Goal: Task Accomplishment & Management: Complete application form

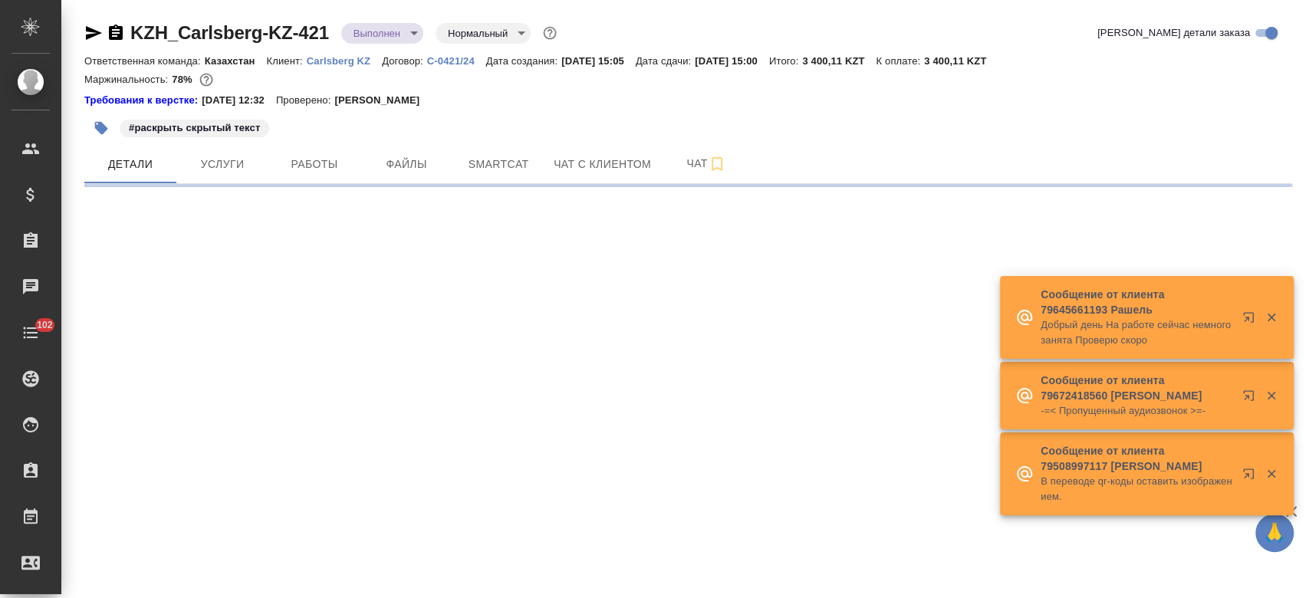
select select "RU"
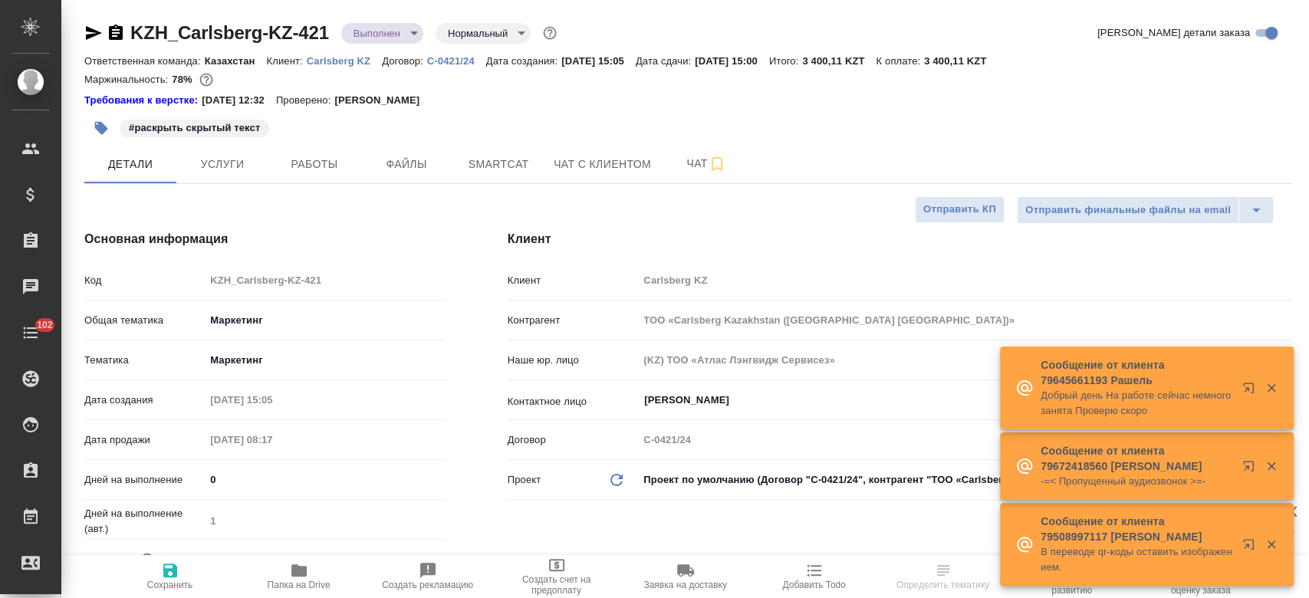
click at [351, 57] on p "Carlsberg KZ" at bounding box center [344, 61] width 75 height 12
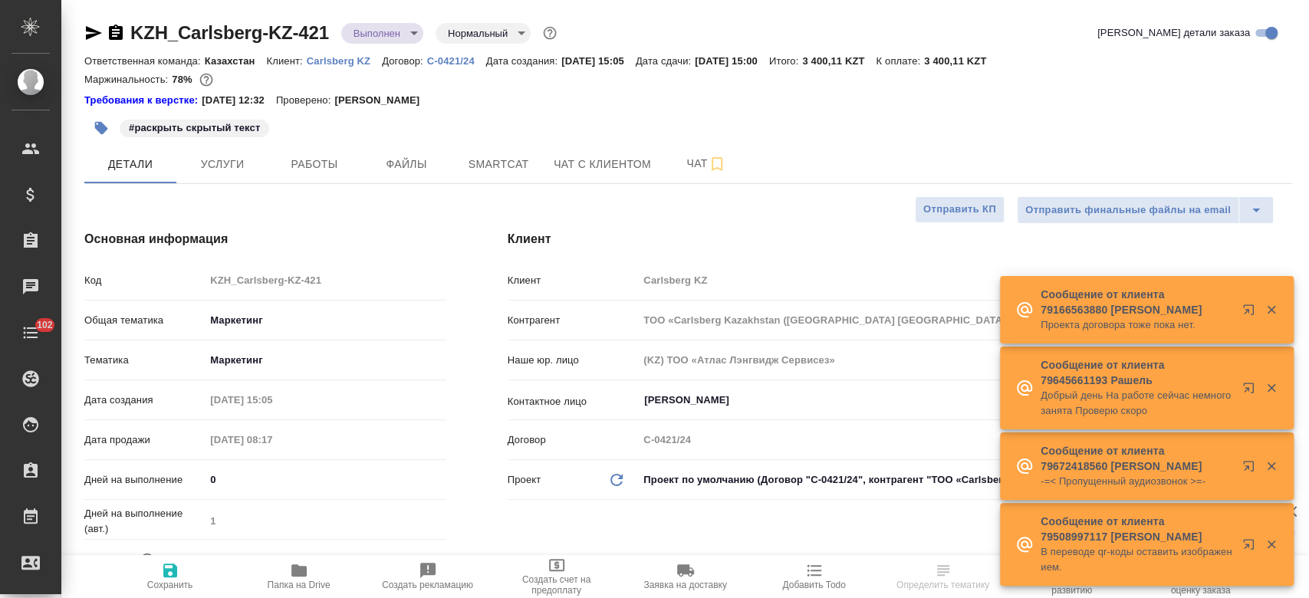
type textarea "x"
type input "Matveeva Anastasia"
type input "[PERSON_NAME]"
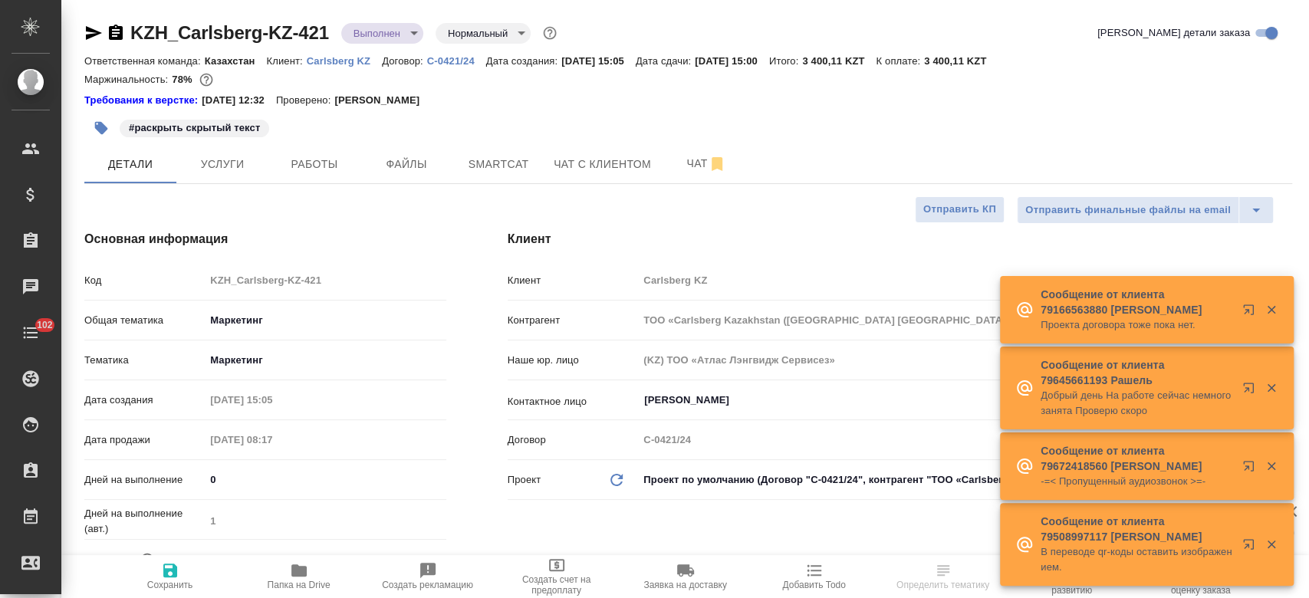
type textarea "x"
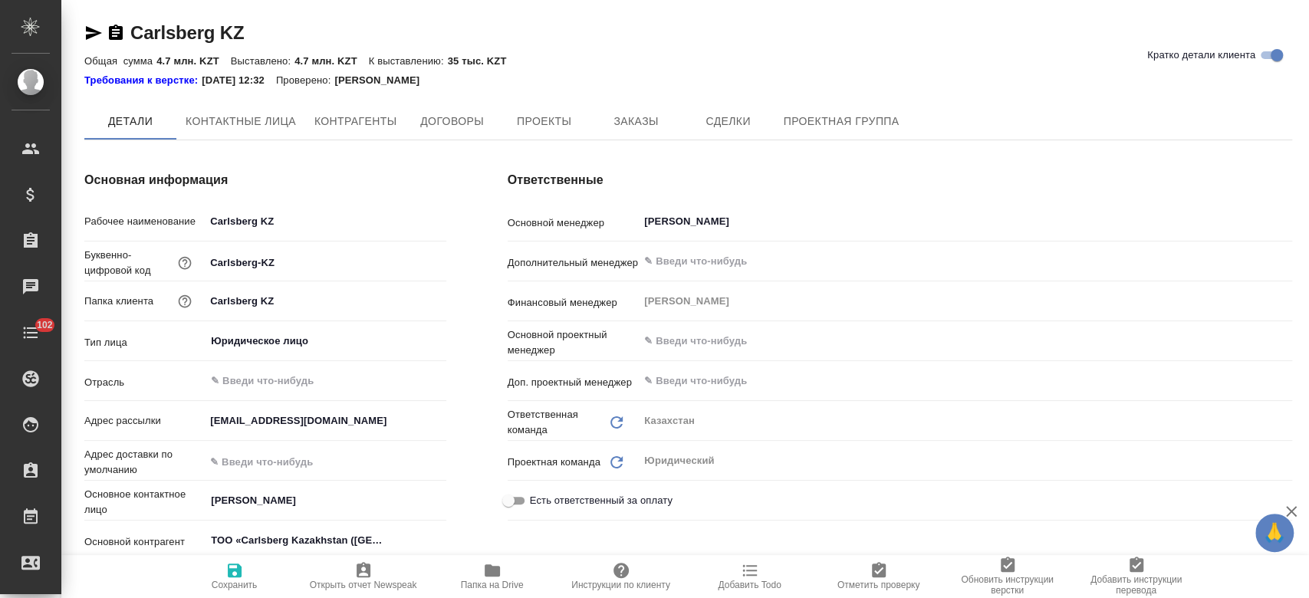
type textarea "x"
click at [627, 131] on span "Заказы" at bounding box center [636, 122] width 74 height 19
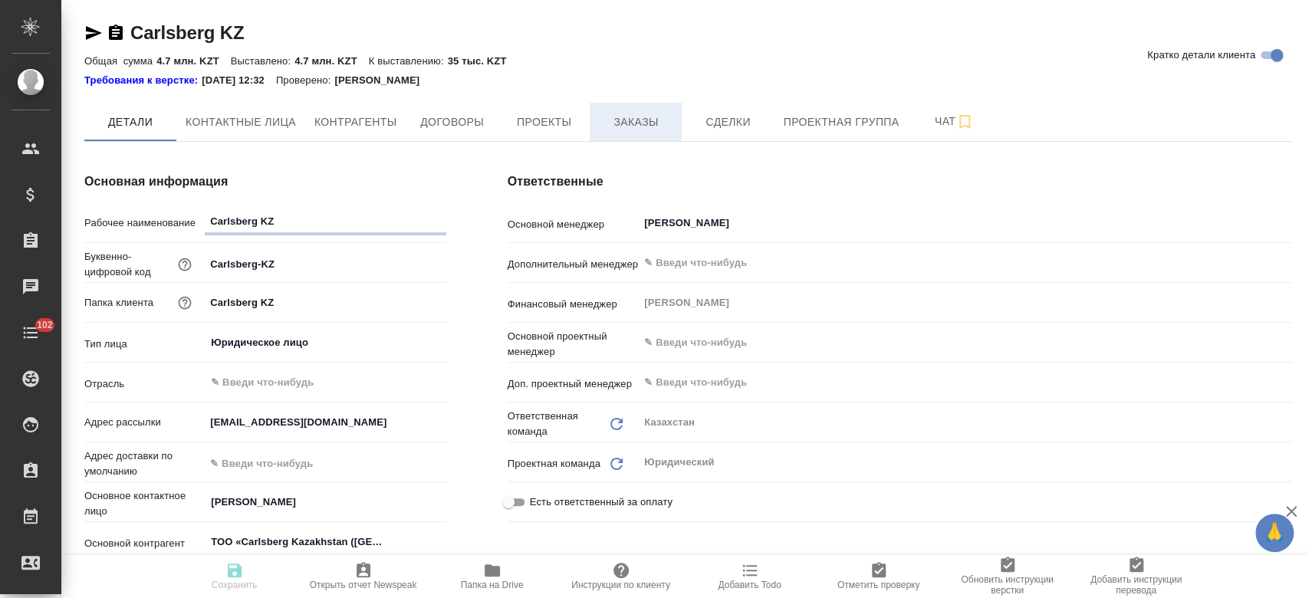
type textarea "x"
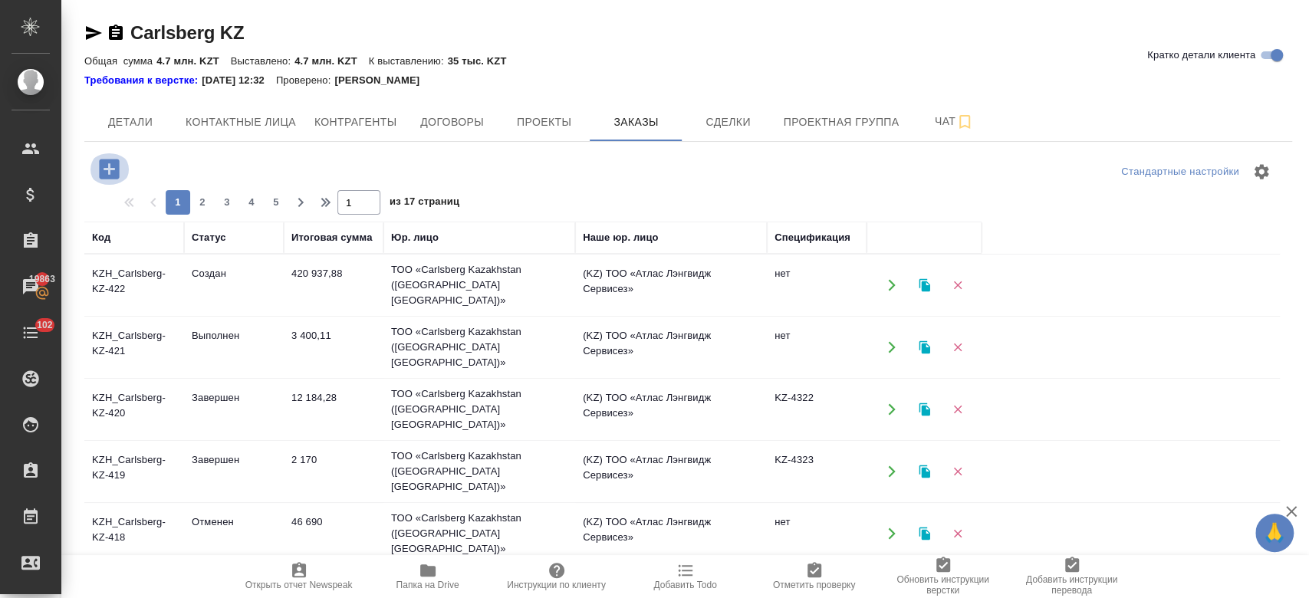
click at [110, 162] on icon "button" at bounding box center [109, 169] width 20 height 20
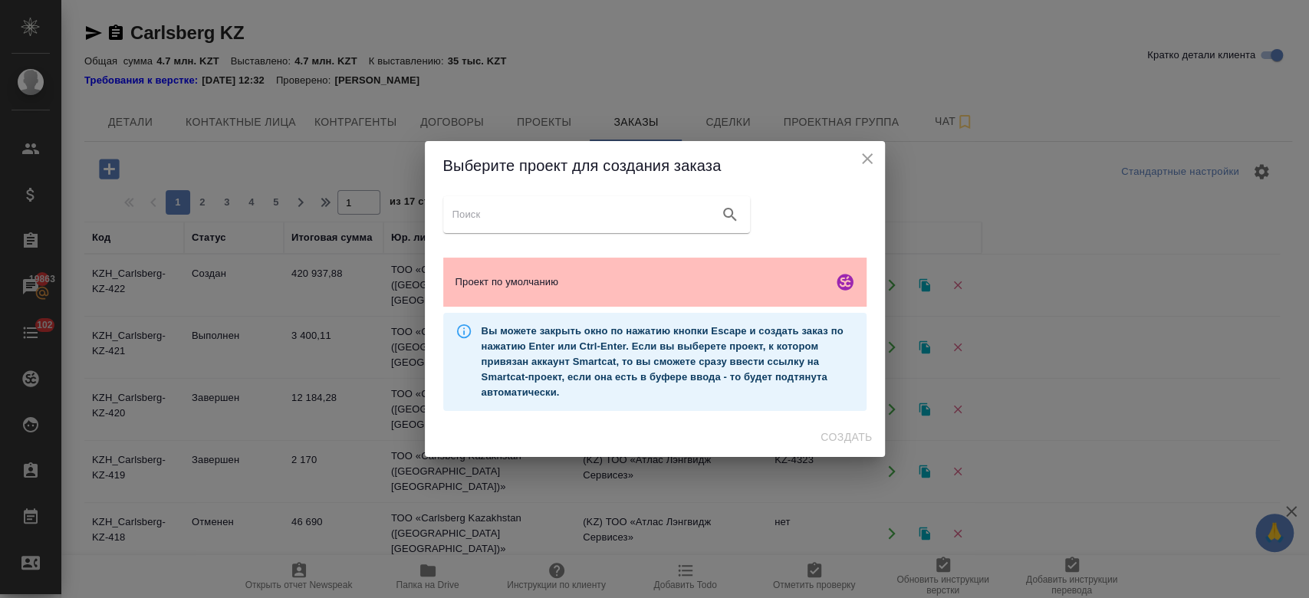
click at [568, 300] on div "Проект по умолчанию" at bounding box center [654, 282] width 423 height 49
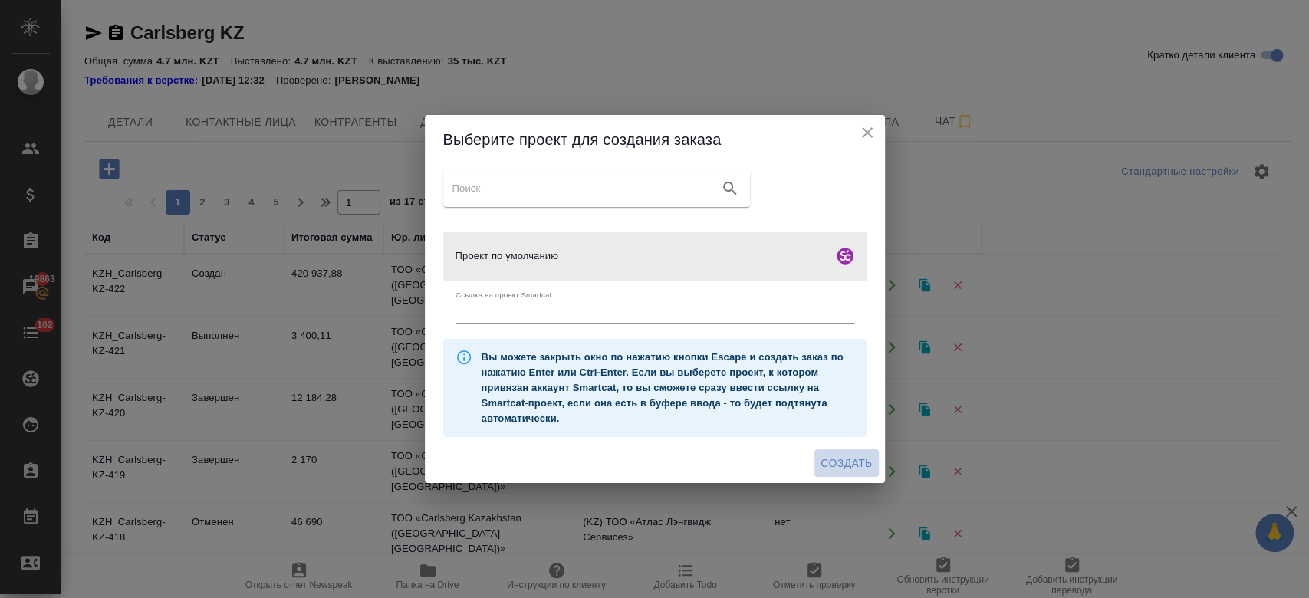
click at [848, 469] on span "Создать" at bounding box center [846, 463] width 51 height 19
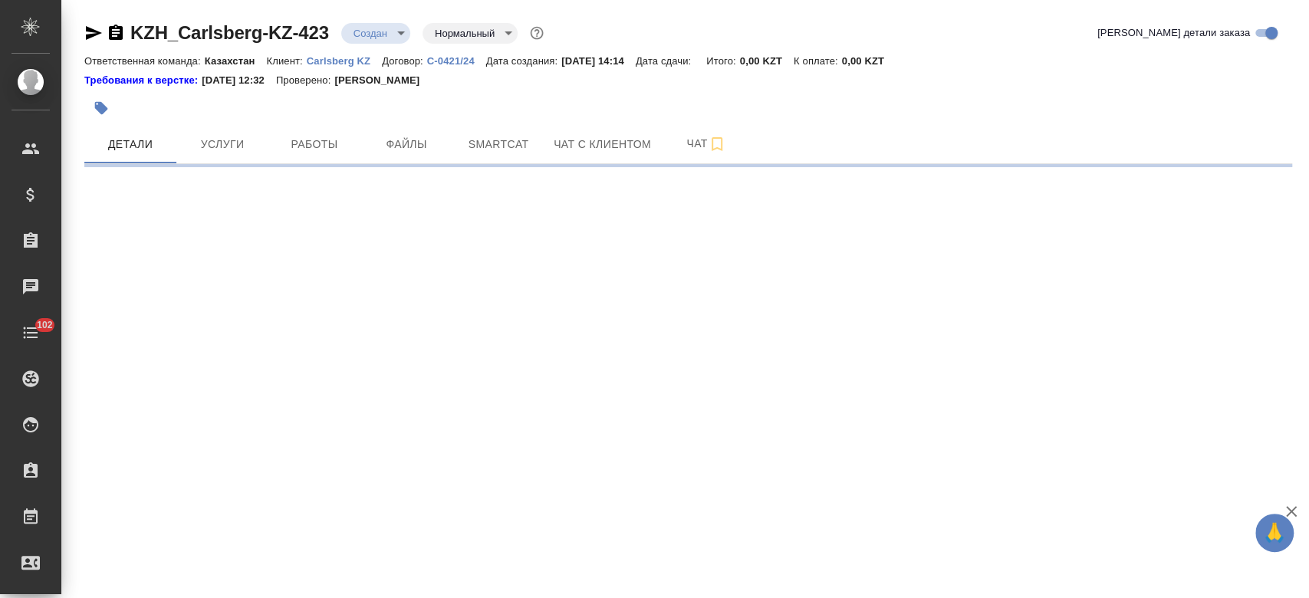
select select "RU"
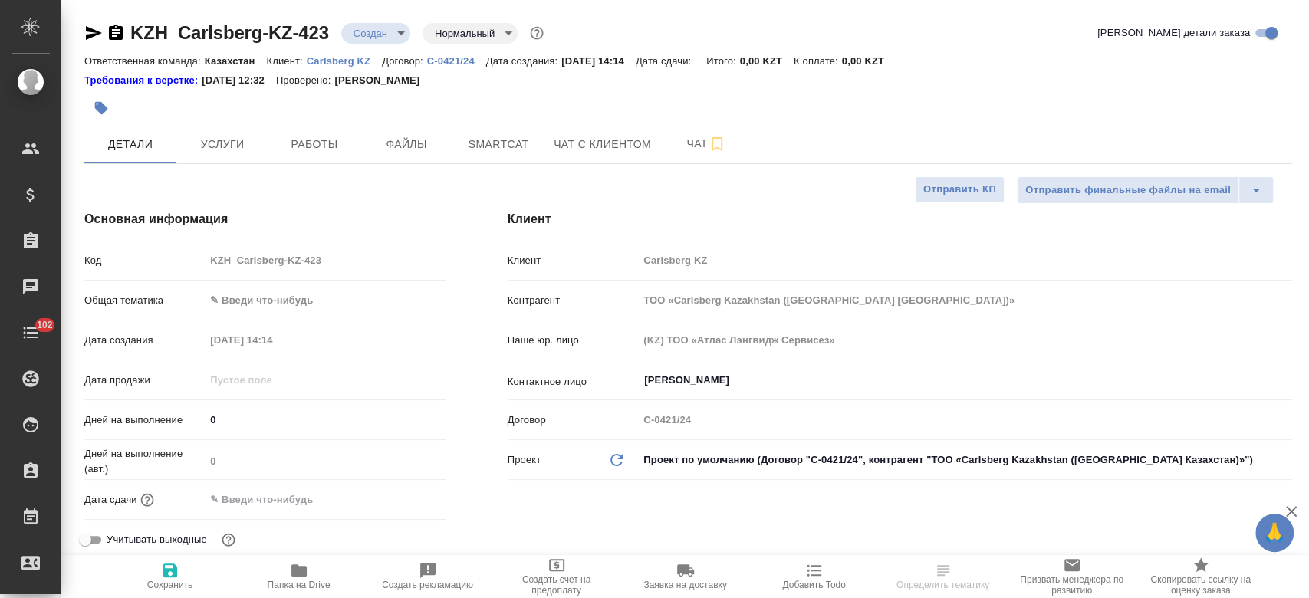
type textarea "x"
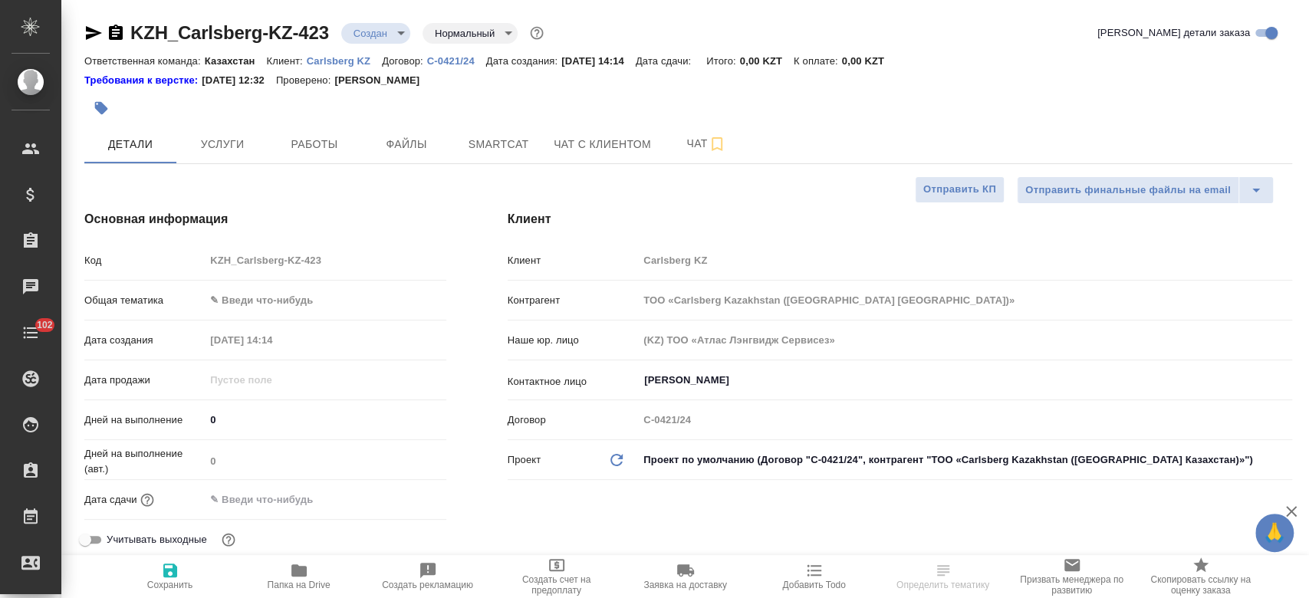
type textarea "x"
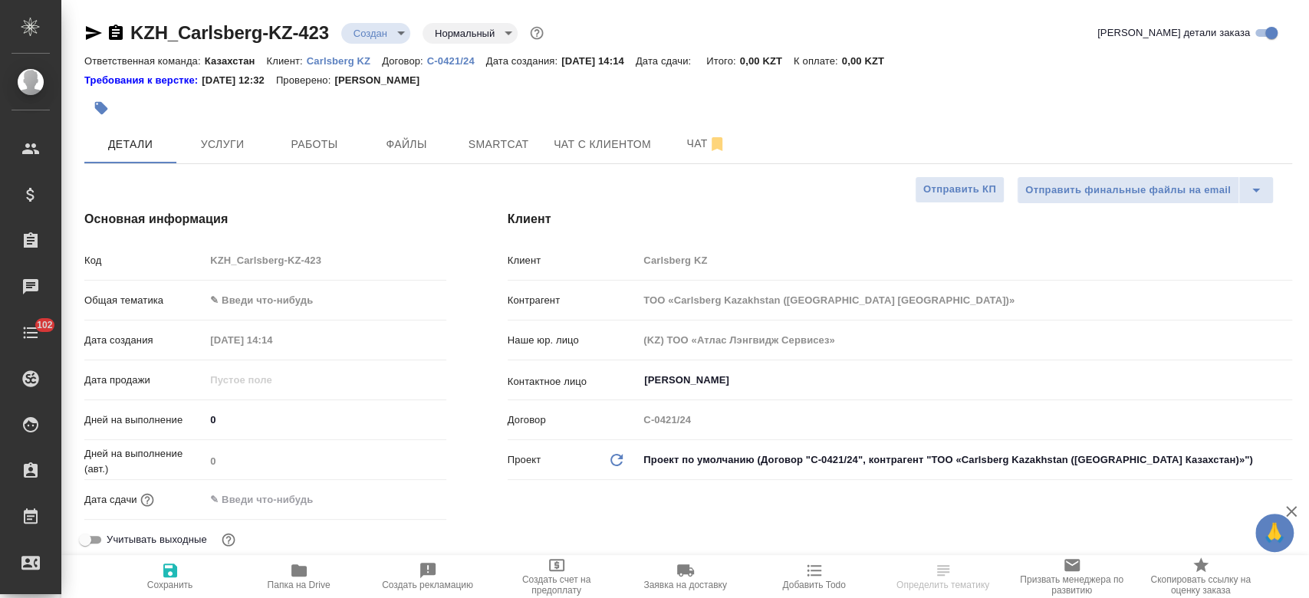
type textarea "x"
click at [423, 140] on span "Файлы" at bounding box center [407, 144] width 74 height 19
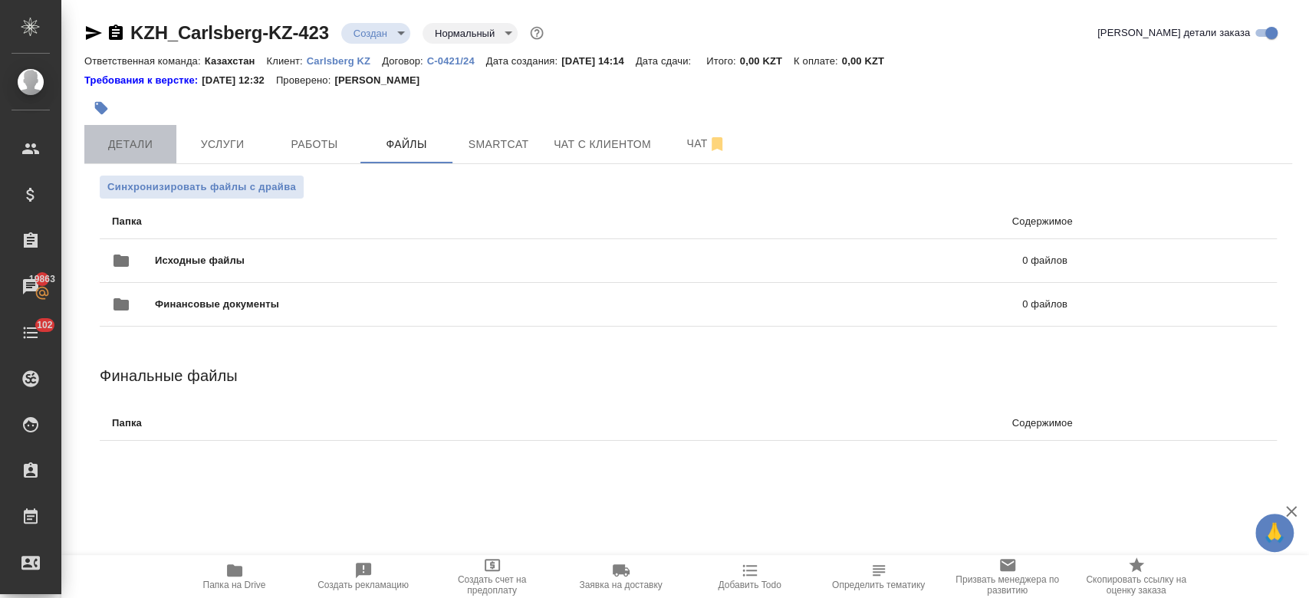
click at [114, 156] on button "Детали" at bounding box center [130, 144] width 92 height 38
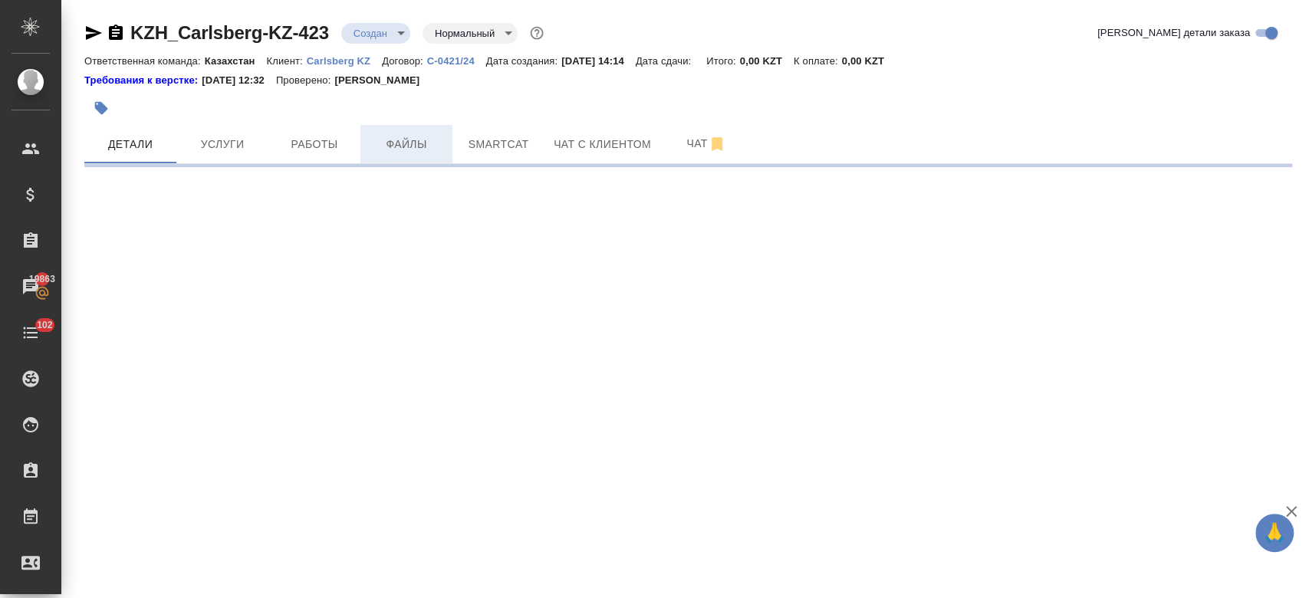
click at [421, 146] on span "Файлы" at bounding box center [407, 144] width 74 height 19
select select "RU"
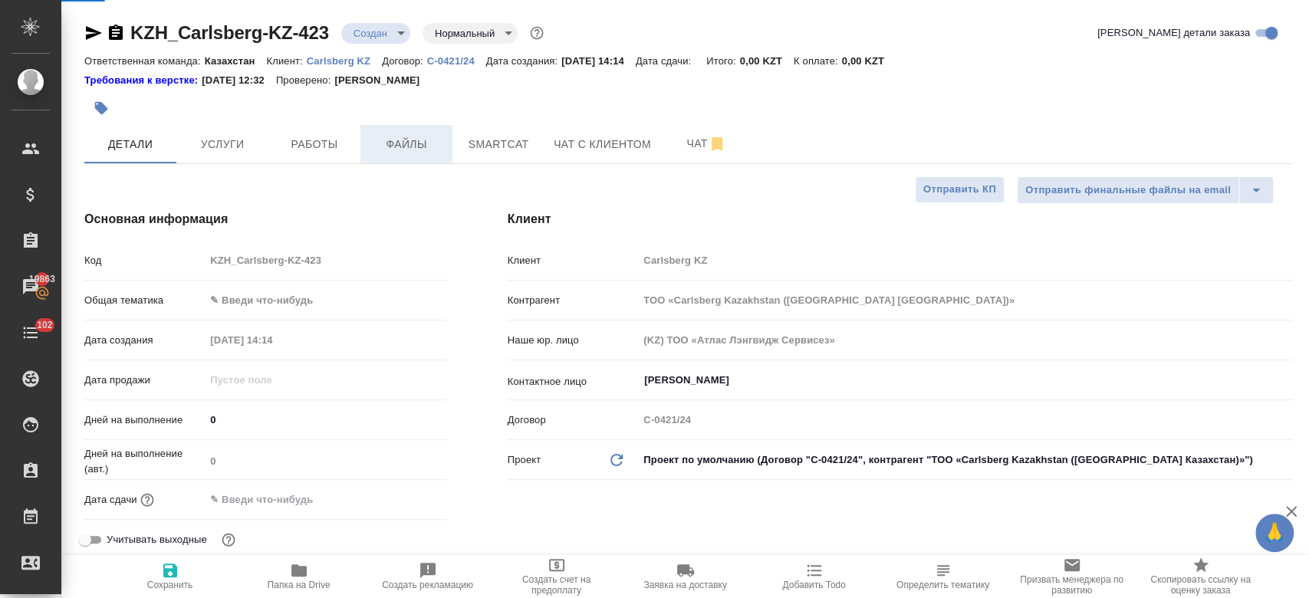
type textarea "x"
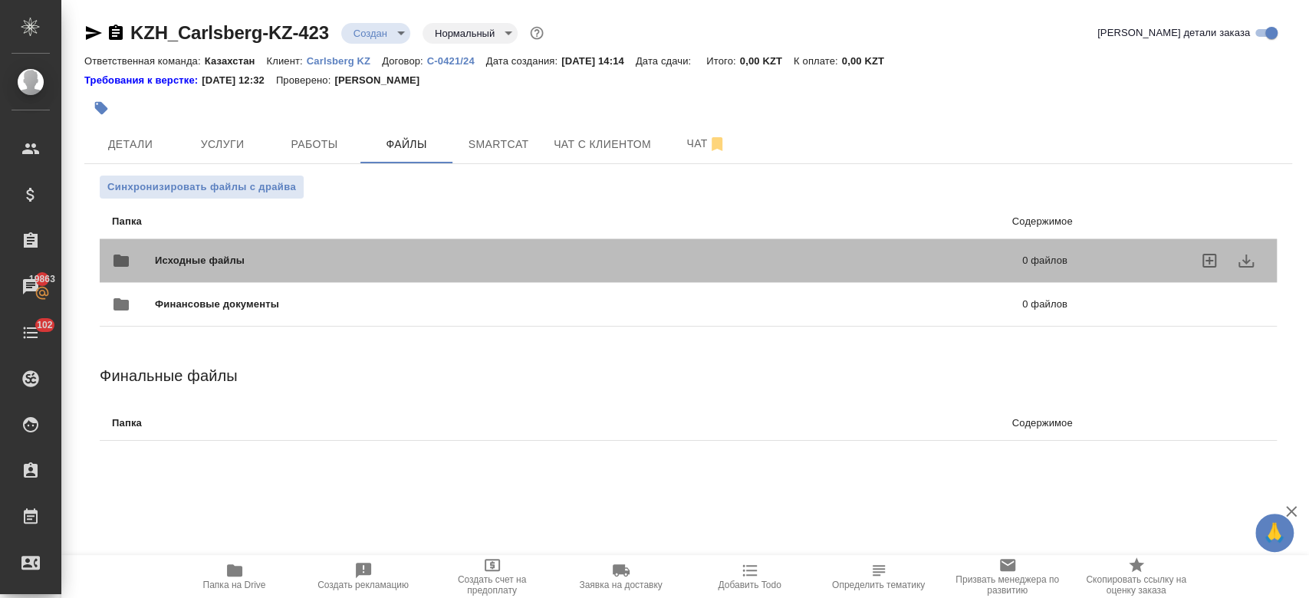
click at [309, 246] on div "Исходные файлы 0 файлов" at bounding box center [590, 260] width 956 height 37
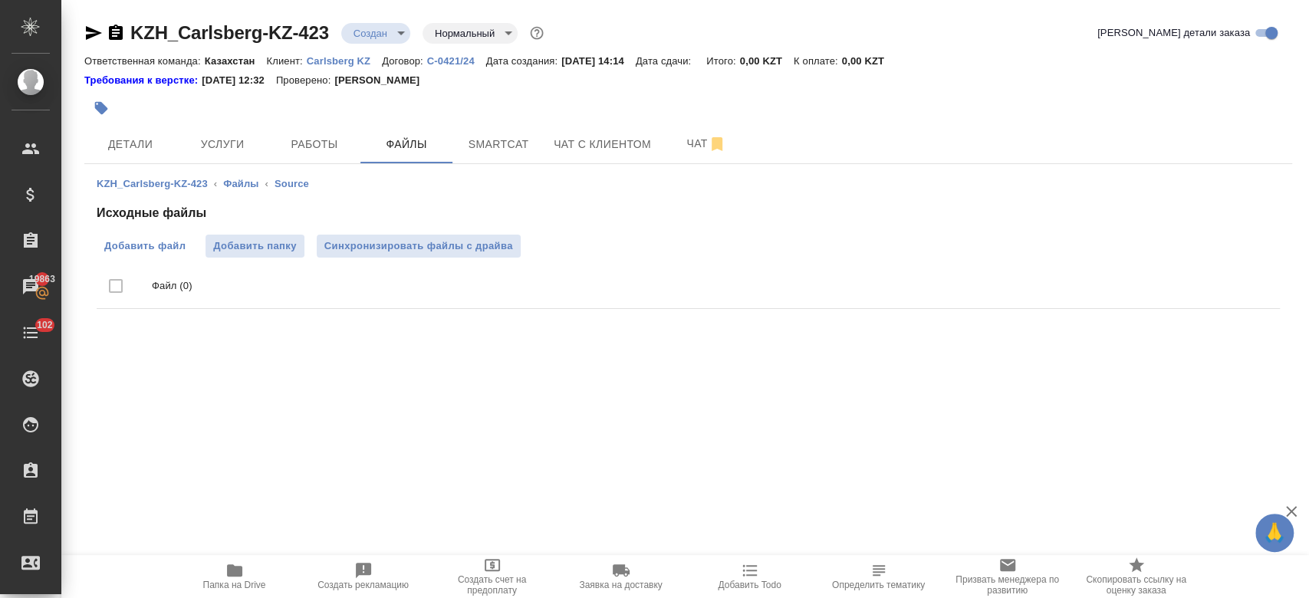
click at [150, 239] on span "Добавить файл" at bounding box center [144, 246] width 81 height 15
click at [0, 0] on input "Добавить файл" at bounding box center [0, 0] width 0 height 0
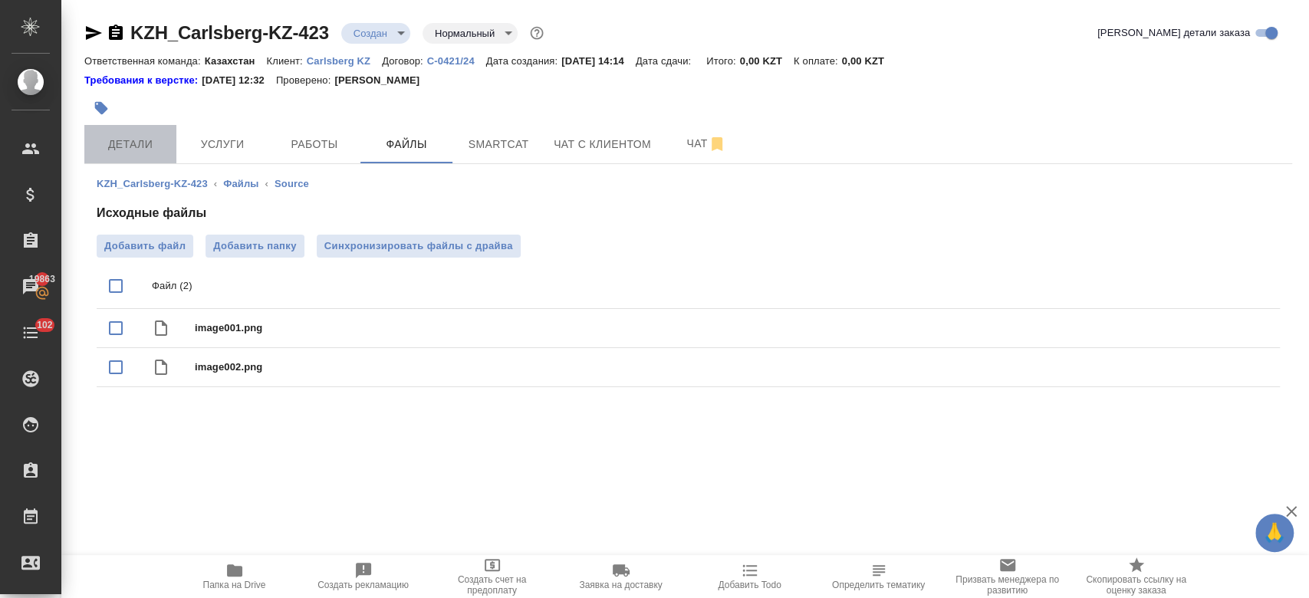
click at [135, 158] on button "Детали" at bounding box center [130, 144] width 92 height 38
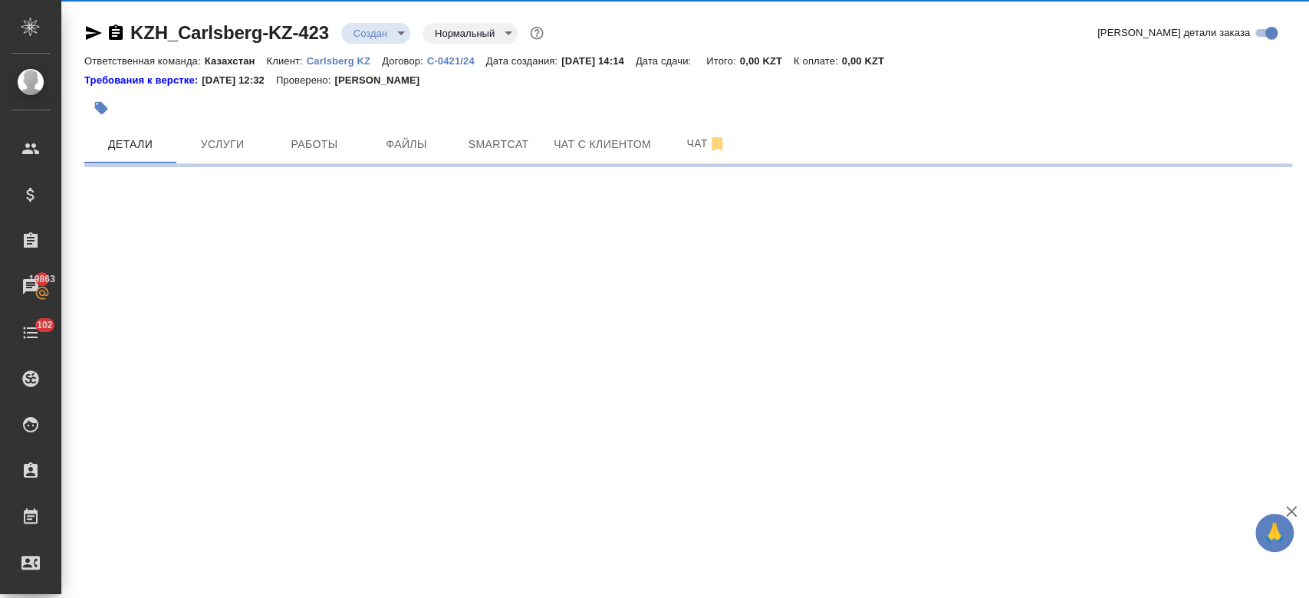
select select "RU"
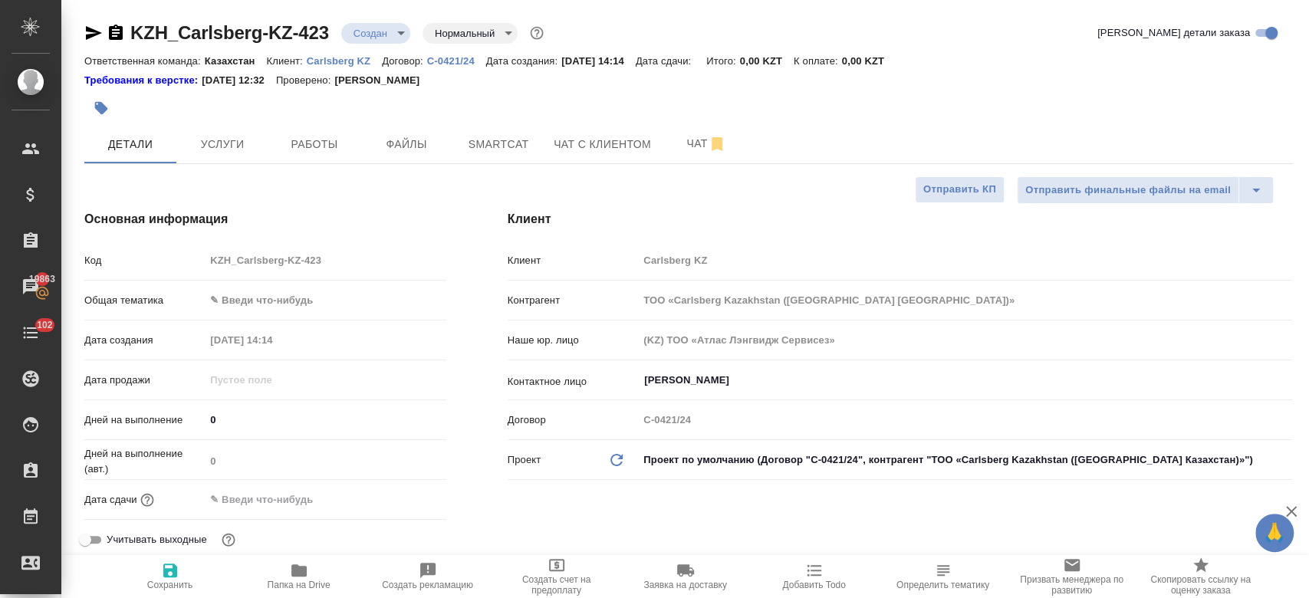
type textarea "x"
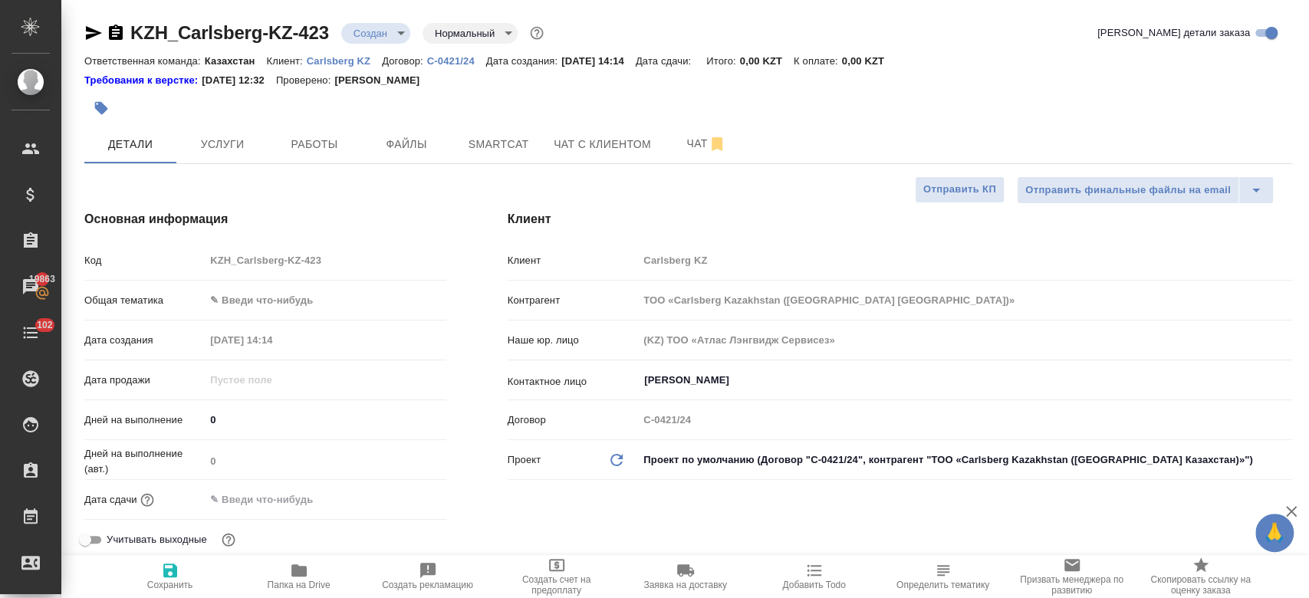
type textarea "x"
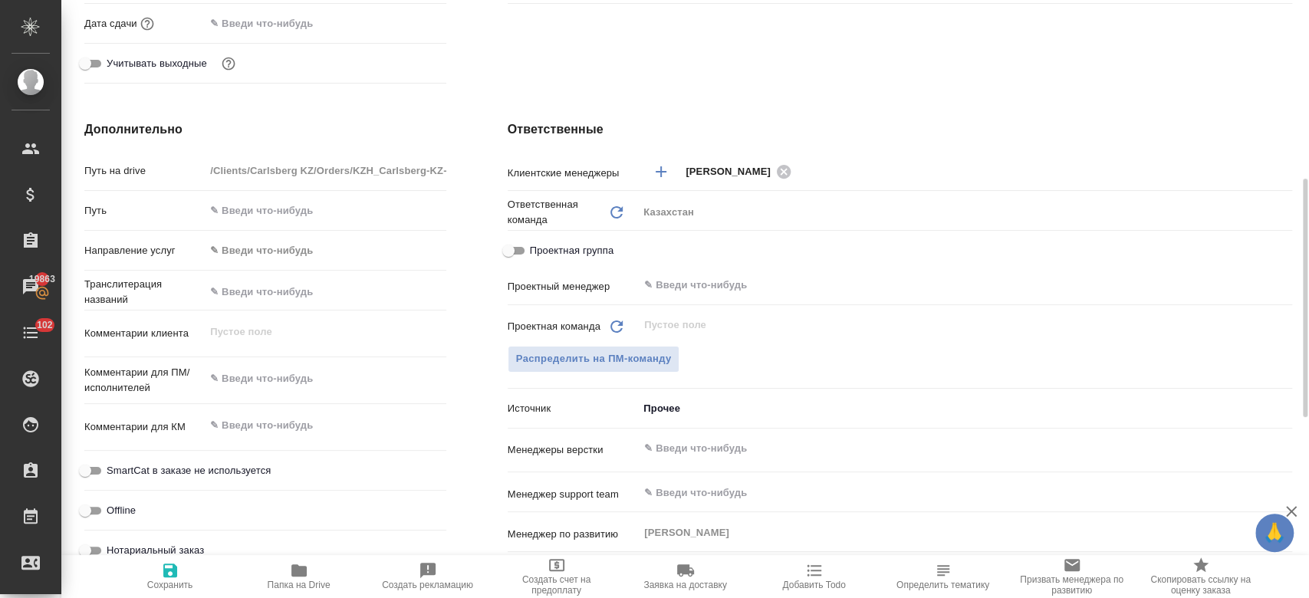
scroll to position [479, 0]
type textarea "x"
click at [251, 387] on textarea at bounding box center [325, 377] width 239 height 26
paste textarea "Есть просьба по переводу и адаптации сообщения для бренда PEPSI Необходимо адап…"
type textarea "Есть просьба по переводу и адаптации сообщения для бренда PEPSI Необходимо адап…"
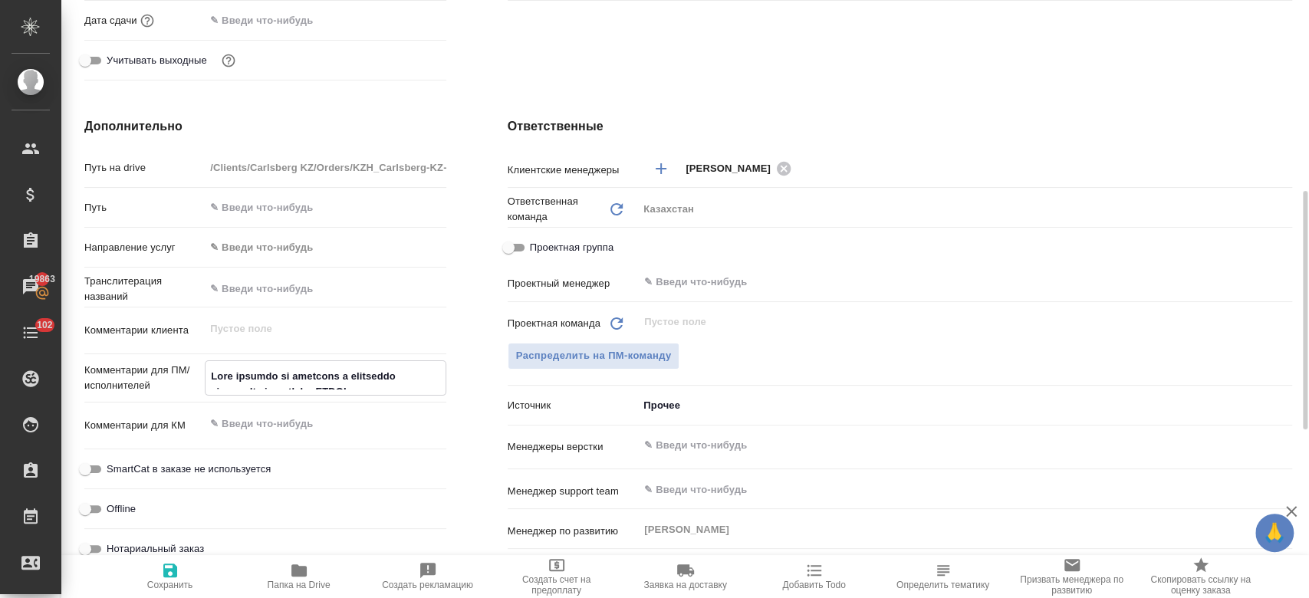
type textarea "x"
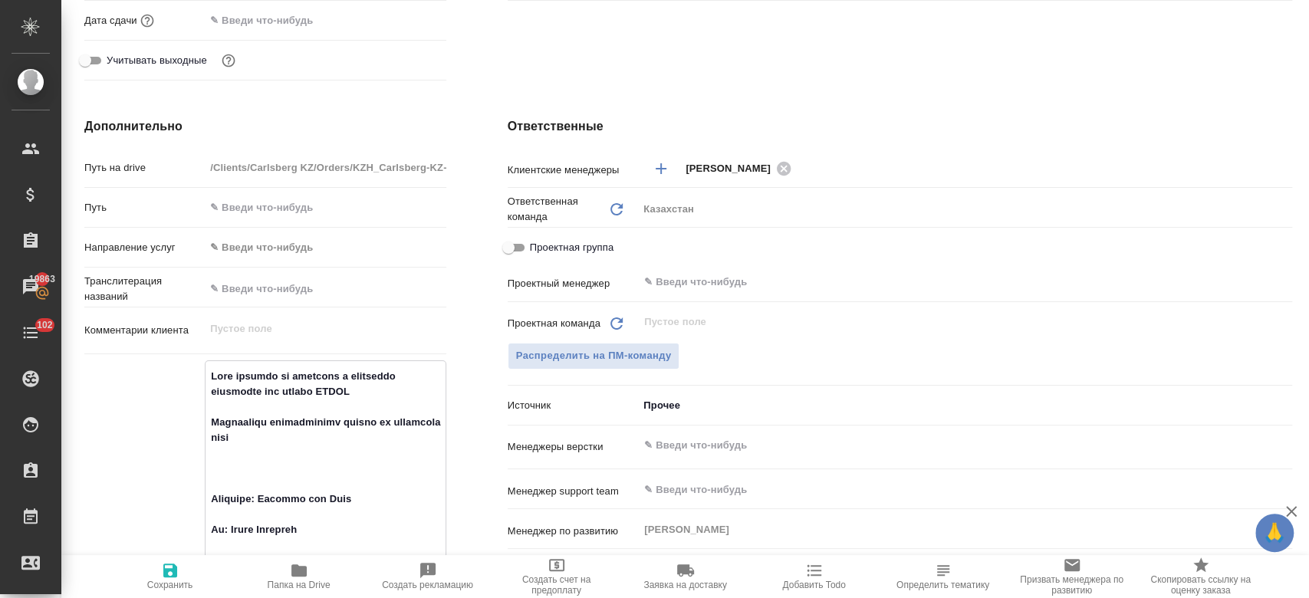
scroll to position [830, 0]
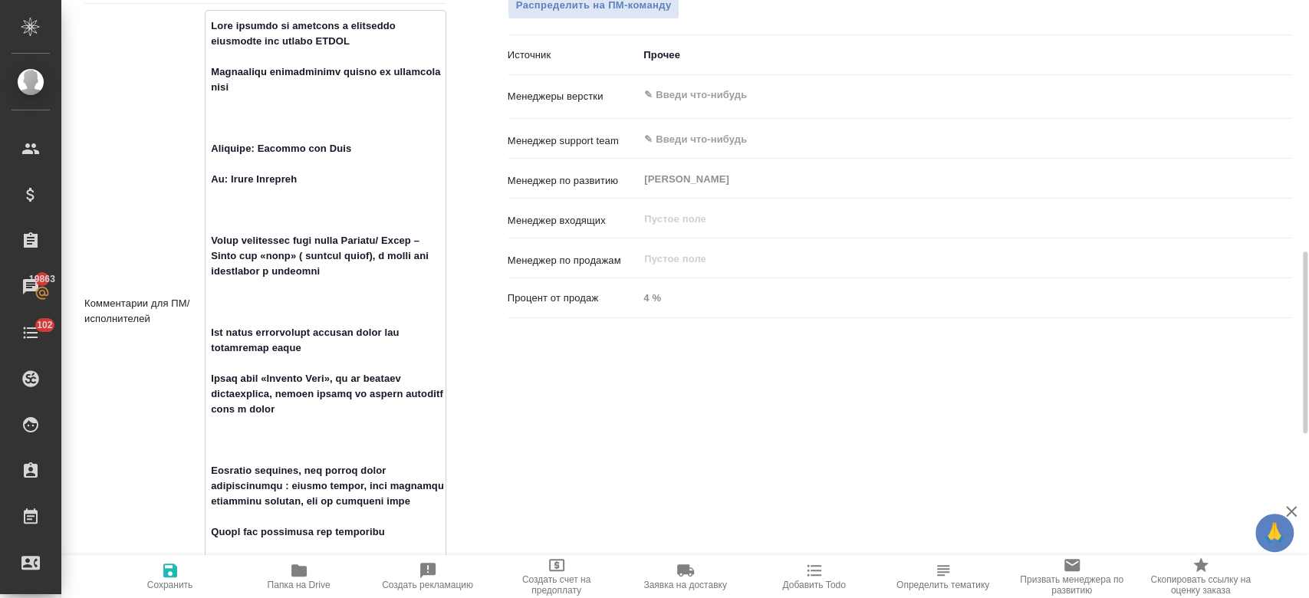
type textarea "Есть просьба по переводу и адаптации сообщения для бренда PEPSI Необходимо адап…"
type textarea "x"
click at [176, 587] on span "Сохранить" at bounding box center [170, 585] width 46 height 11
type textarea "x"
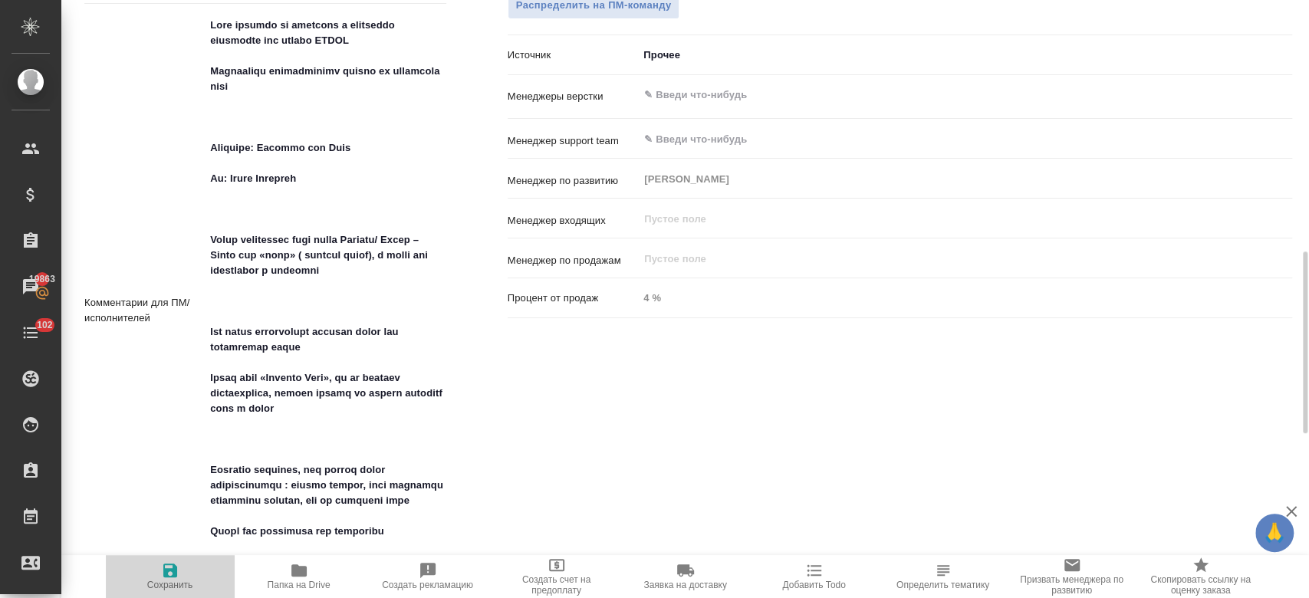
type textarea "x"
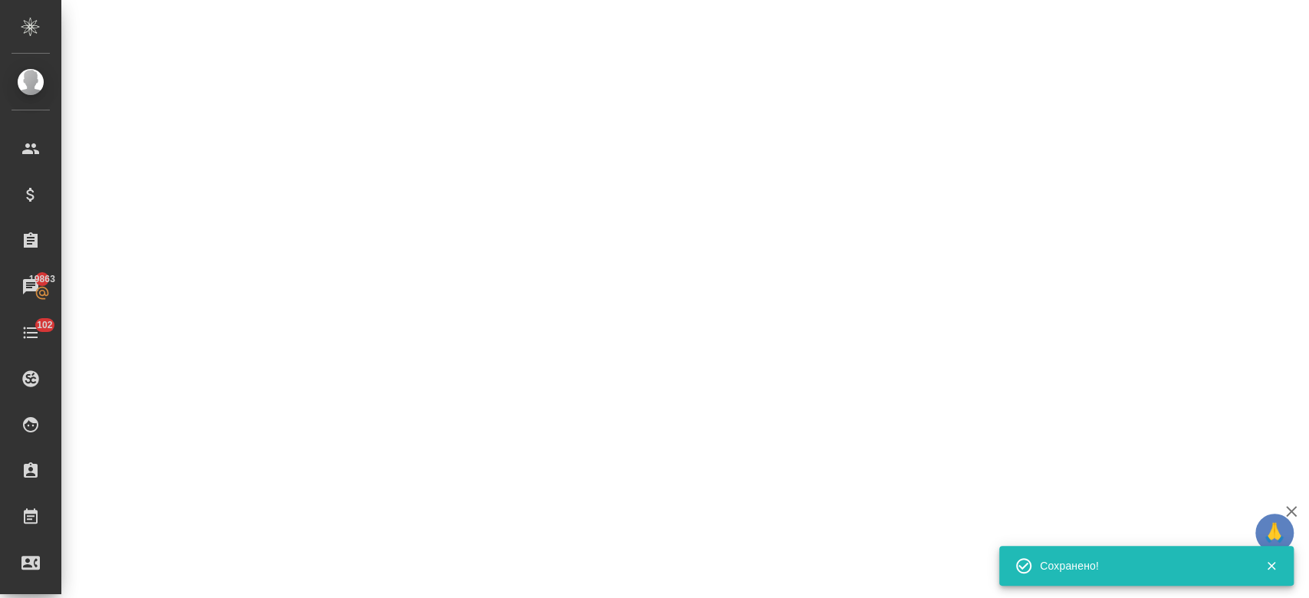
select select "RU"
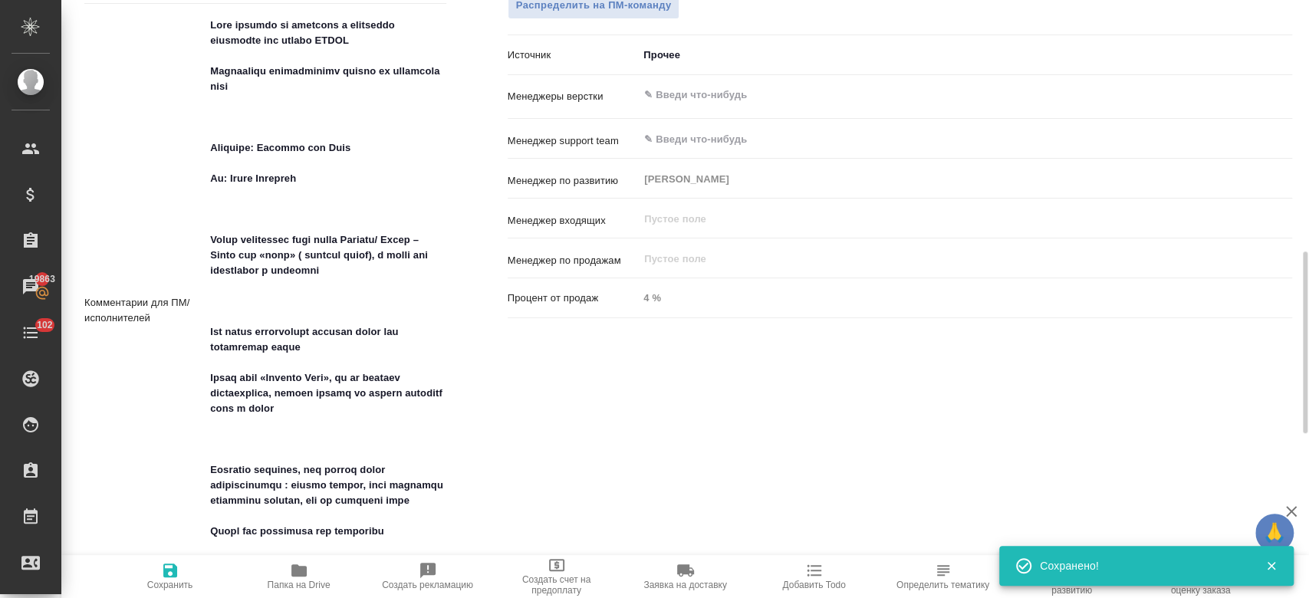
type textarea "x"
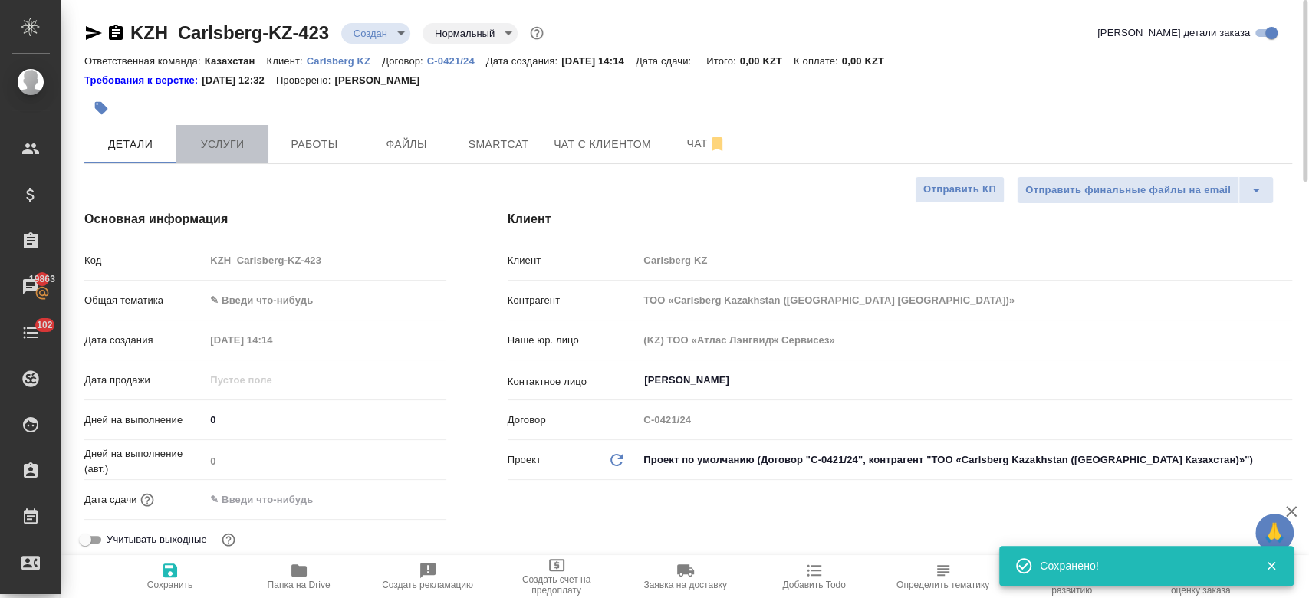
click at [253, 142] on span "Услуги" at bounding box center [223, 144] width 74 height 19
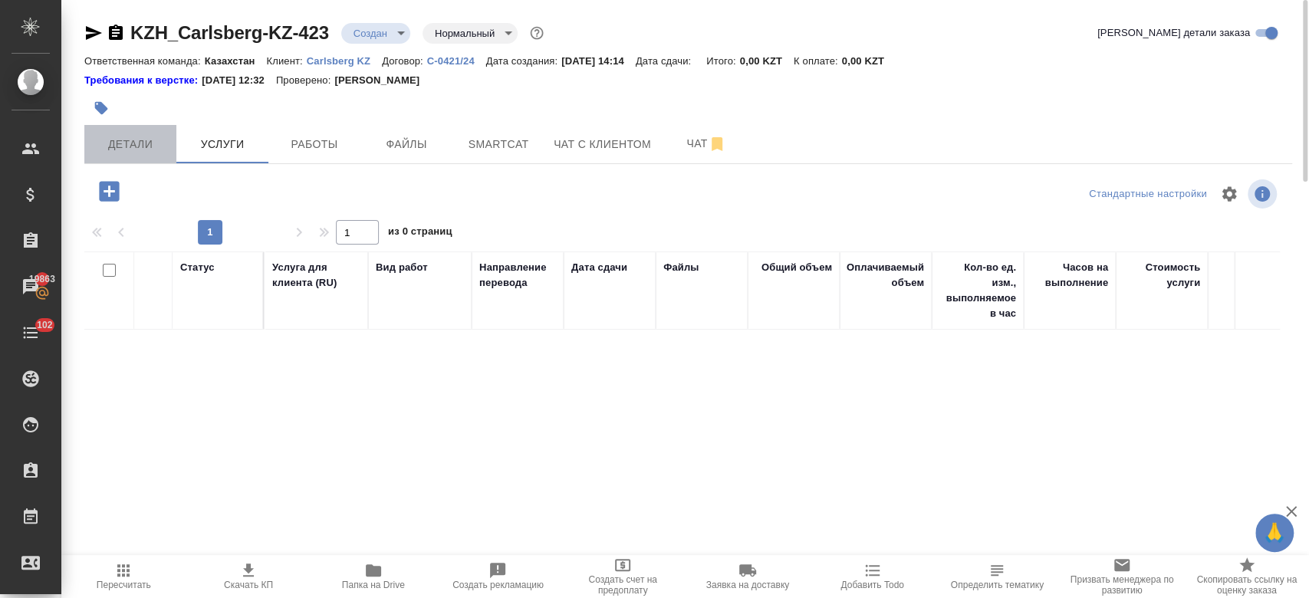
click at [114, 142] on span "Детали" at bounding box center [131, 144] width 74 height 19
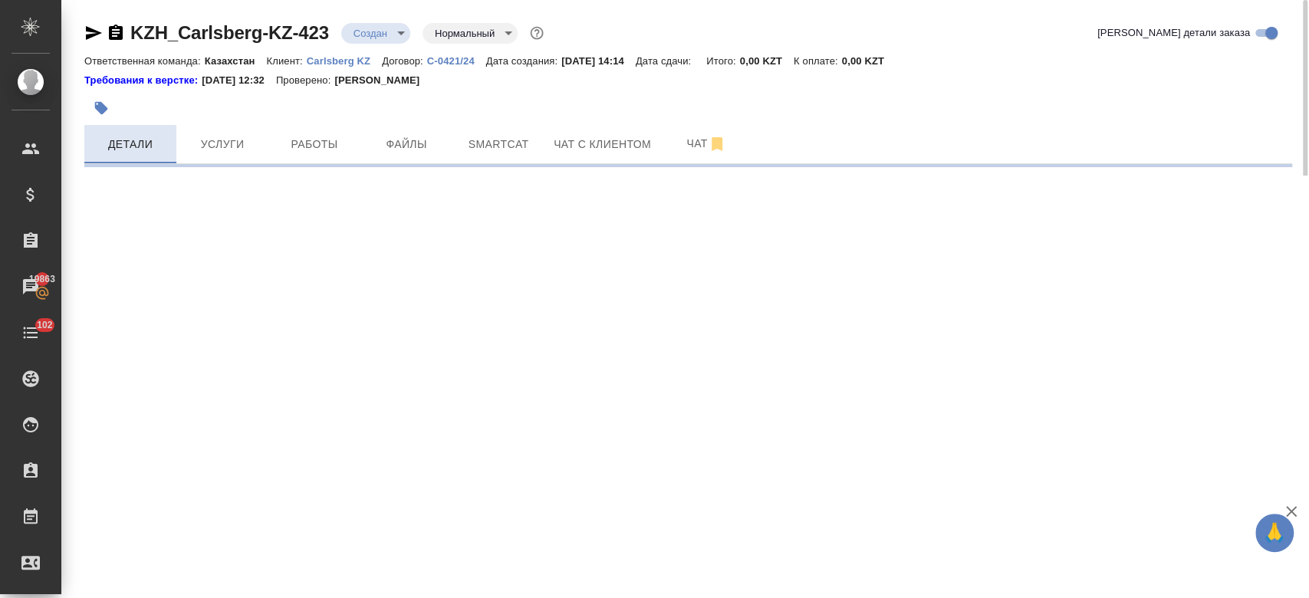
select select "RU"
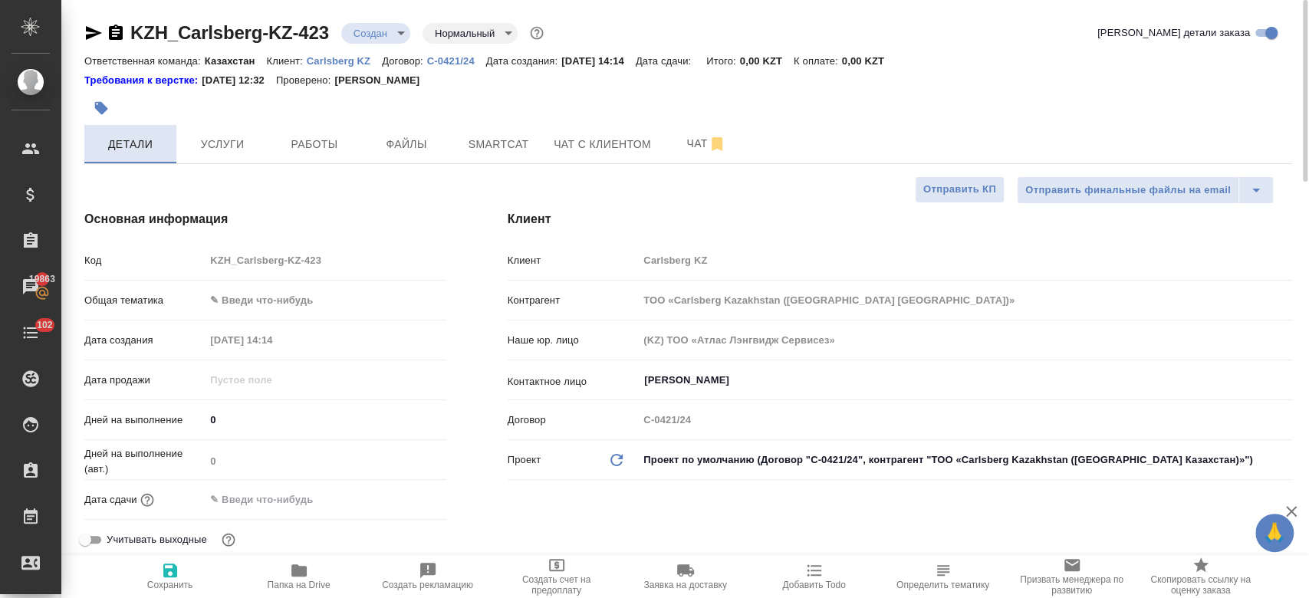
type textarea "x"
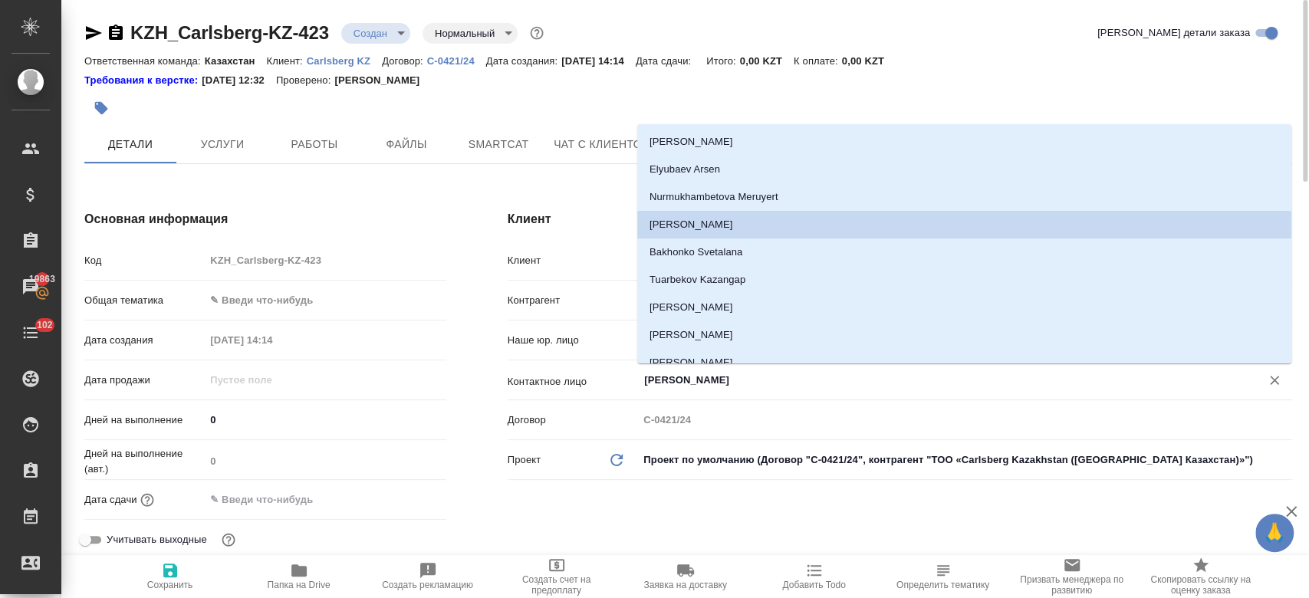
click at [694, 377] on input "Berniyaz Nurlybek" at bounding box center [940, 380] width 594 height 18
type textarea "x"
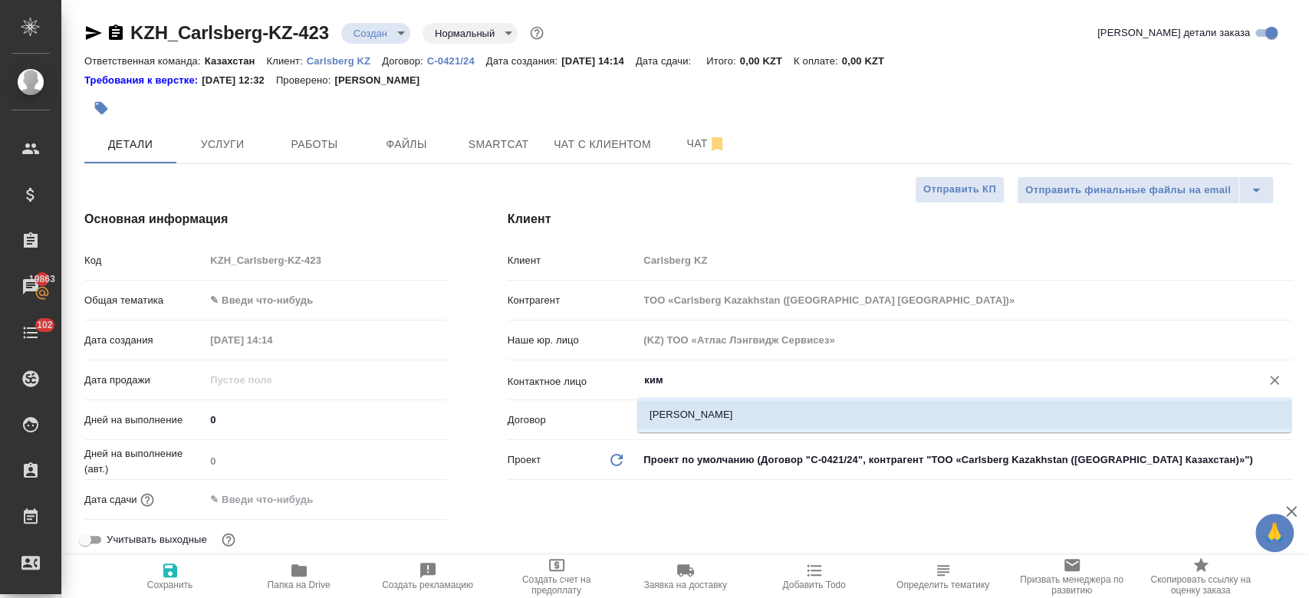
click at [677, 426] on li "[PERSON_NAME]" at bounding box center [964, 415] width 654 height 28
type input "[PERSON_NAME]"
type textarea "x"
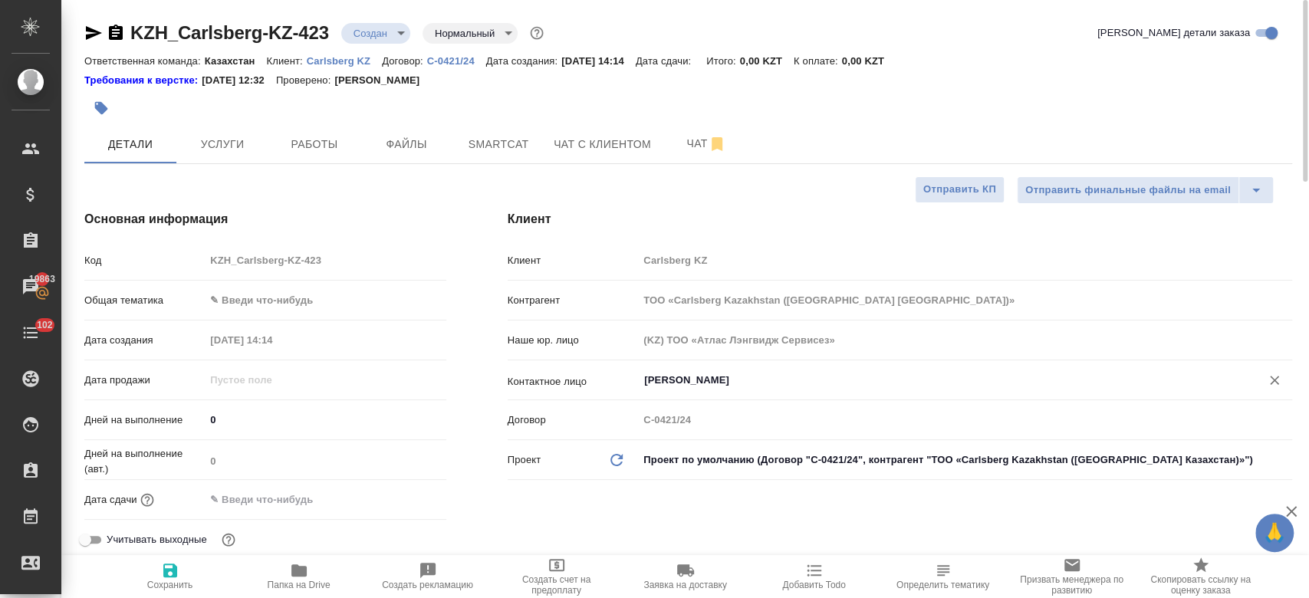
type input "[PERSON_NAME]"
click at [173, 563] on icon "button" at bounding box center [170, 570] width 18 height 18
type textarea "x"
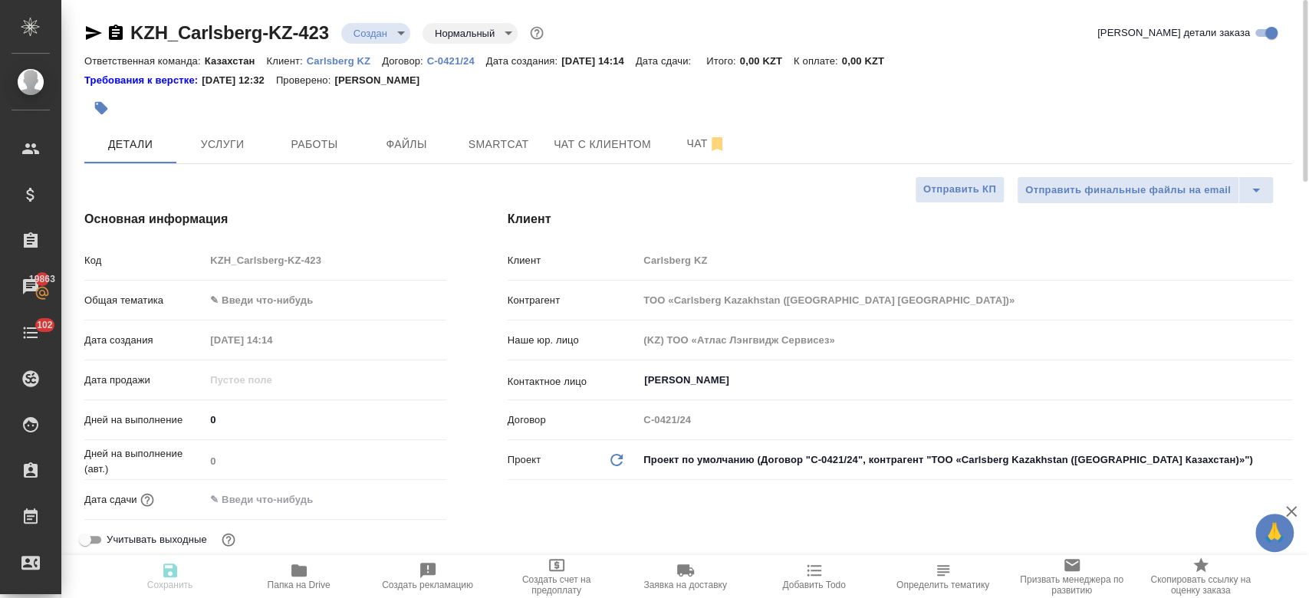
type textarea "x"
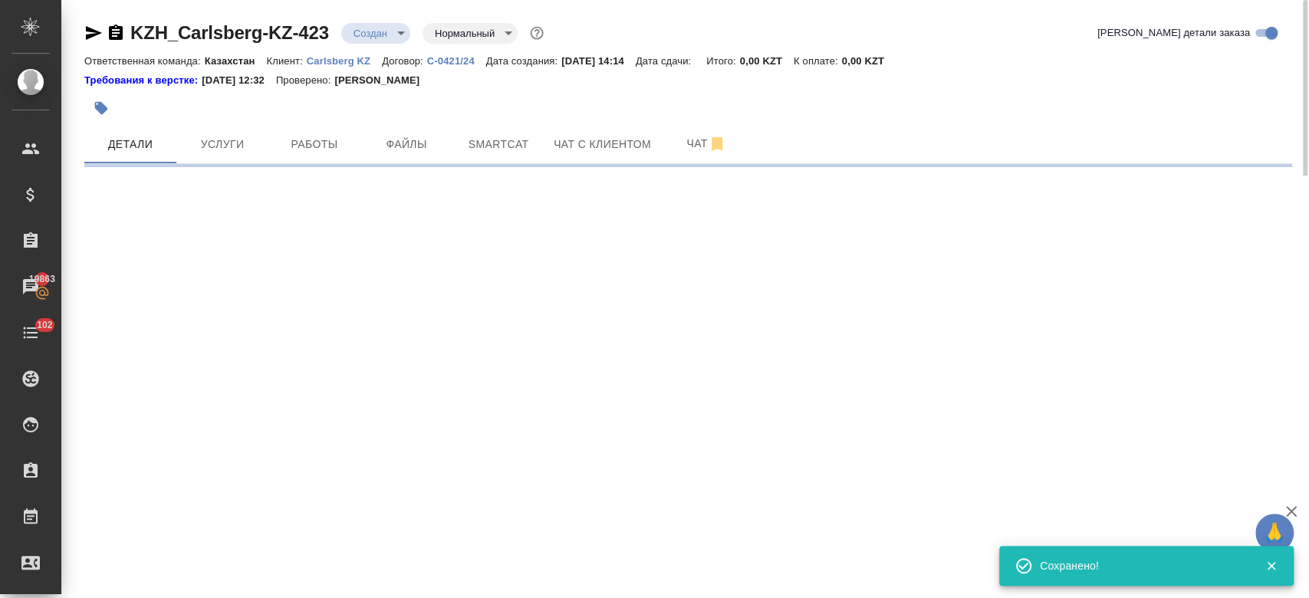
select select "RU"
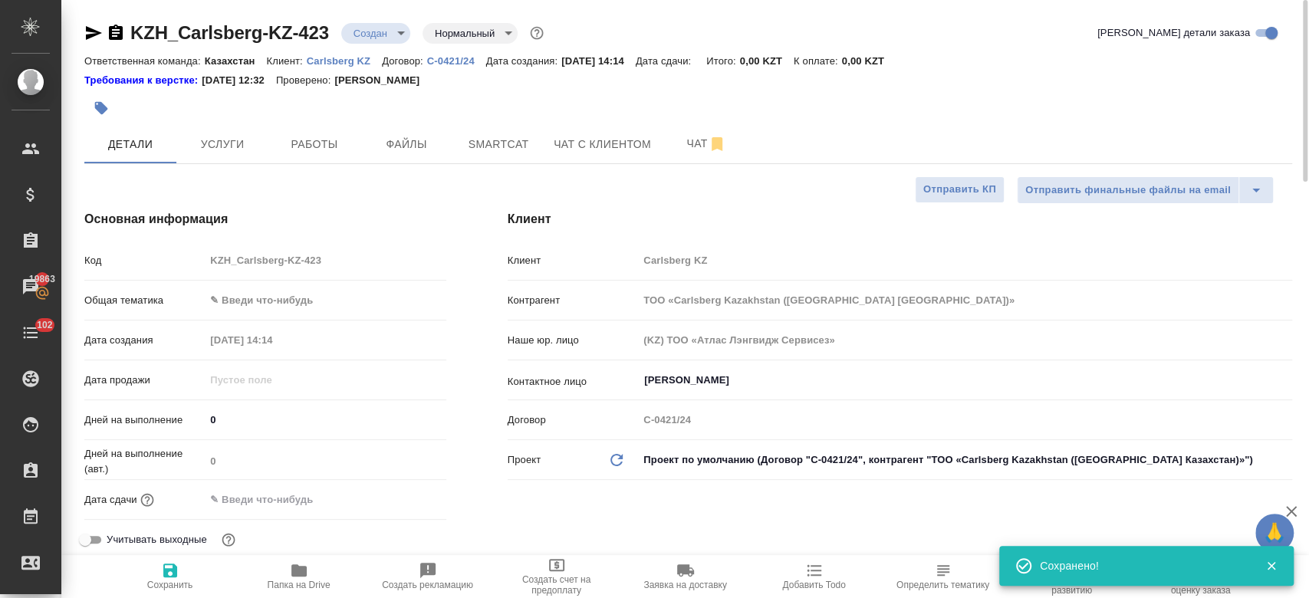
type textarea "x"
click at [355, 117] on div at bounding box center [486, 108] width 805 height 34
type textarea "x"
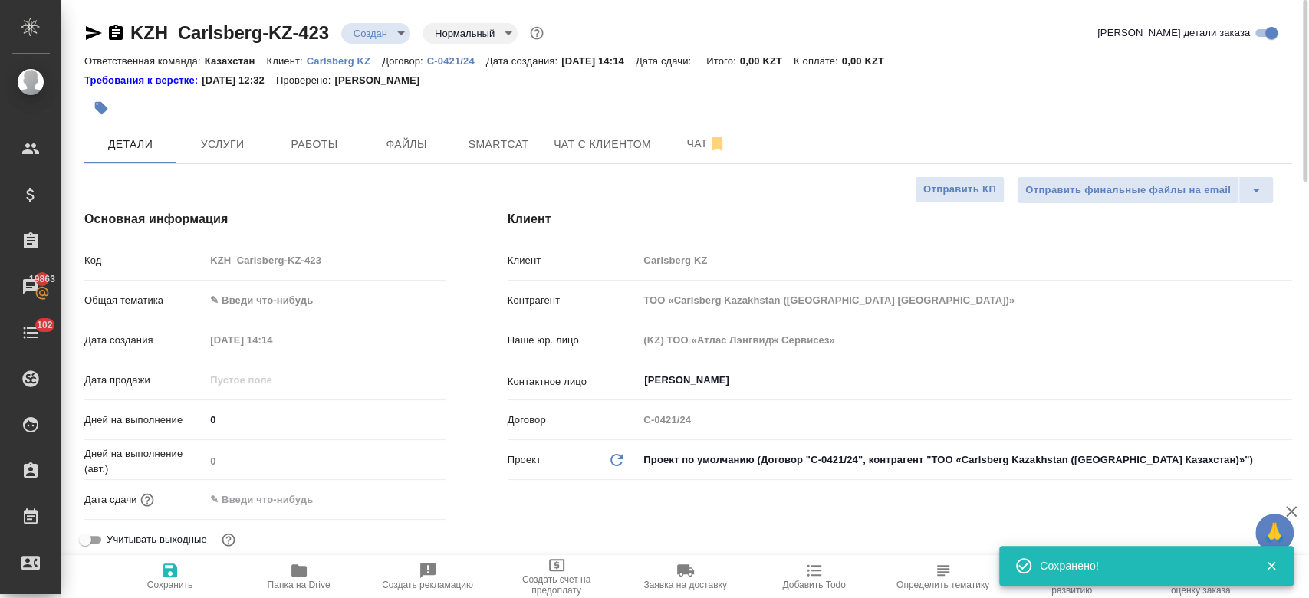
type textarea "x"
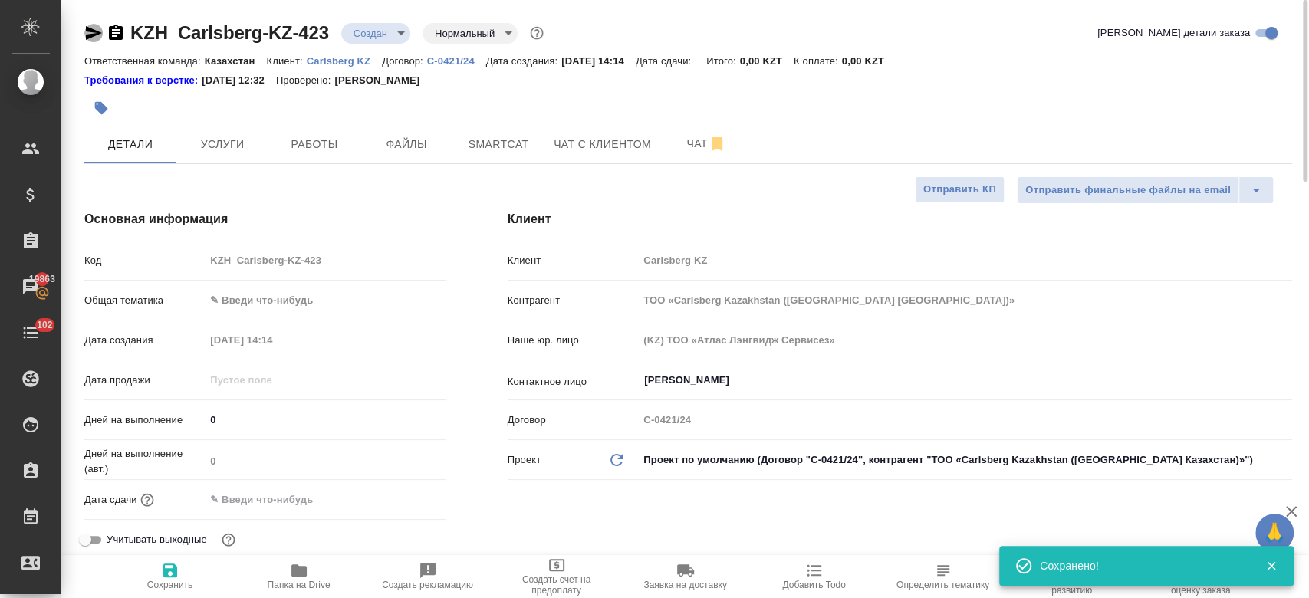
click at [91, 33] on icon "button" at bounding box center [93, 33] width 18 height 18
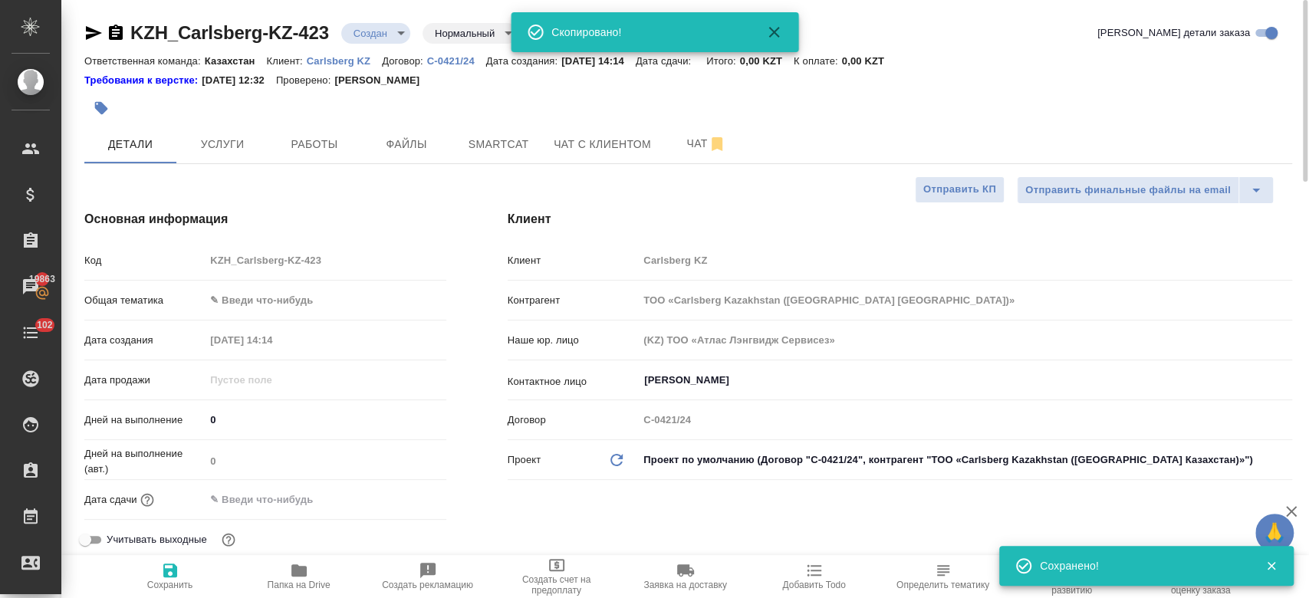
type textarea "x"
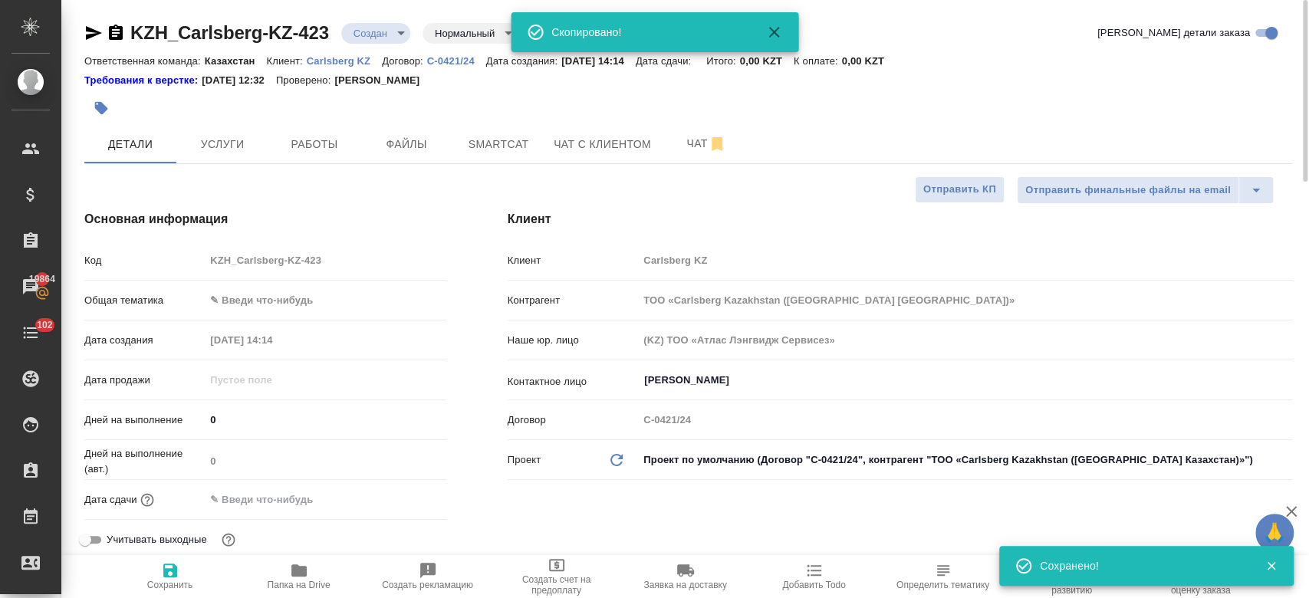
type textarea "x"
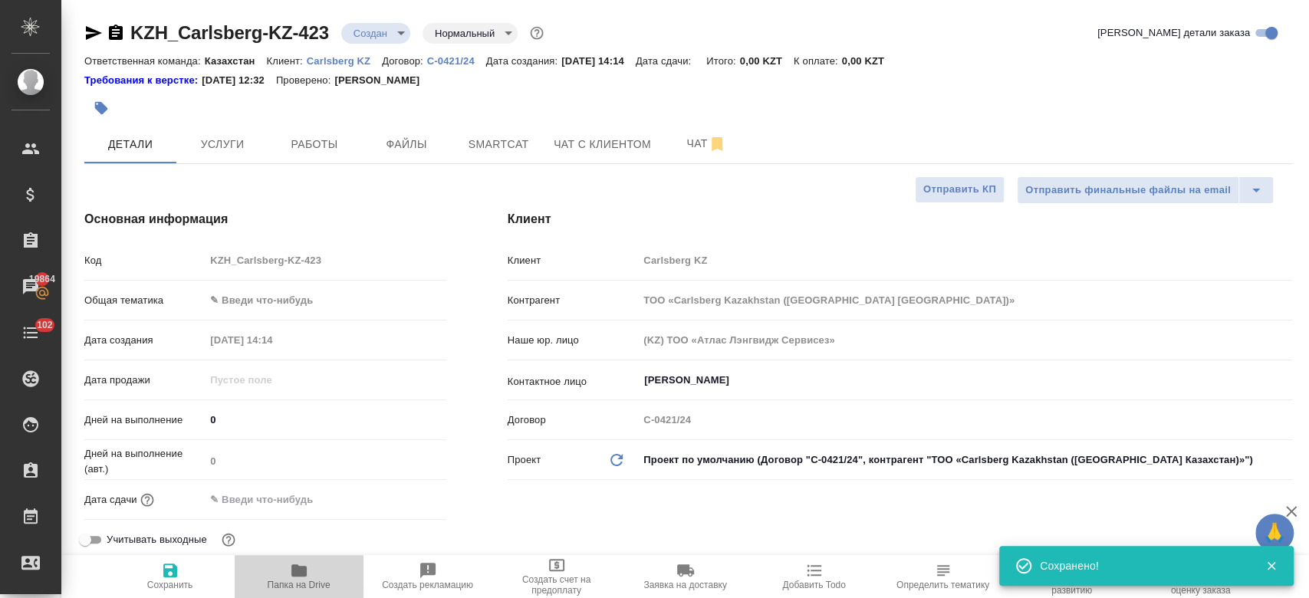
click at [300, 580] on span "Папка на Drive" at bounding box center [299, 585] width 63 height 11
type textarea "x"
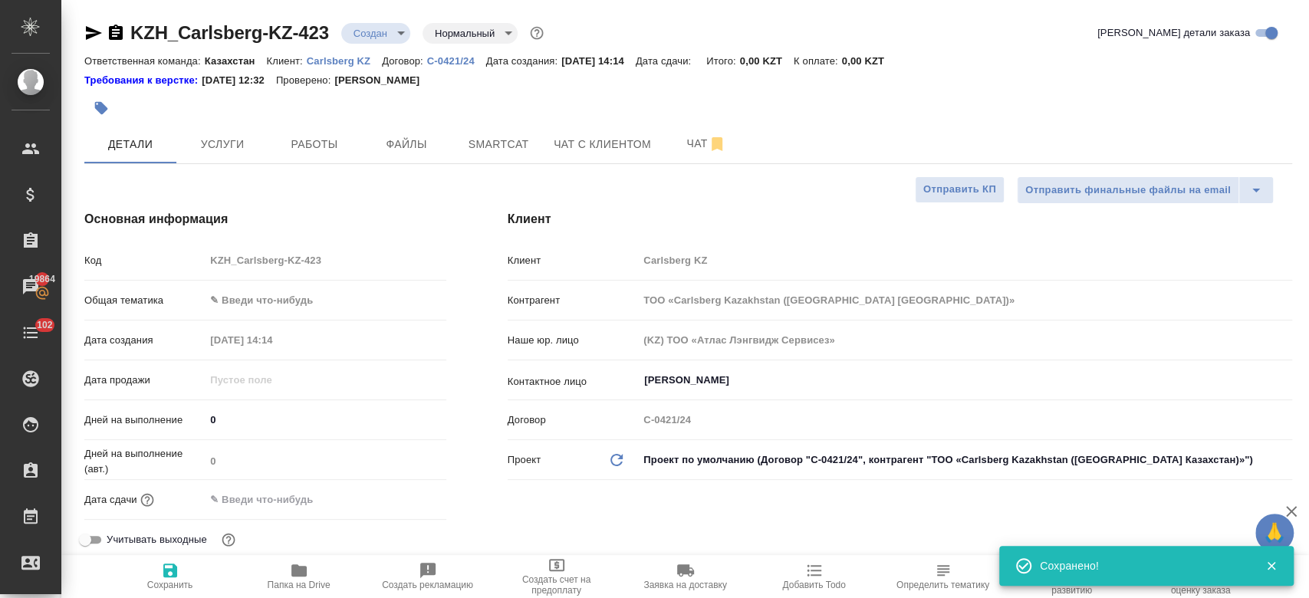
type textarea "x"
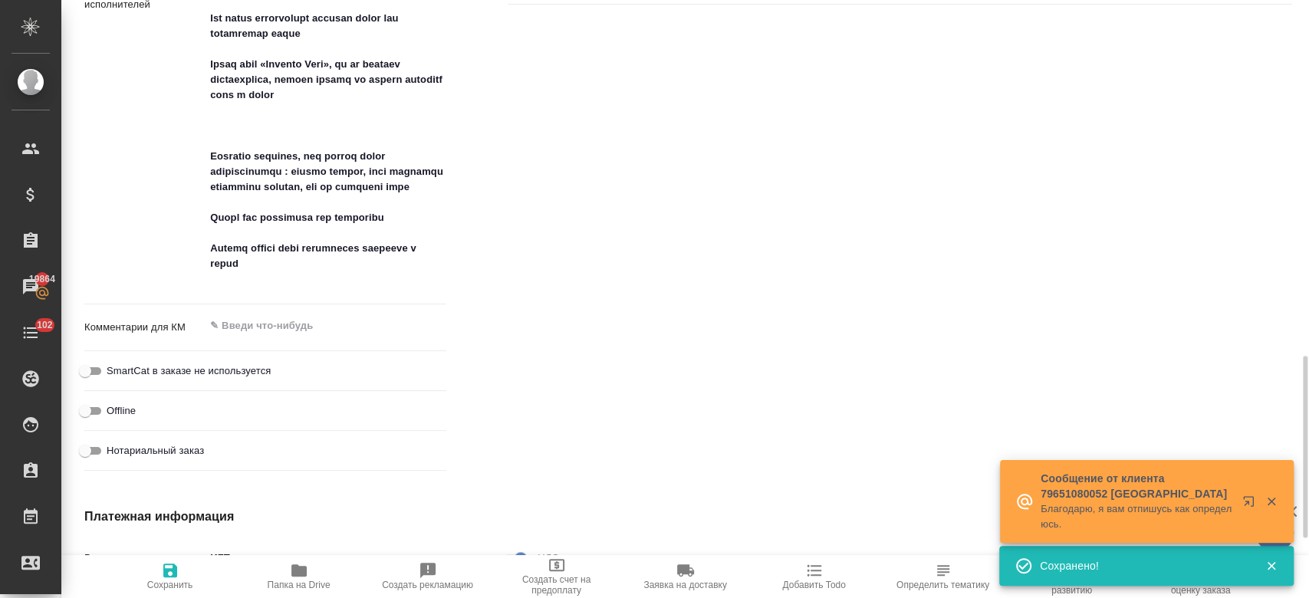
scroll to position [1157, 0]
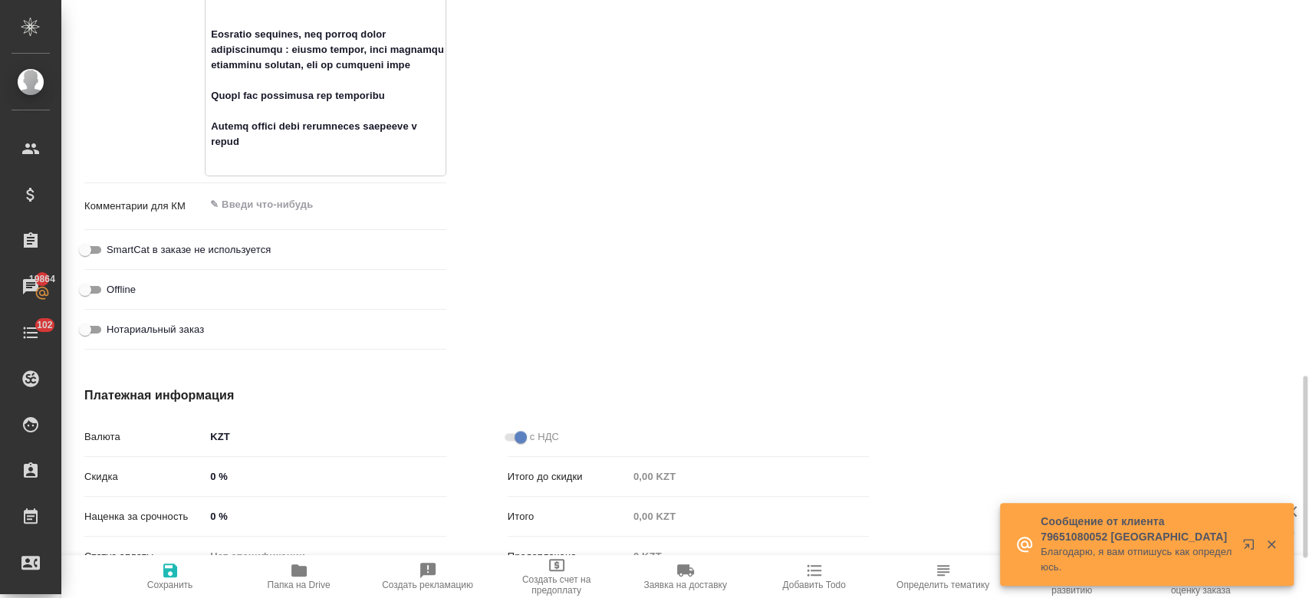
scroll to position [1268, 0]
type textarea "x"
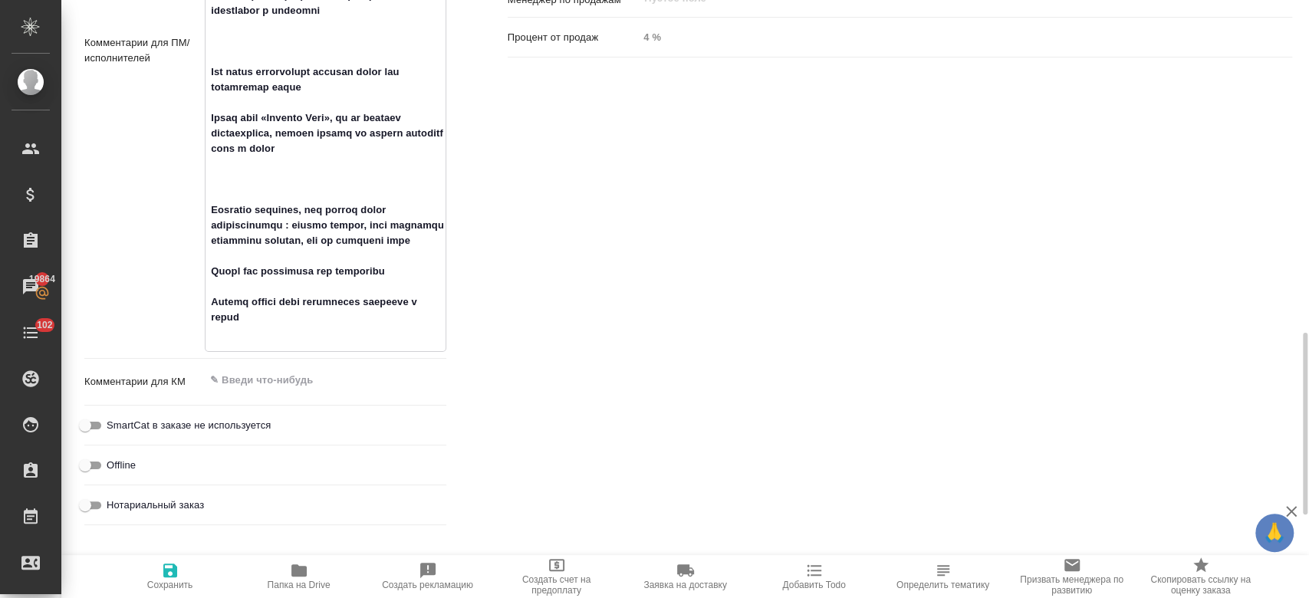
scroll to position [1092, 0]
click at [278, 344] on textarea at bounding box center [325, 48] width 239 height 594
type textarea "Есть просьба по переводу и адаптации сообщения для бренда PEPSI Необходимо адап…"
type textarea "x"
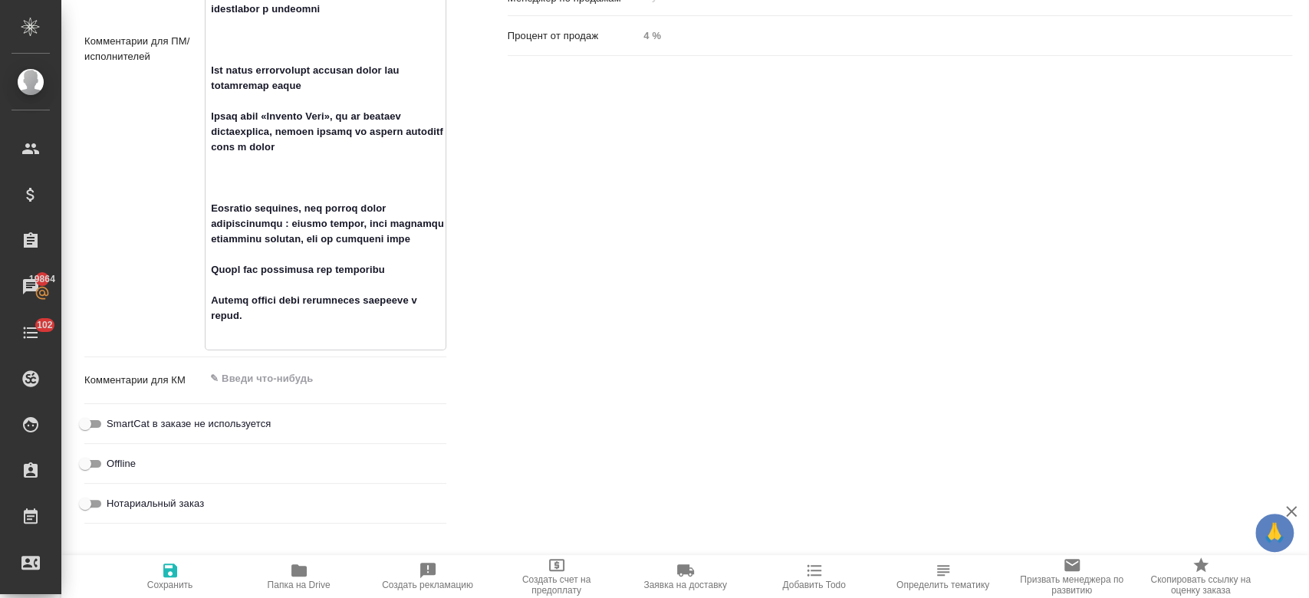
type textarea "x"
type textarea "Есть просьба по переводу и адаптации сообщения для бренда PEPSI Необходимо адап…"
type textarea "x"
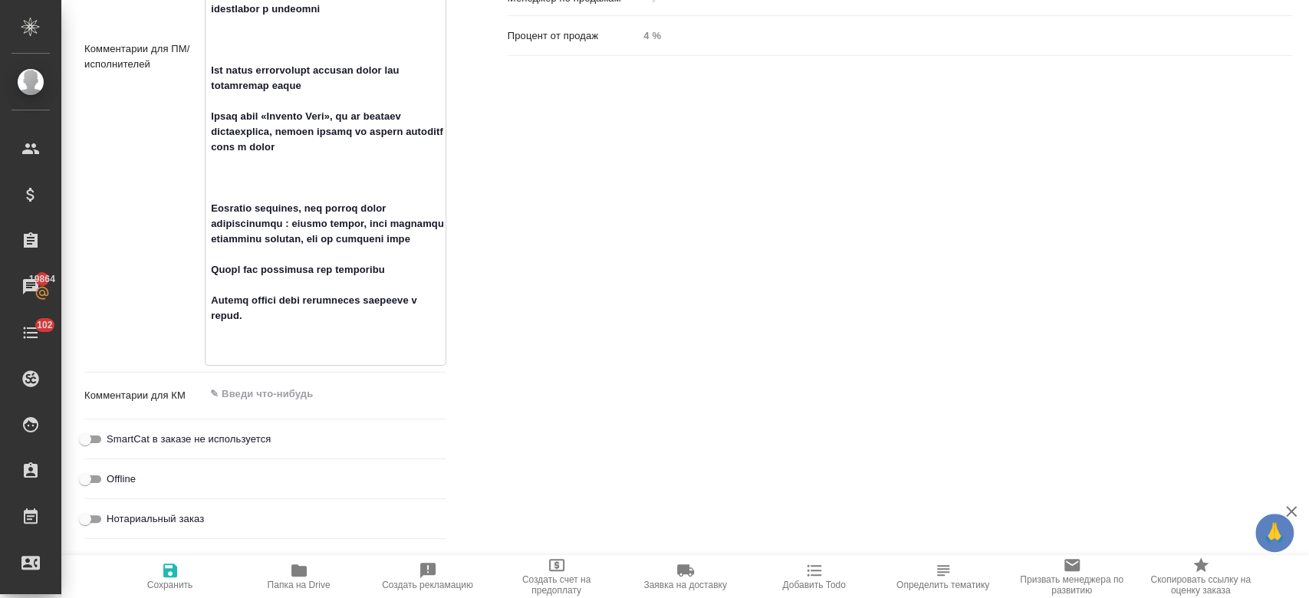
type textarea "Есть просьба по переводу и адаптации сообщения для бренда PEPSI Необходимо адап…"
type textarea "x"
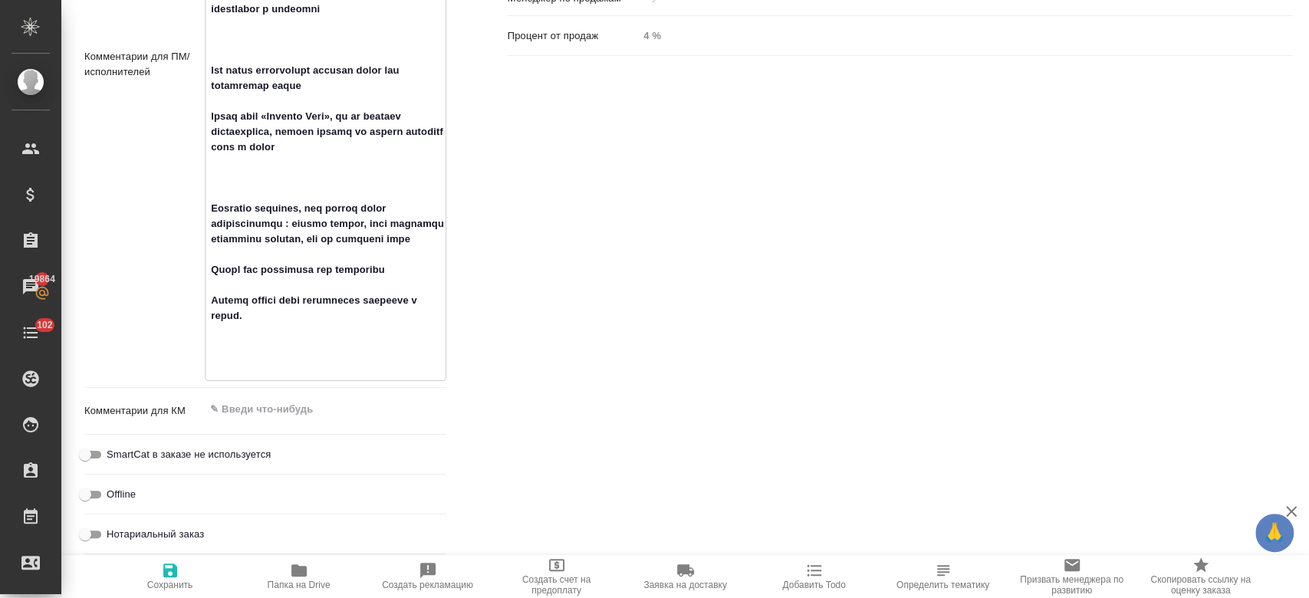
paste textarea "было бы отлично посмотреть несклоько вариантов с вашими рекомендациями Важно, э…"
type textarea "Есть просьба по переводу и адаптации сообщения для бренда PEPSI Необходимо адап…"
type textarea "x"
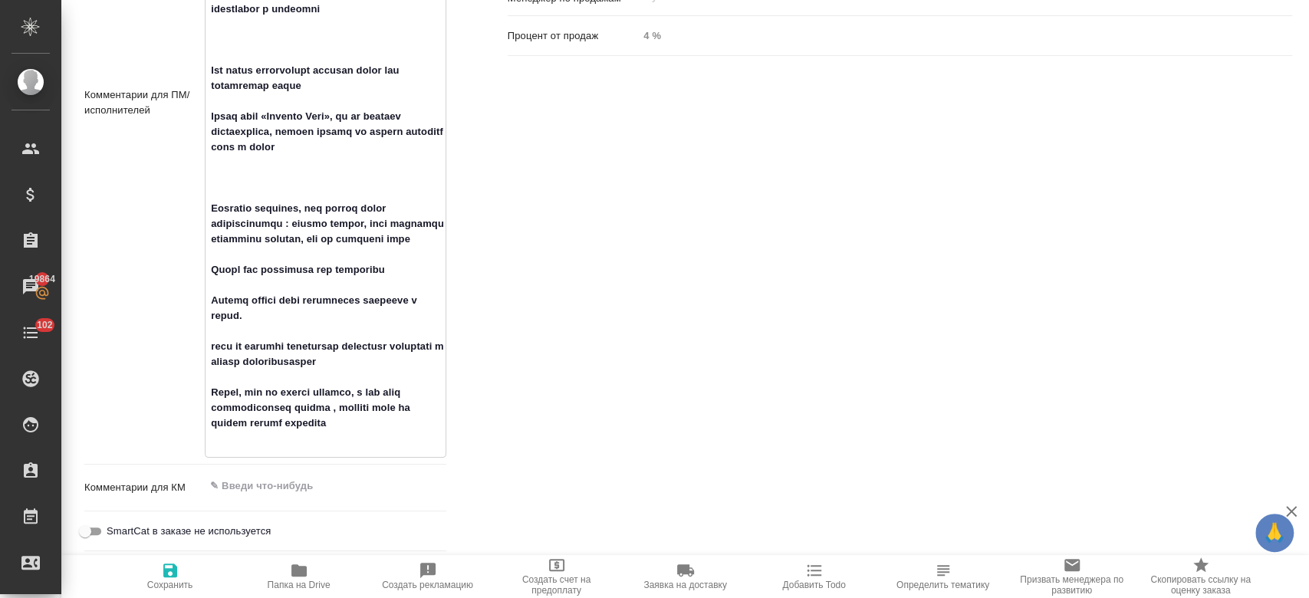
type textarea "Есть просьба по переводу и адаптации сообщения для бренда PEPSI Необходимо адап…"
type textarea "x"
click at [172, 572] on icon "button" at bounding box center [170, 571] width 14 height 14
type textarea "x"
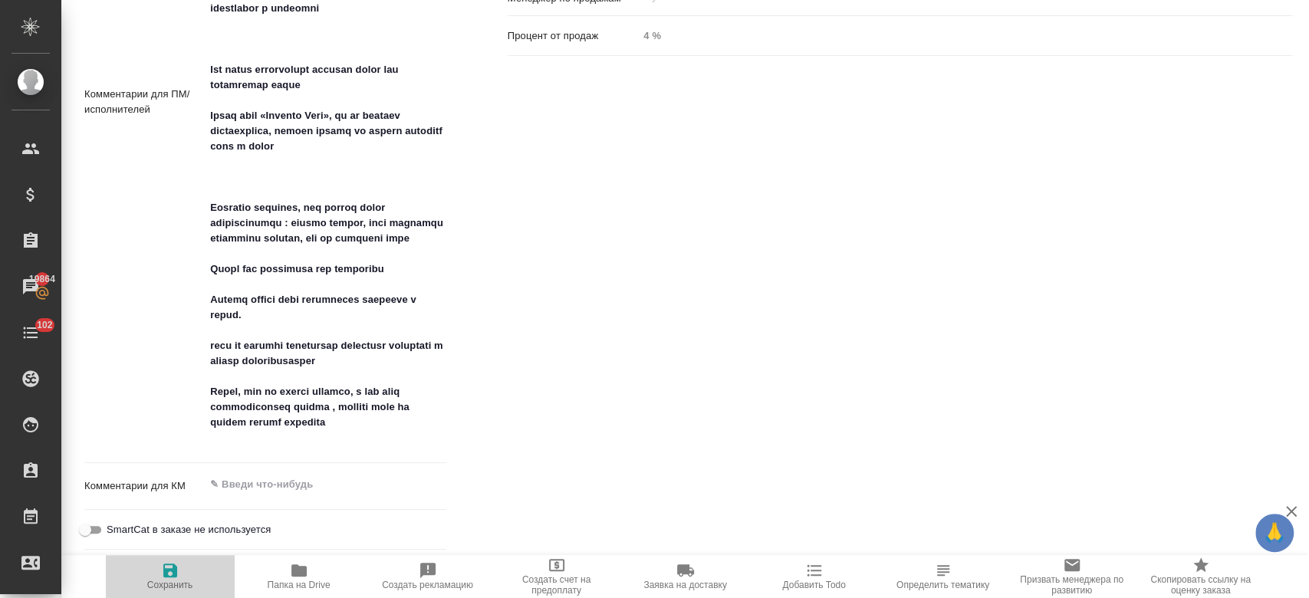
type textarea "x"
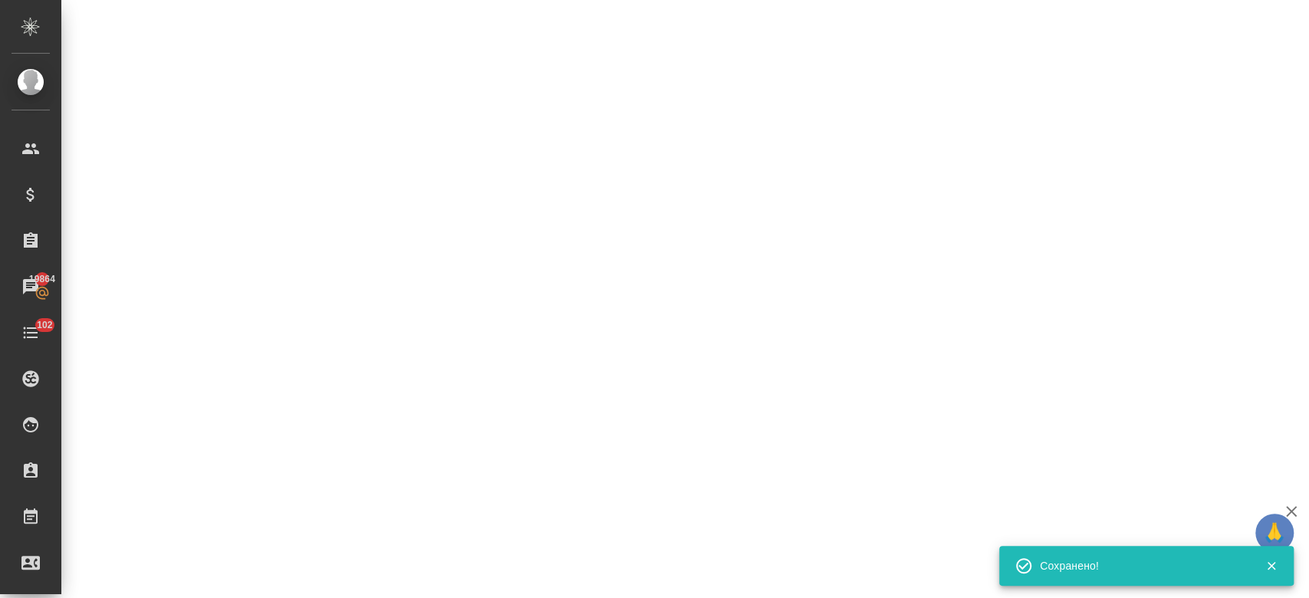
select select "RU"
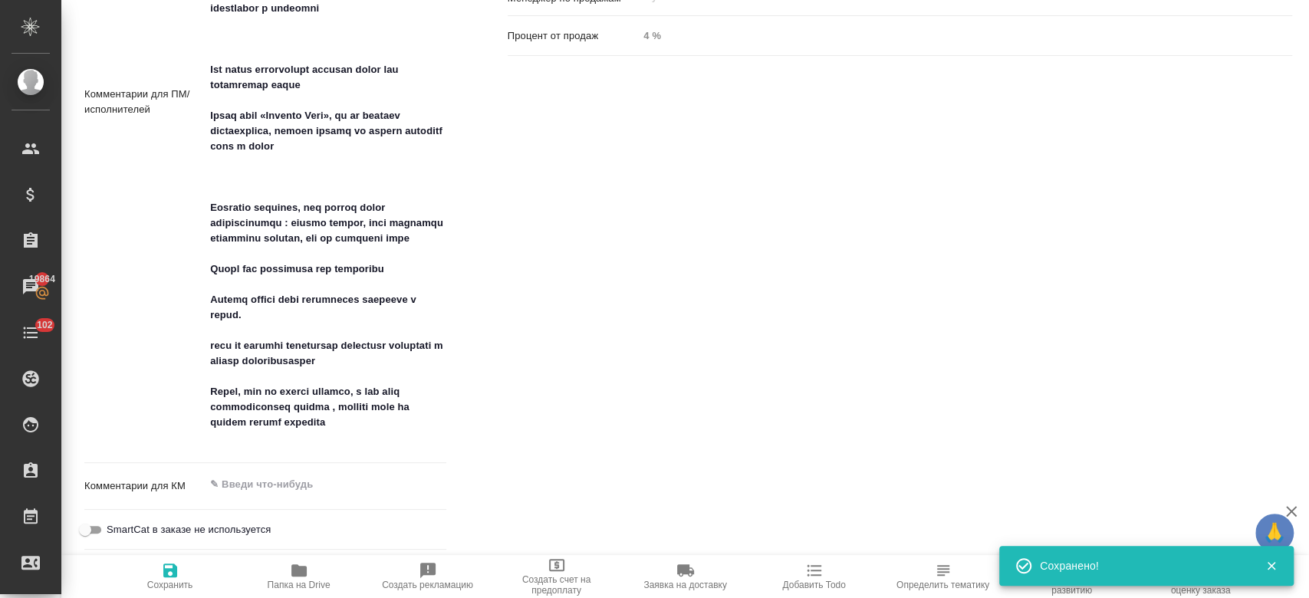
type textarea "x"
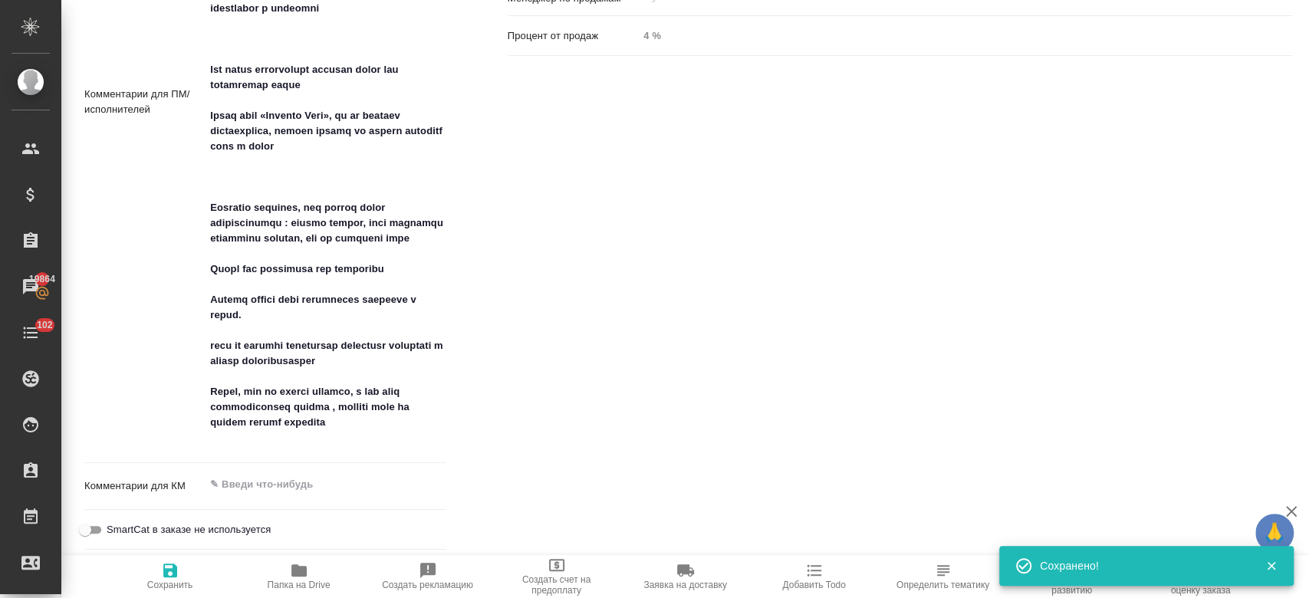
type textarea "x"
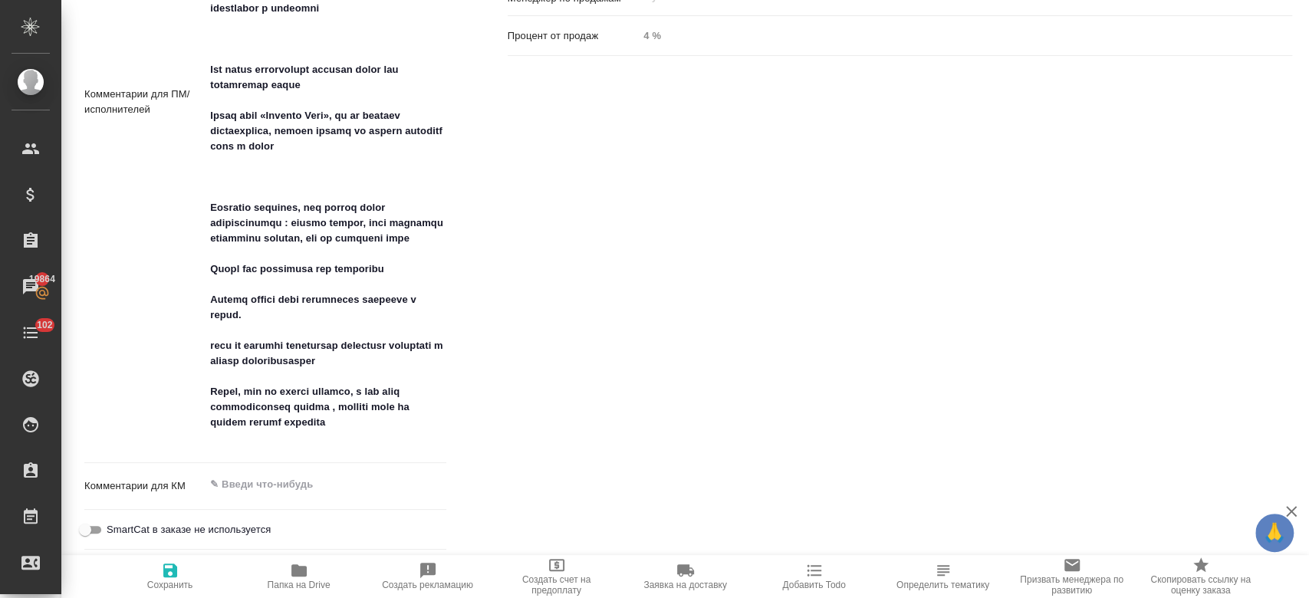
type textarea "x"
click at [290, 379] on textarea at bounding box center [325, 100] width 241 height 701
type textarea "Есть просьба по переводу и адаптации сообщения для бренда PEPSI Необходимо адап…"
type textarea "x"
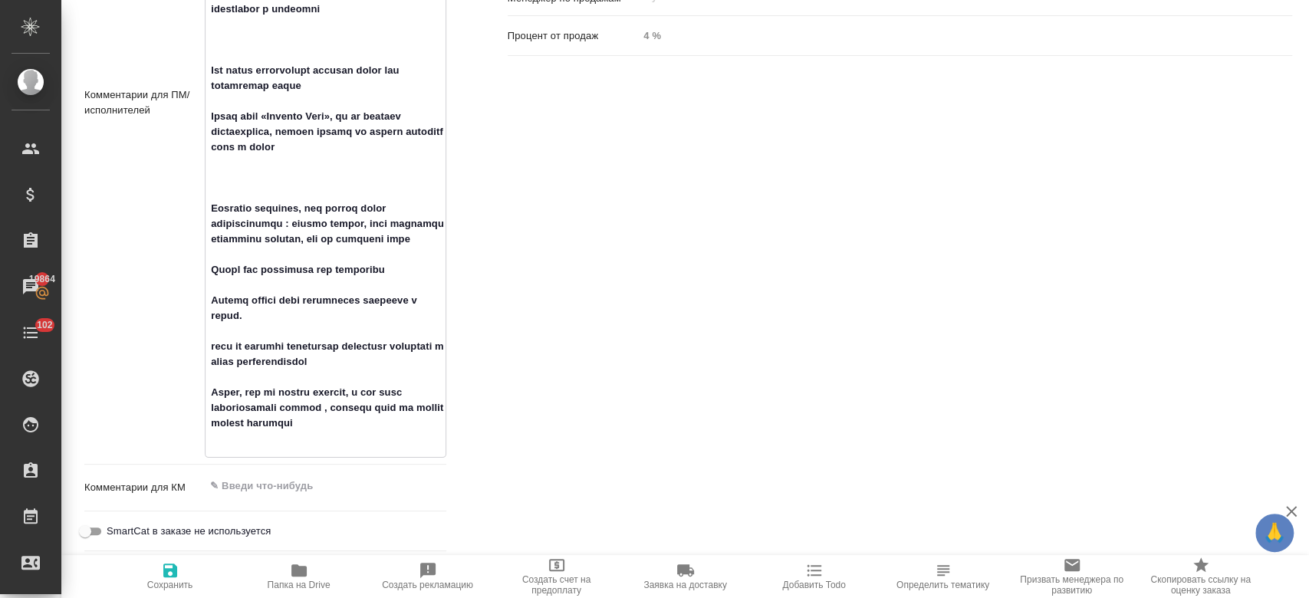
type textarea "x"
type textarea "Есть просьба по переводу и адаптации сообщения для бренда PEPSI Необходимо адап…"
type textarea "x"
type textarea "Есть просьба по переводу и адаптации сообщения для бренда PEPSI Необходимо адап…"
type textarea "x"
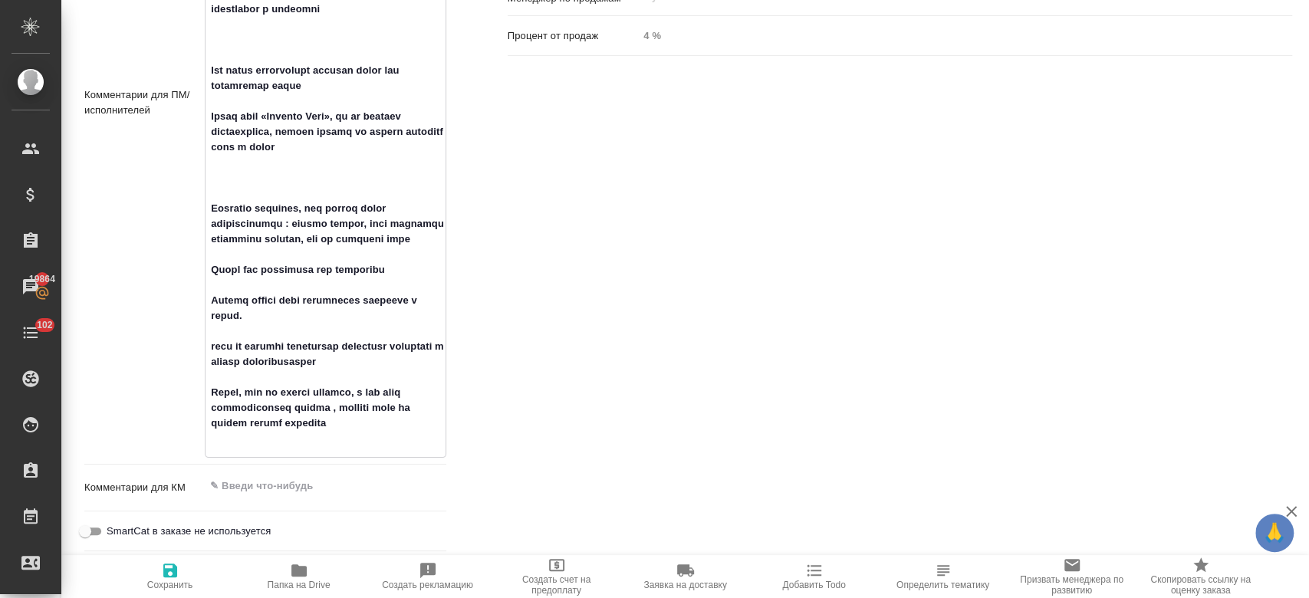
type textarea "x"
type textarea "Есть просьба по переводу и адаптации сообщения для бренда PEPSI Необходимо адап…"
type textarea "x"
type textarea "Есть просьба по переводу и адаптации сообщения для бренда PEPSI Необходимо адап…"
type textarea "x"
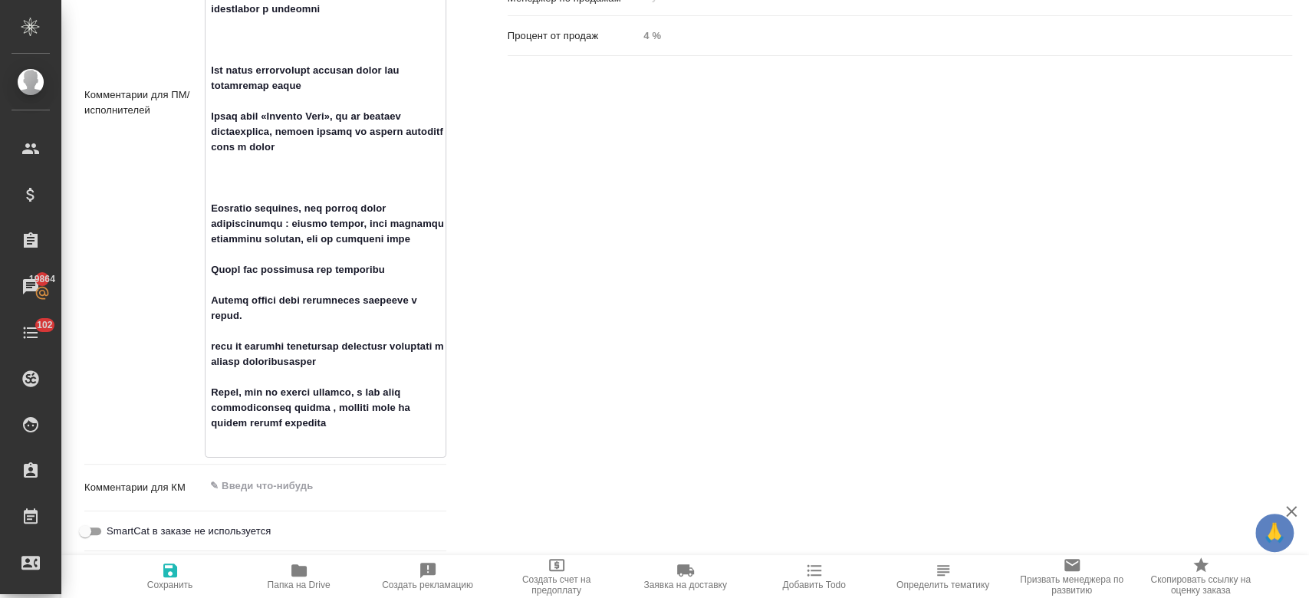
type textarea "x"
type textarea "Есть просьба по переводу и адаптации сообщения для бренда PEPSI Необходимо адап…"
type textarea "x"
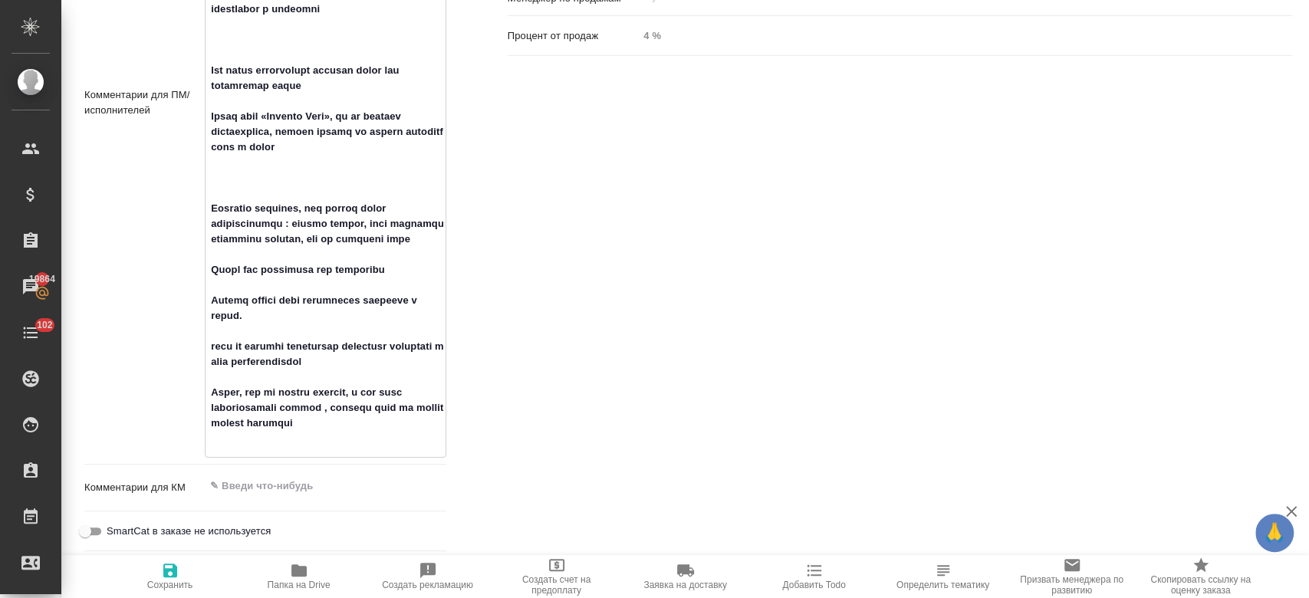
type textarea "Есть просьба по переводу и адаптации сообщения для бренда PEPSI Необходимо адап…"
type textarea "x"
type textarea "Есть просьба по переводу и адаптации сообщения для бренда PEPSI Необходимо адап…"
type textarea "x"
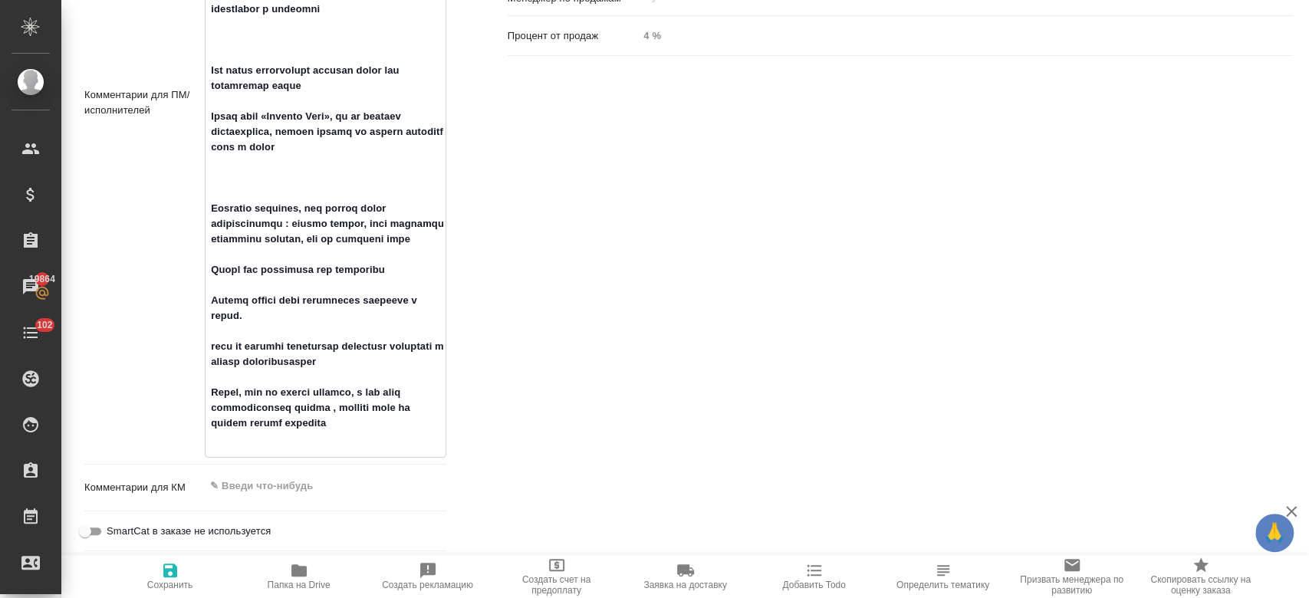
click at [406, 364] on textarea at bounding box center [325, 101] width 239 height 701
type textarea "Есть просьба по переводу и адаптации сообщения для бренда PEPSI Необходимо адап…"
type textarea "x"
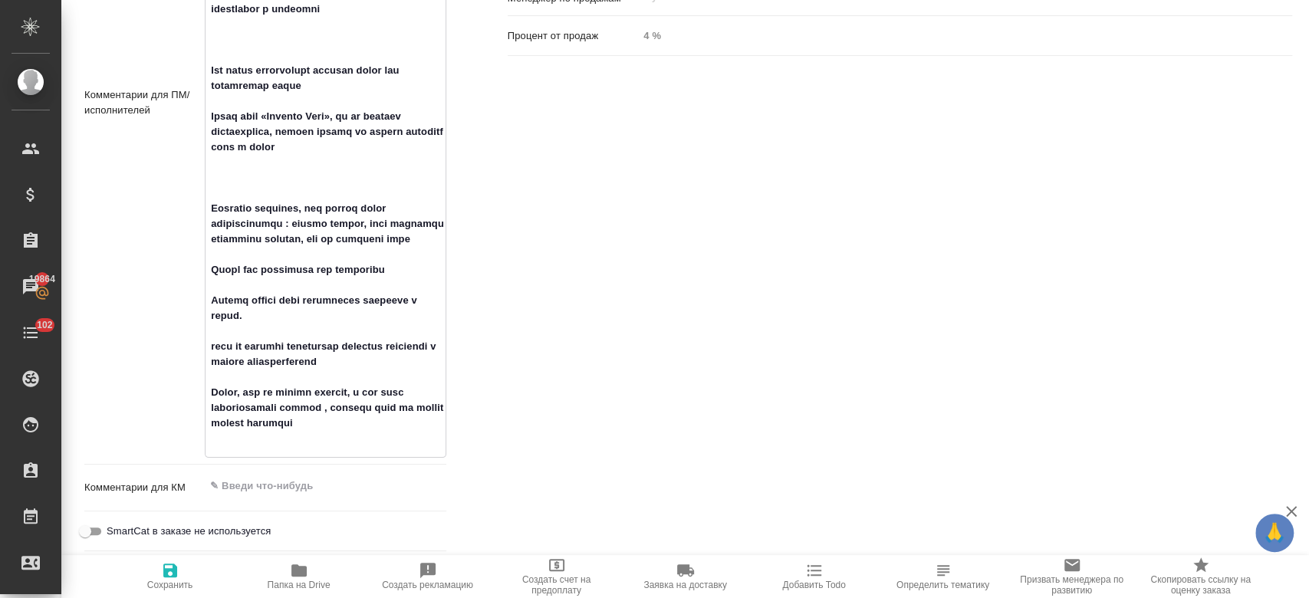
type textarea "x"
type textarea "Есть просьба по переводу и адаптации сообщения для бренда PEPSI Необходимо адап…"
type textarea "x"
type textarea "Есть просьба по переводу и адаптации сообщения для бренда PEPSI Необходимо адап…"
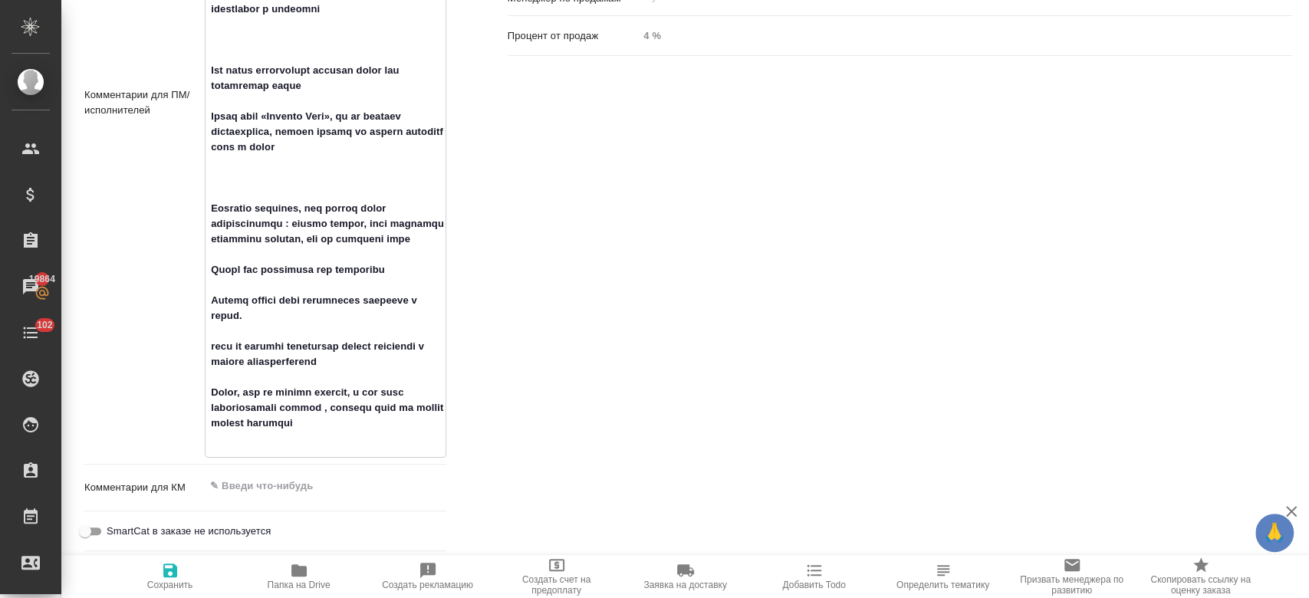
type textarea "x"
type textarea "Есть просьба по переводу и адаптации сообщения для бренда PEPSI Необходимо адап…"
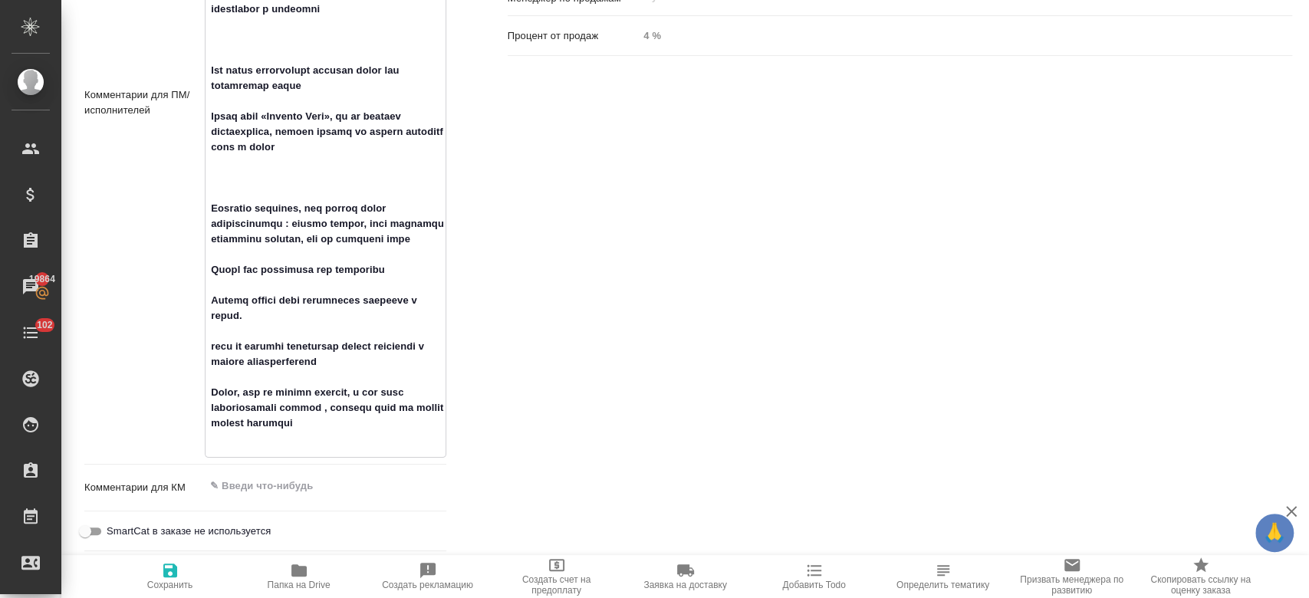
type textarea "x"
type textarea "Есть просьба по переводу и адаптации сообщения для бренда PEPSI Необходимо адап…"
type textarea "x"
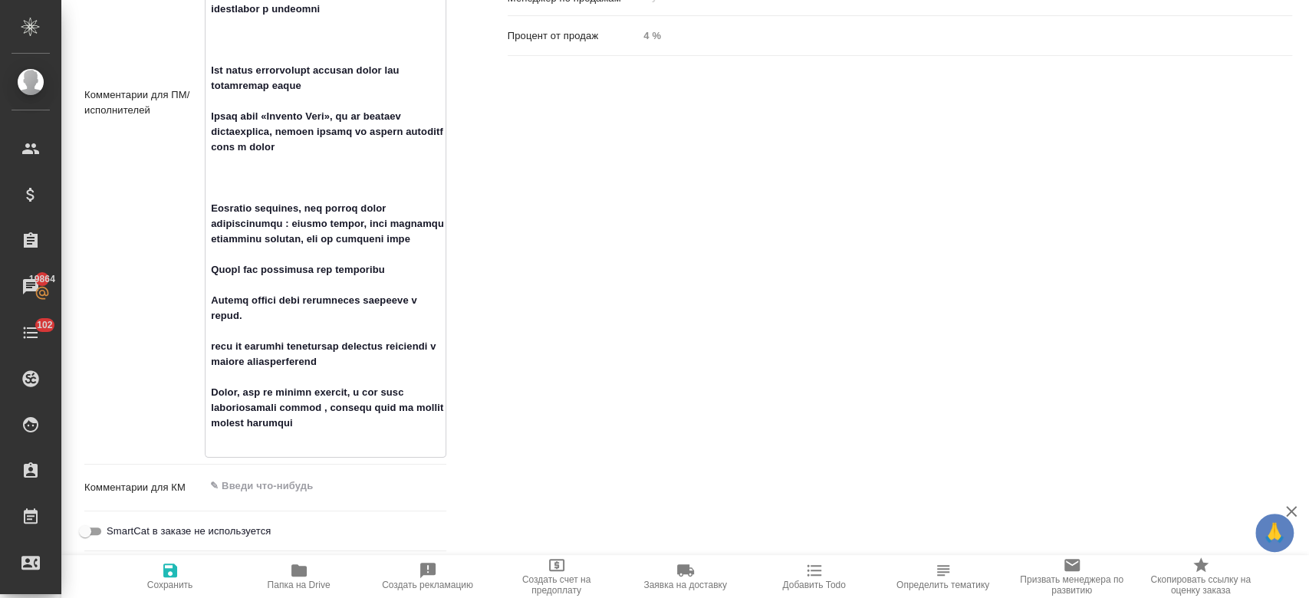
type textarea "x"
type textarea "Есть просьба по переводу и адаптации сообщения для бренда PEPSI Необходимо адап…"
type textarea "x"
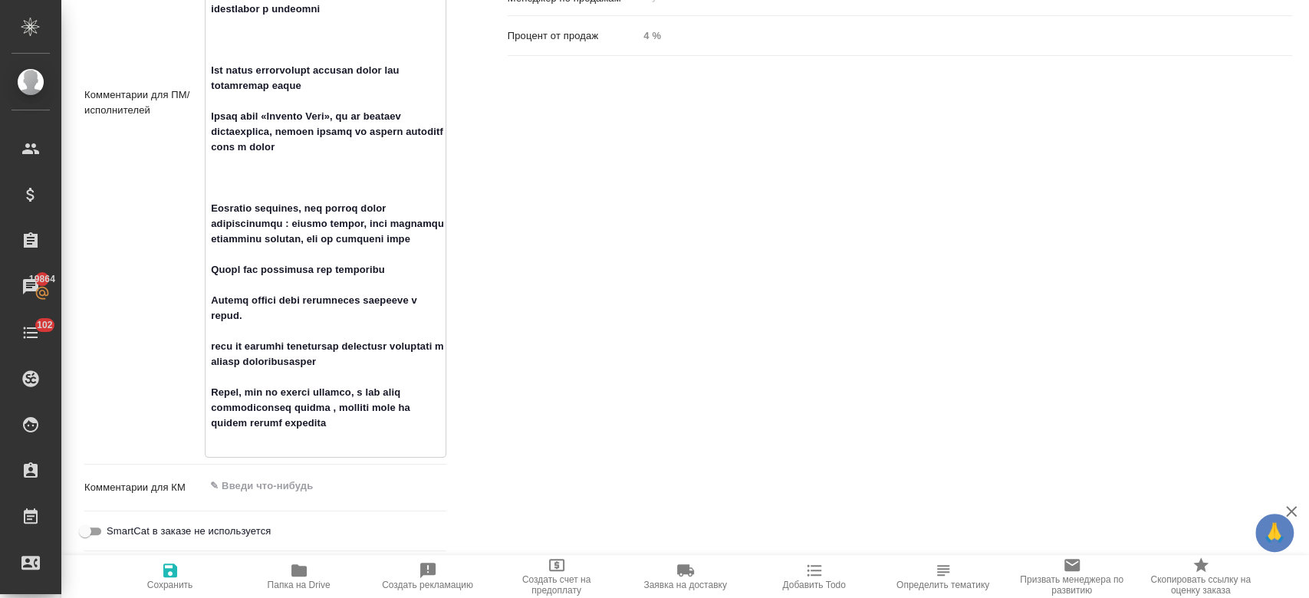
type textarea "Есть просьба по переводу и адаптации сообщения для бренда PEPSI Необходимо адап…"
type textarea "x"
click at [170, 584] on span "Сохранить" at bounding box center [170, 585] width 46 height 11
type textarea "x"
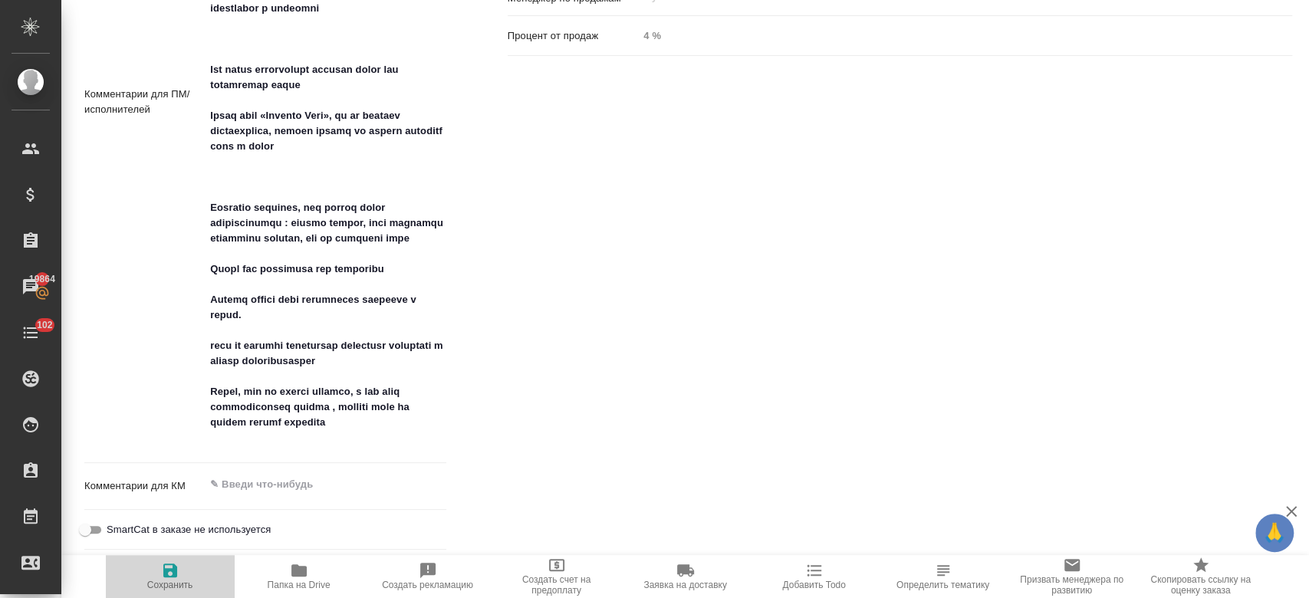
type textarea "x"
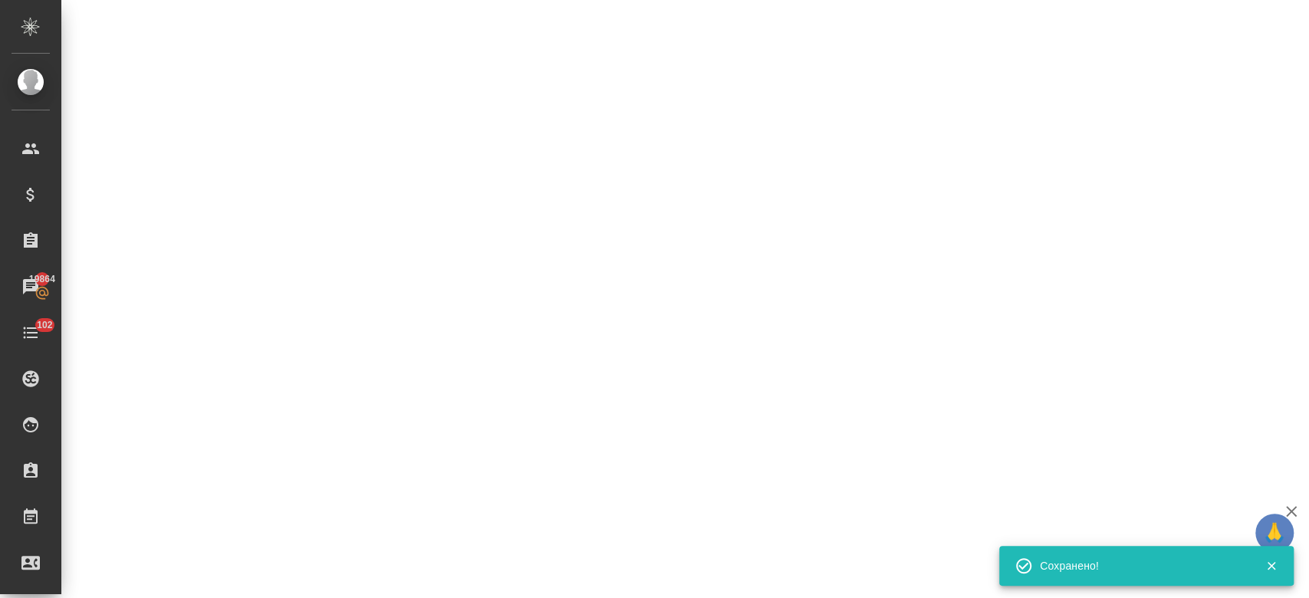
select select "RU"
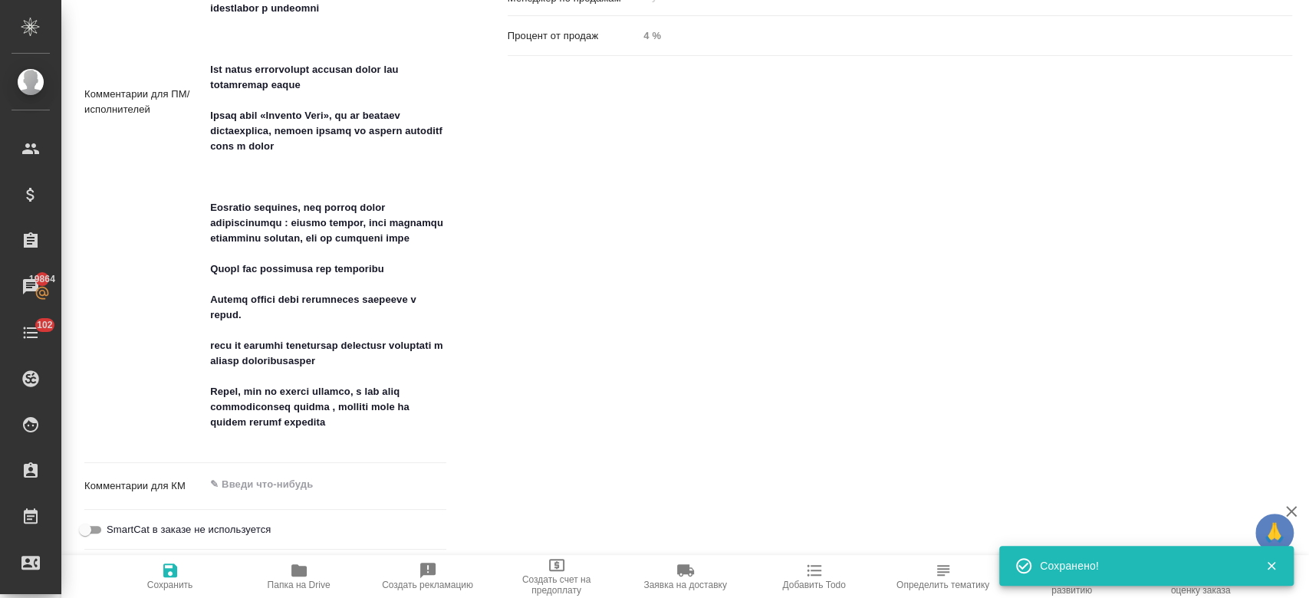
type textarea "x"
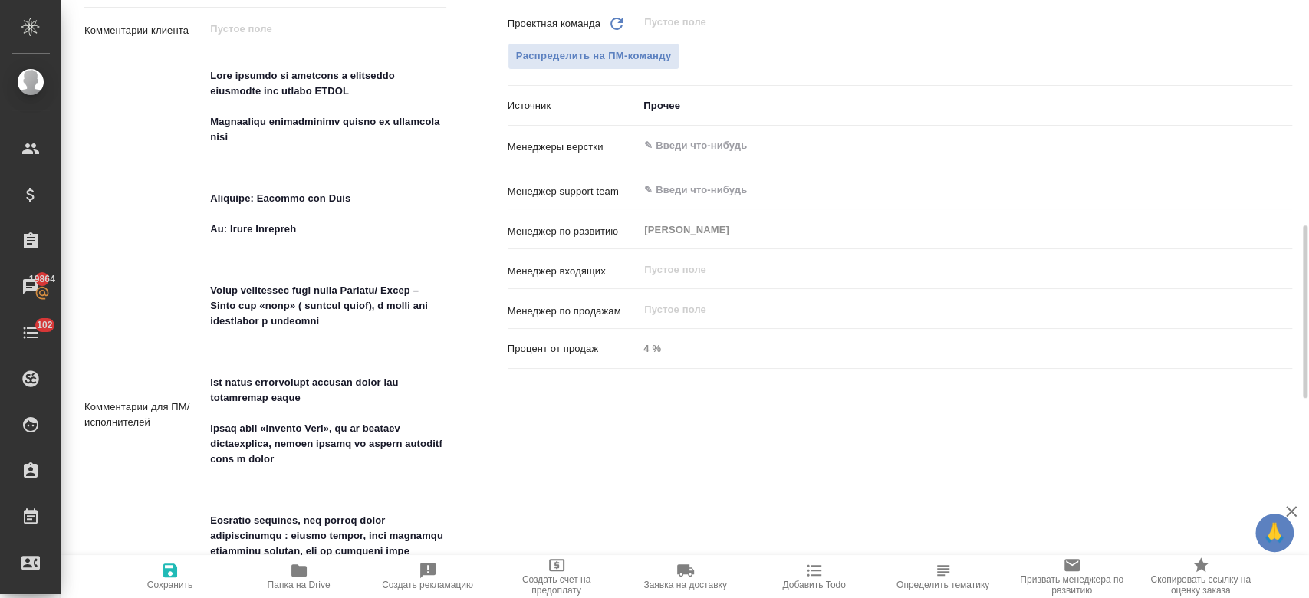
scroll to position [778, 0]
type textarea "x"
click at [210, 193] on textarea at bounding box center [325, 415] width 239 height 701
type textarea "Есть просьба по переводу и адаптации сообщения для бренда PEPSI Необходимо адап…"
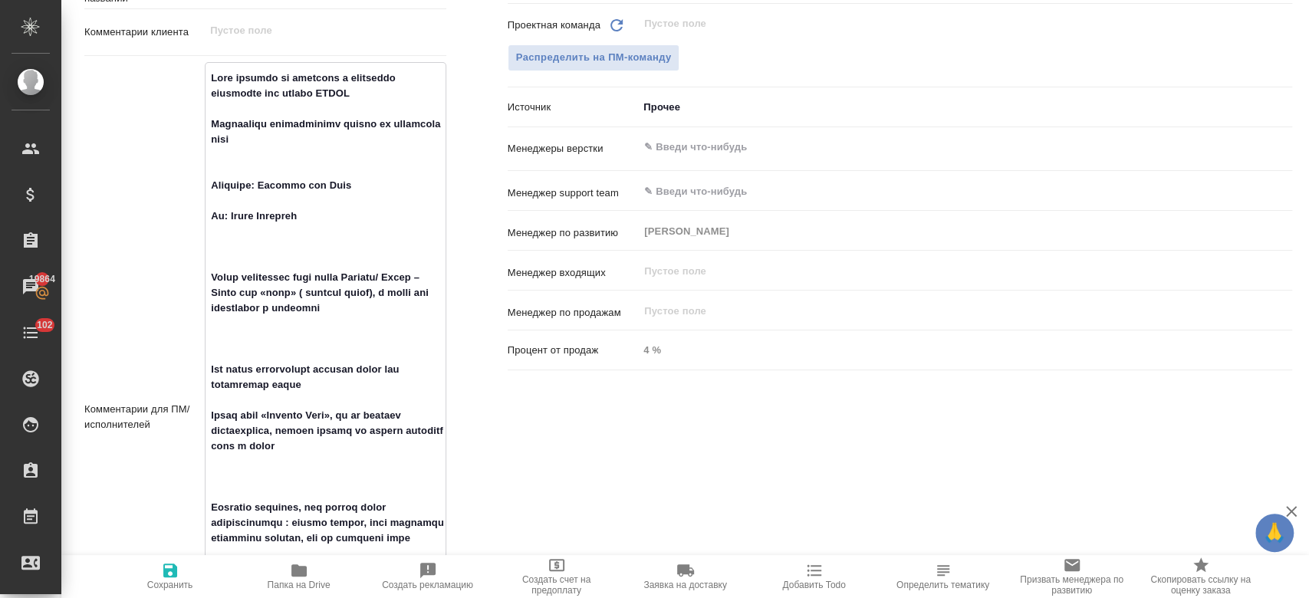
type textarea "x"
type textarea "Есть просьба по переводу и адаптации сообщения для бренда PEPSI Необходимо адап…"
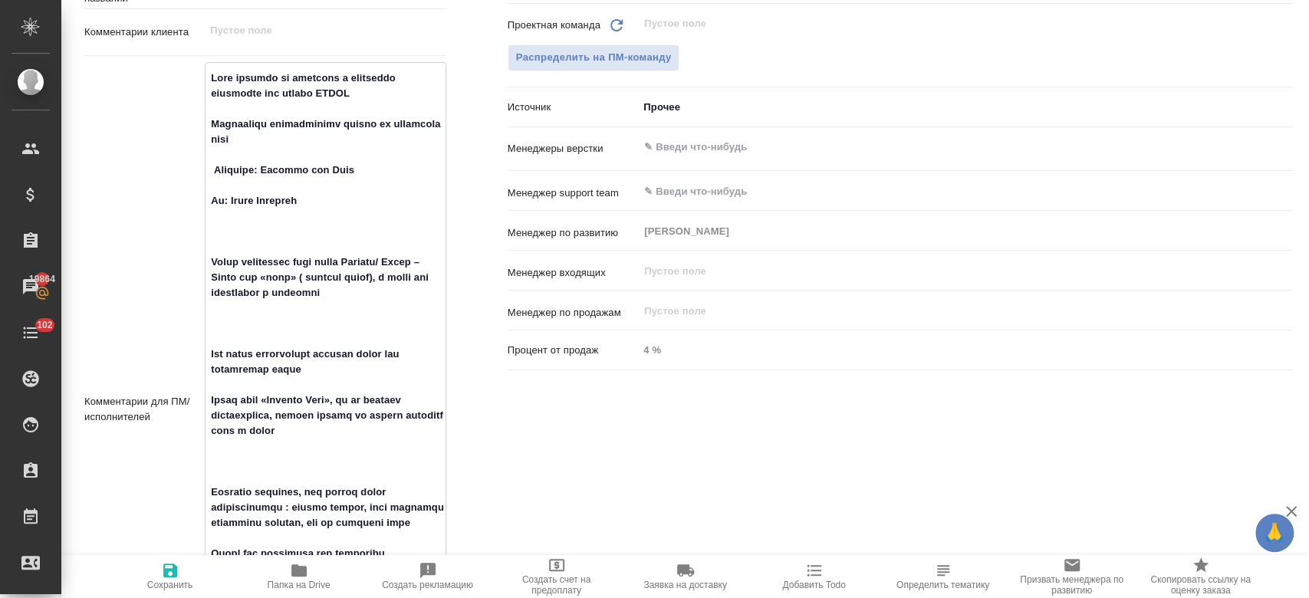
type textarea "x"
click at [210, 205] on textarea at bounding box center [325, 400] width 239 height 670
type textarea "Есть просьба по переводу и адаптации сообщения для бренда PEPSI Необходимо адап…"
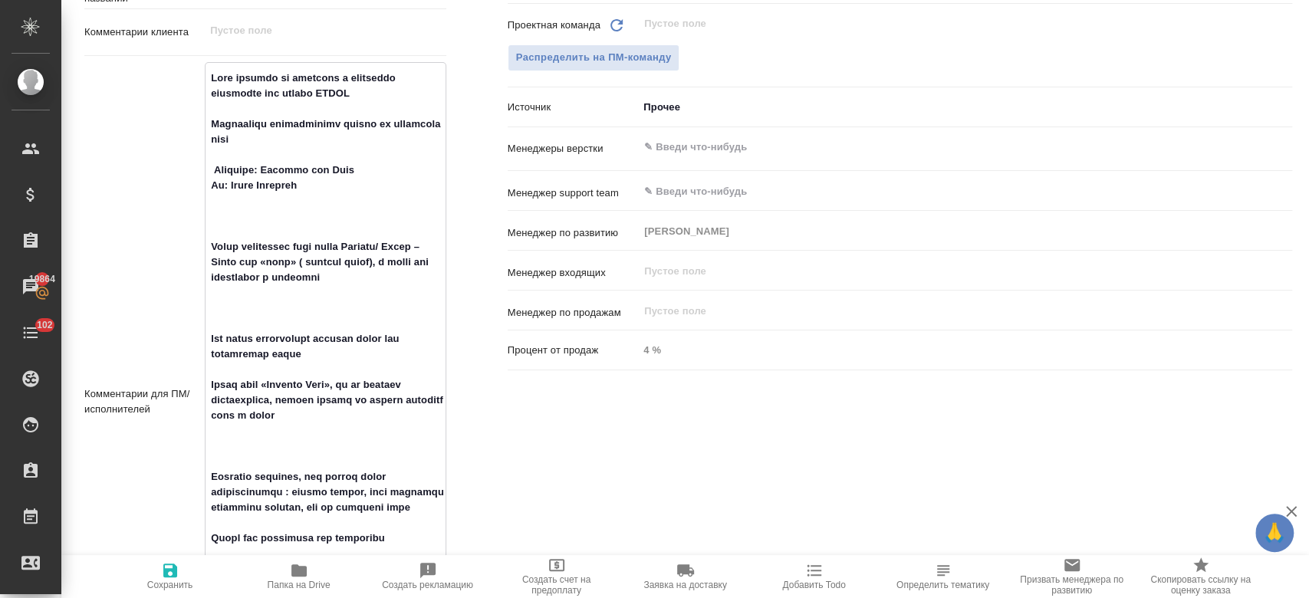
type textarea "x"
click at [215, 165] on textarea at bounding box center [325, 392] width 239 height 655
type textarea "Есть просьба по переводу и адаптации сообщения для бренда PEPSI Необходимо адап…"
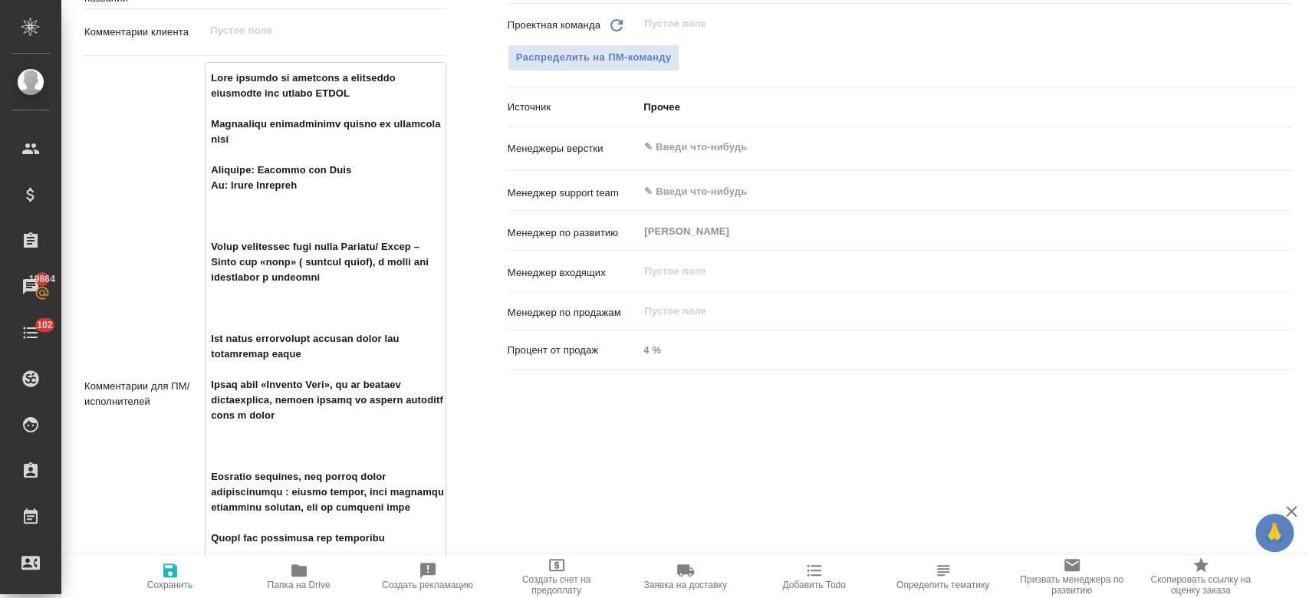
type textarea "x"
click at [212, 249] on textarea at bounding box center [325, 392] width 239 height 655
type textarea "Есть просьба по переводу и адаптации сообщения для бренда PEPSI Необходимо адап…"
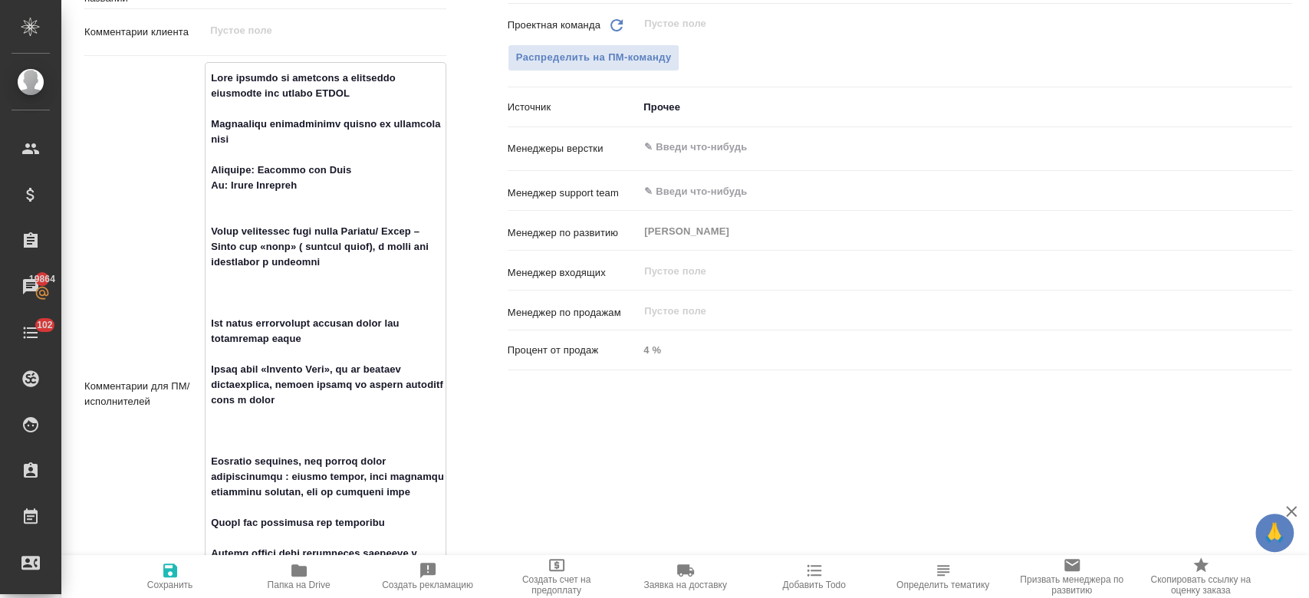
type textarea "x"
type textarea "Есть просьба по переводу и адаптации сообщения для бренда PEPSI Необходимо адап…"
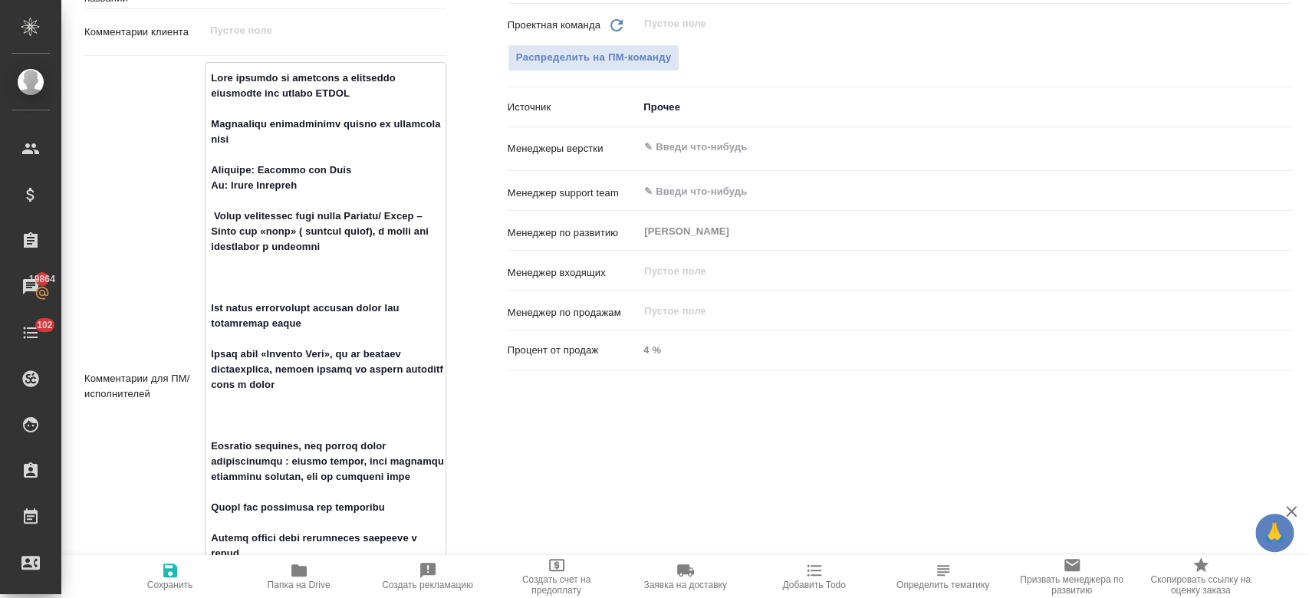
type textarea "x"
click at [212, 309] on textarea at bounding box center [325, 377] width 239 height 624
type textarea "Есть просьба по переводу и адаптации сообщения для бренда PEPSI Необходимо адап…"
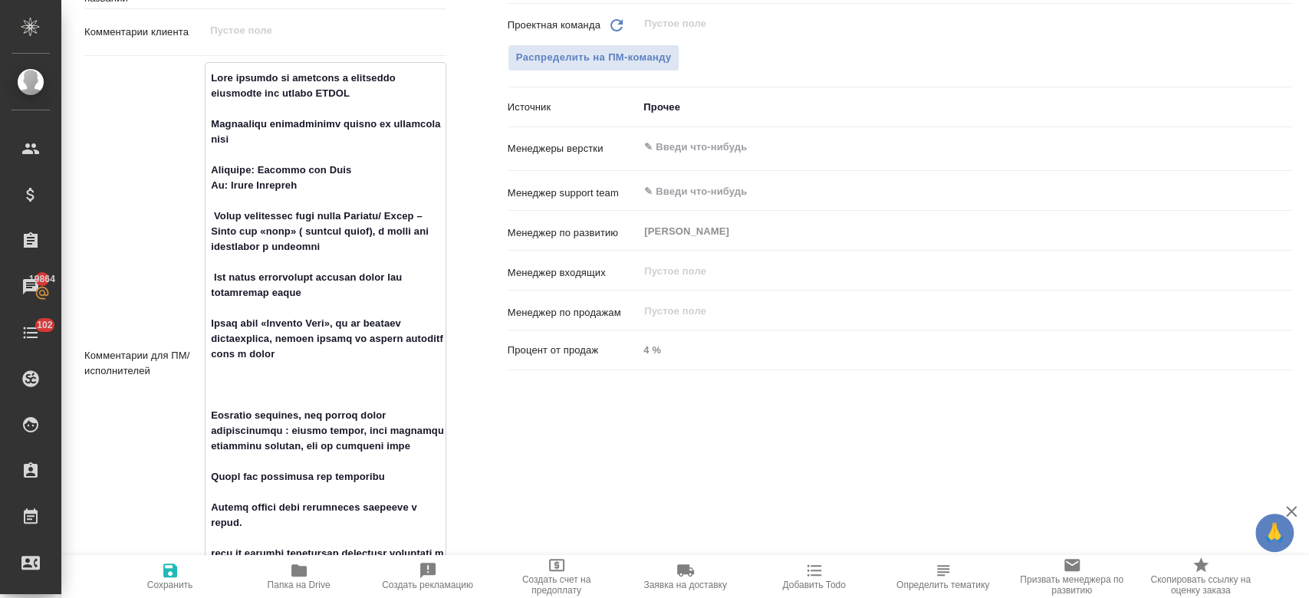
click at [241, 275] on textarea at bounding box center [325, 362] width 239 height 594
click at [305, 288] on textarea at bounding box center [325, 362] width 239 height 594
click at [215, 413] on textarea at bounding box center [325, 362] width 239 height 594
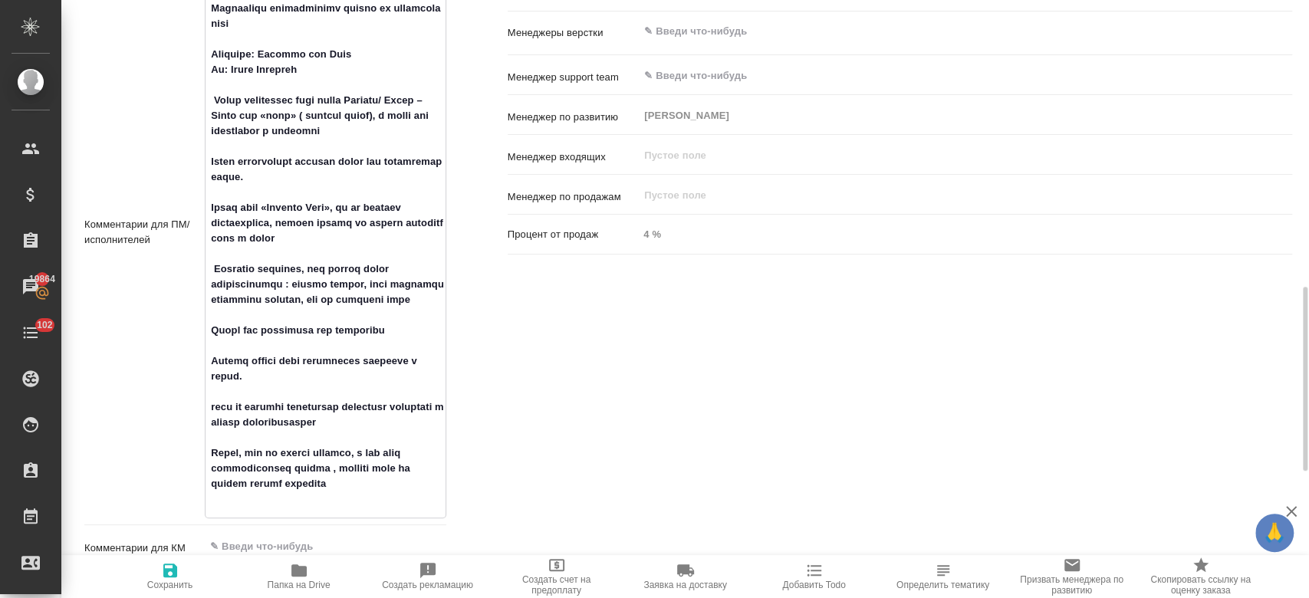
scroll to position [902, 0]
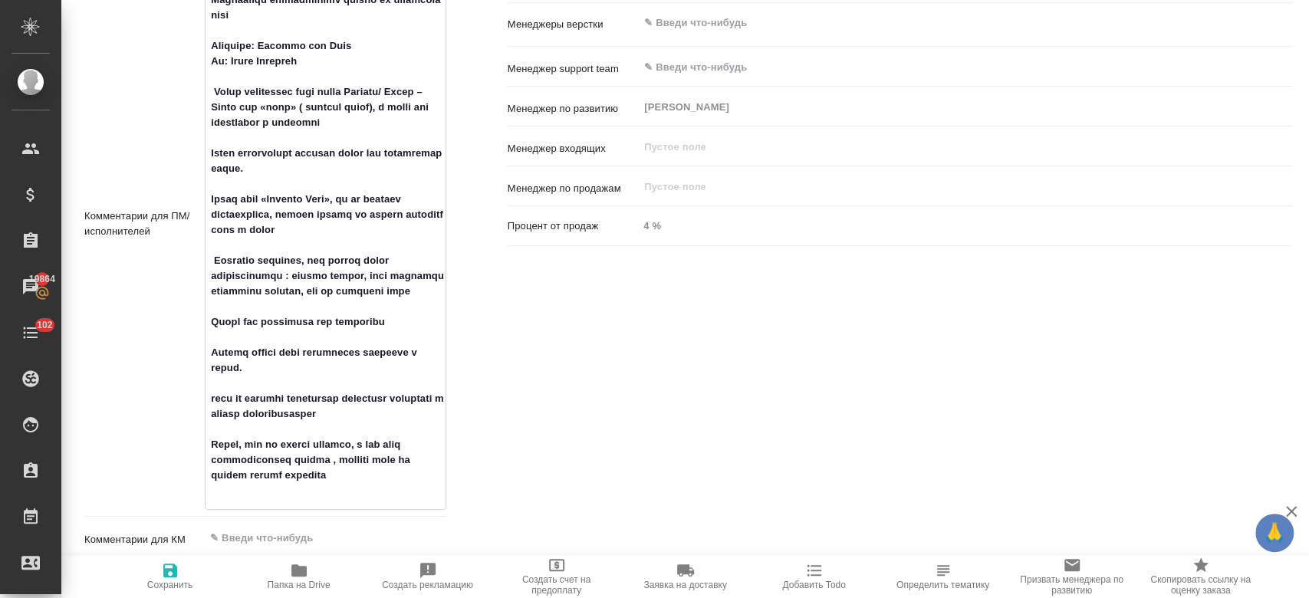
click at [172, 574] on icon "button" at bounding box center [170, 570] width 18 height 18
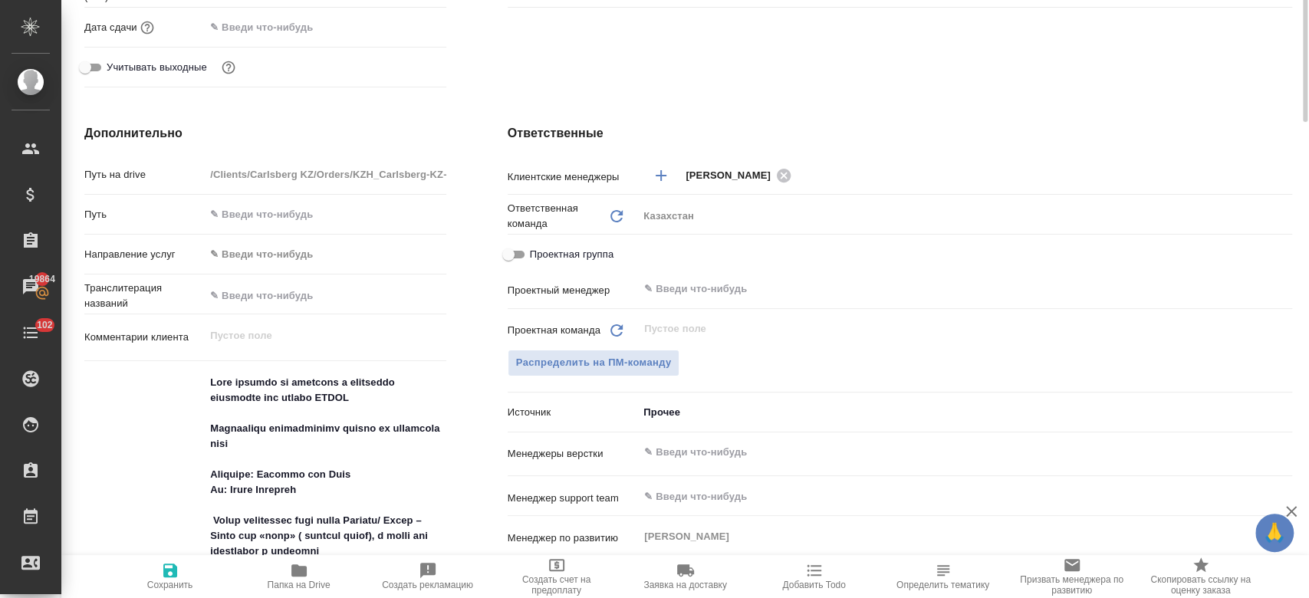
scroll to position [0, 0]
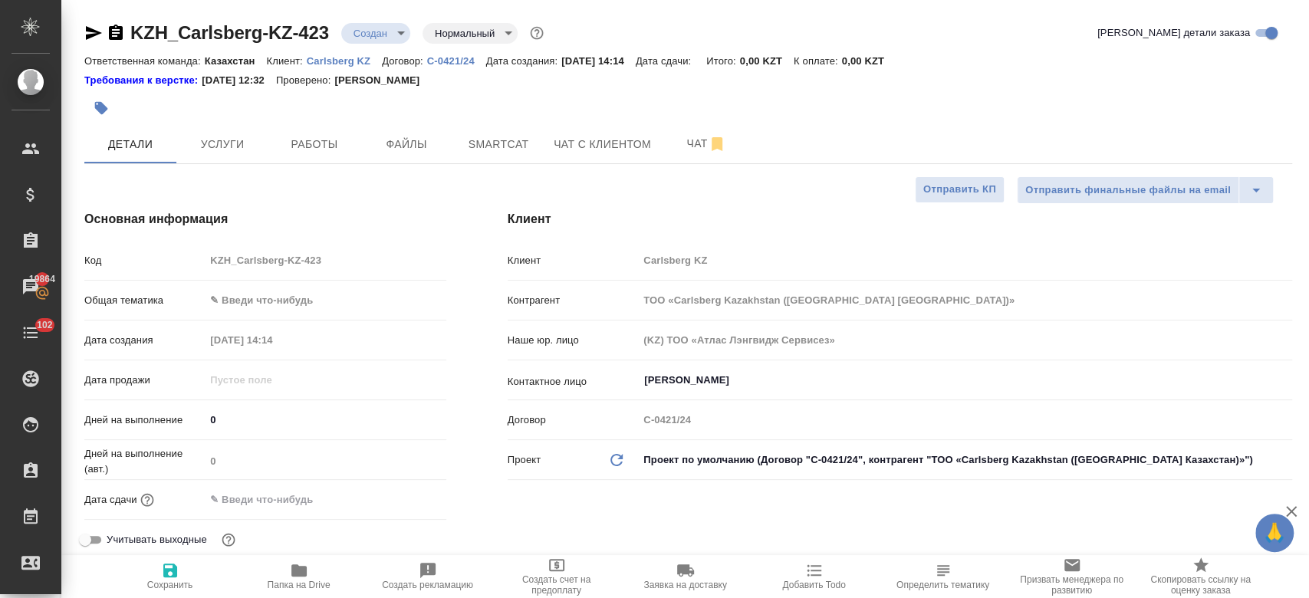
click at [161, 569] on icon "button" at bounding box center [170, 570] width 18 height 18
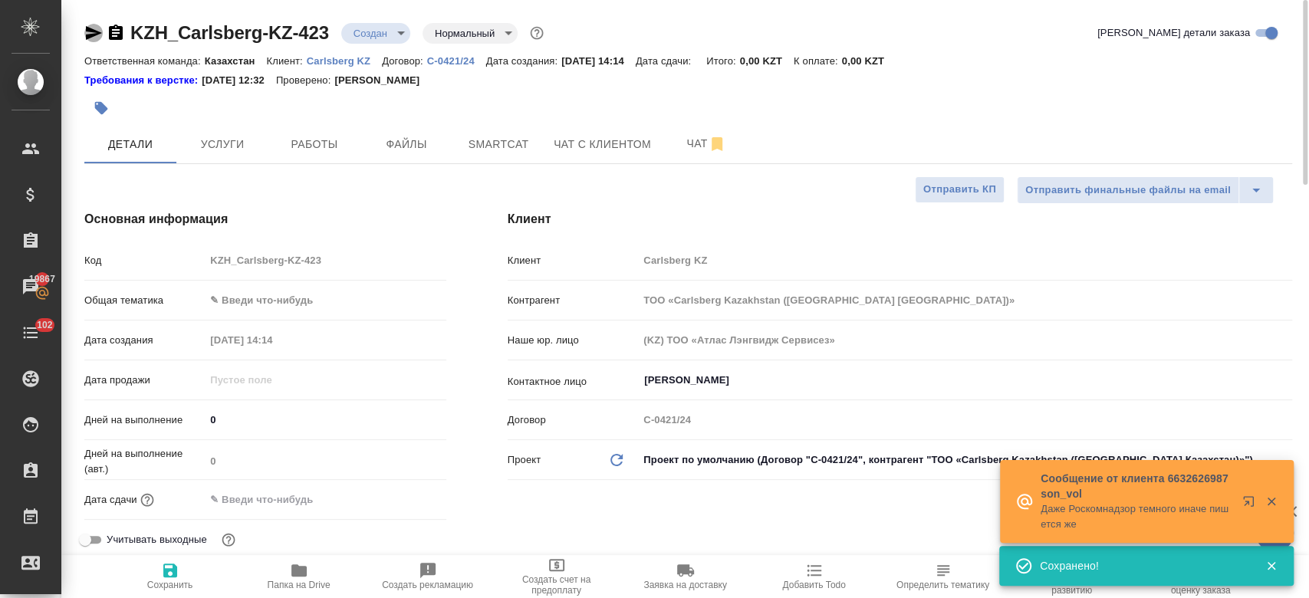
click at [93, 27] on icon "button" at bounding box center [93, 33] width 18 height 18
click at [92, 38] on icon "button" at bounding box center [93, 33] width 18 height 18
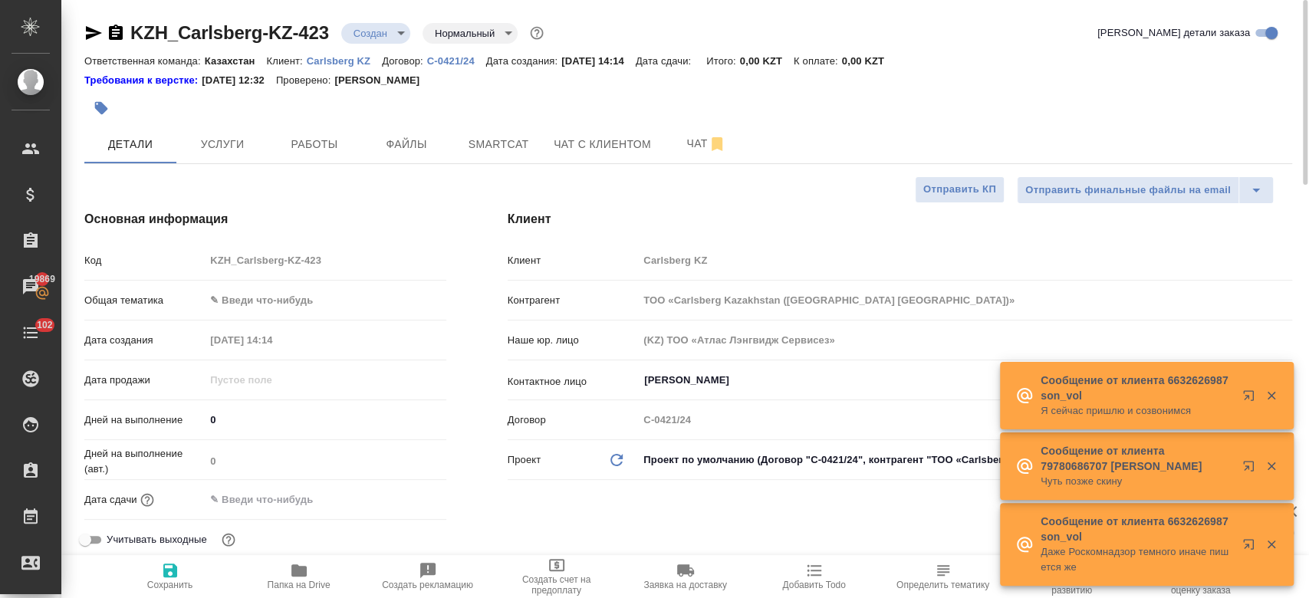
click at [96, 32] on icon "button" at bounding box center [94, 33] width 16 height 14
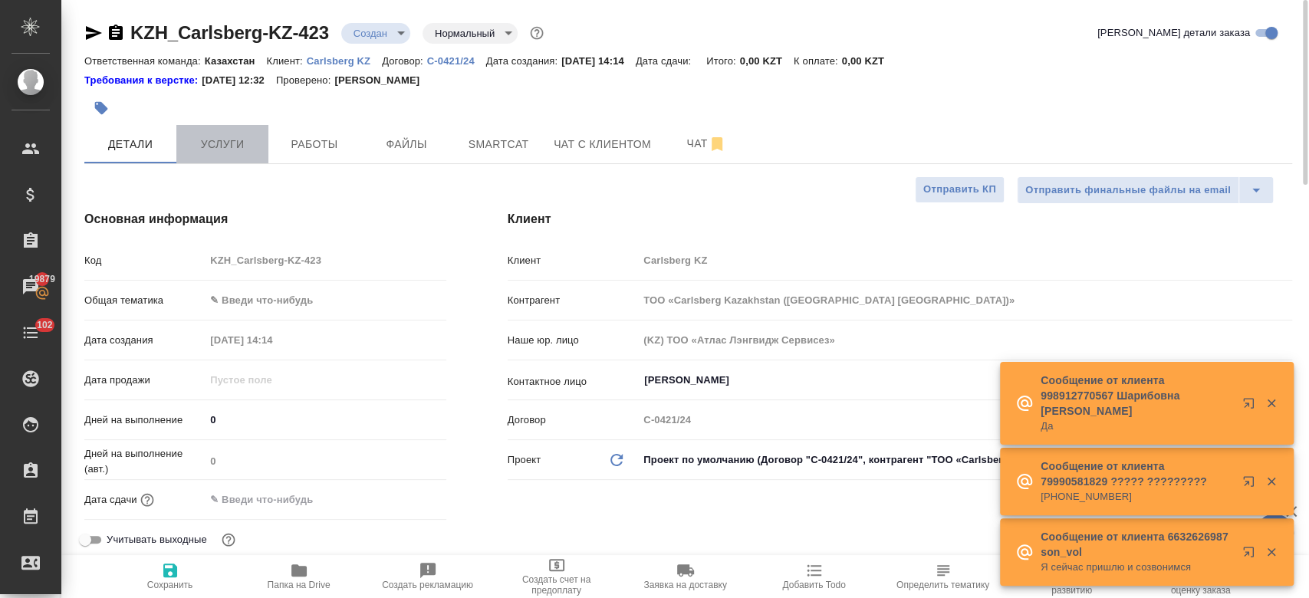
click at [249, 145] on span "Услуги" at bounding box center [223, 144] width 74 height 19
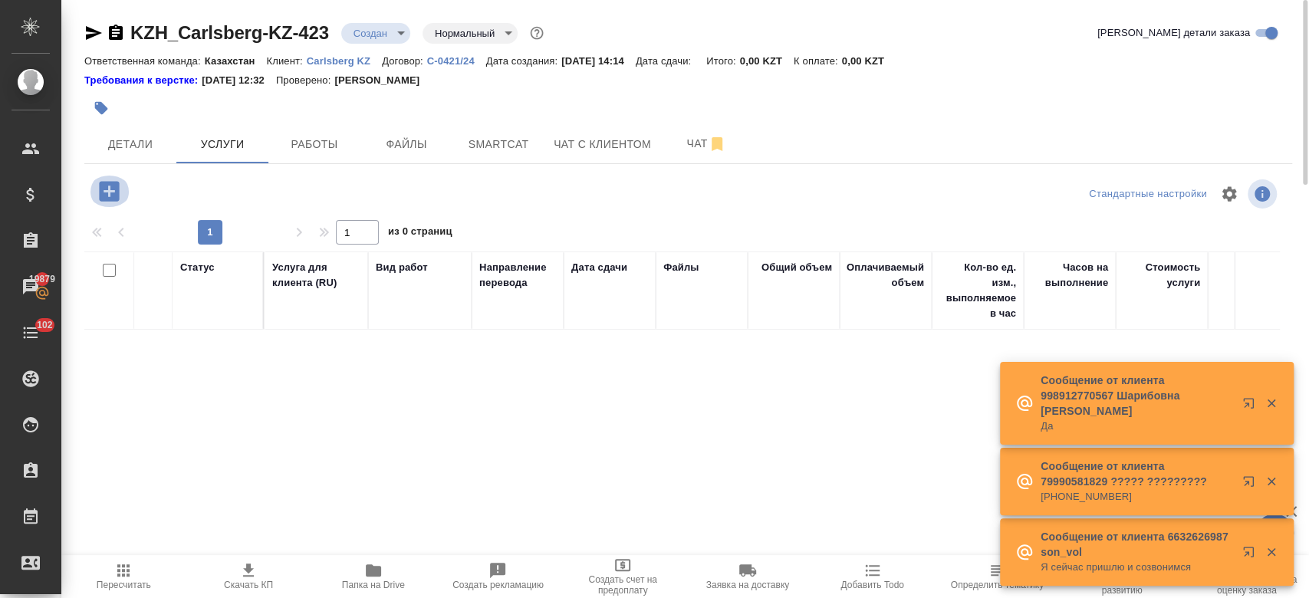
click at [109, 192] on icon "button" at bounding box center [109, 191] width 27 height 27
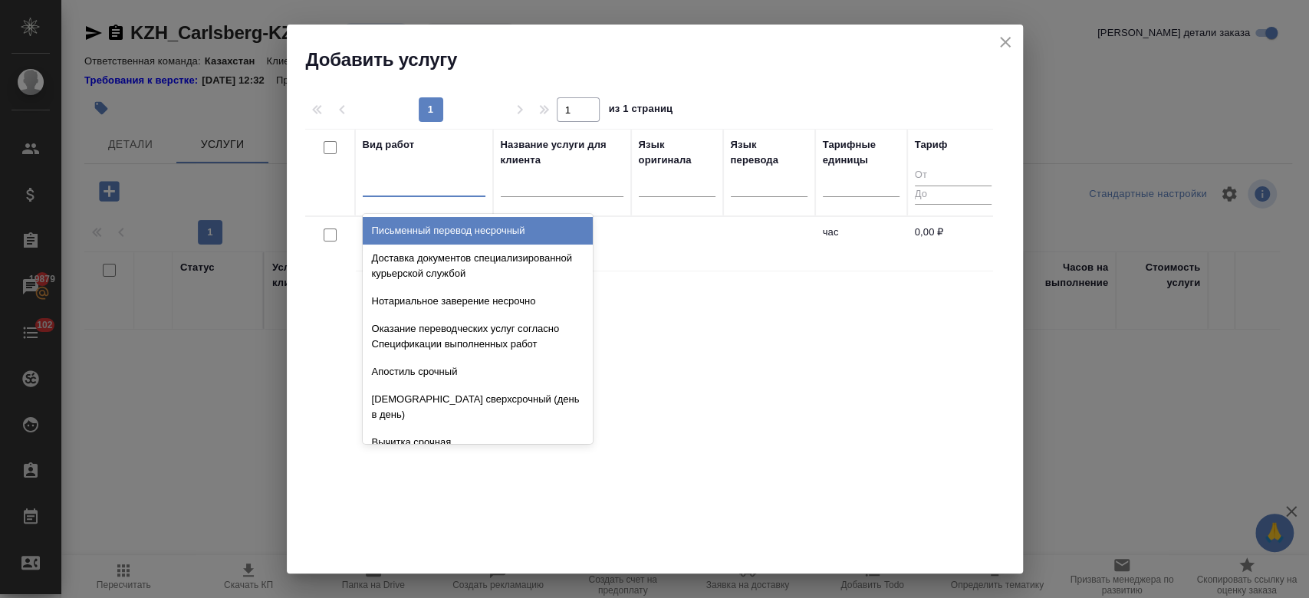
click at [420, 187] on div at bounding box center [424, 181] width 123 height 22
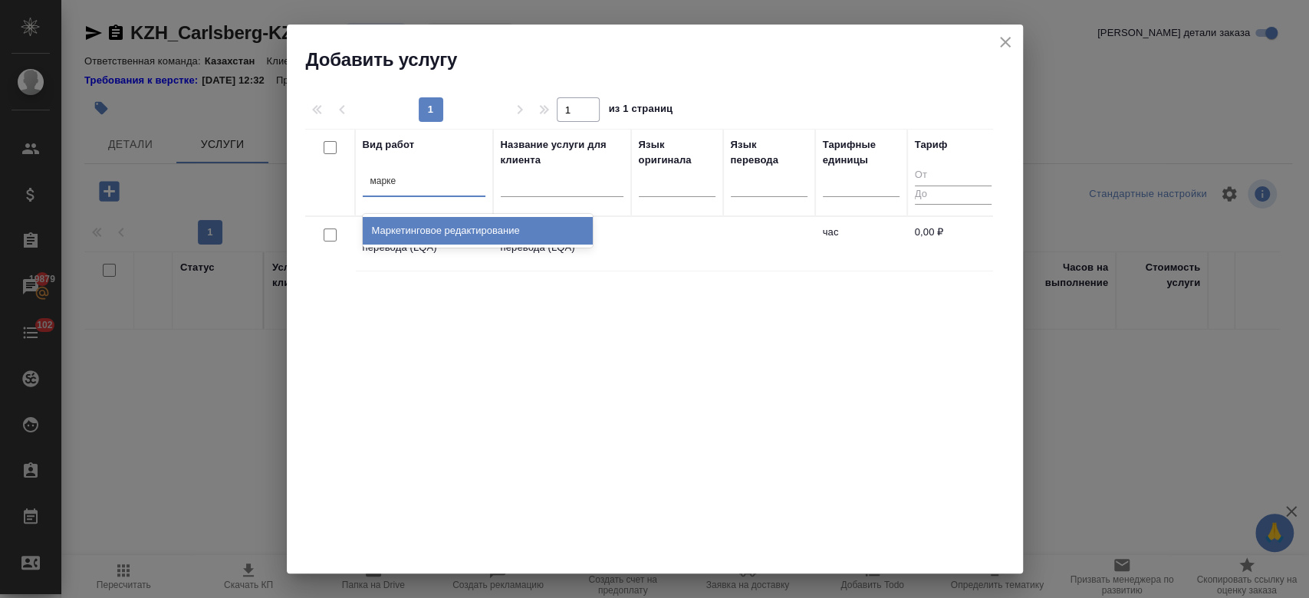
click at [446, 233] on div "Маркетинговое редактирование" at bounding box center [478, 231] width 230 height 28
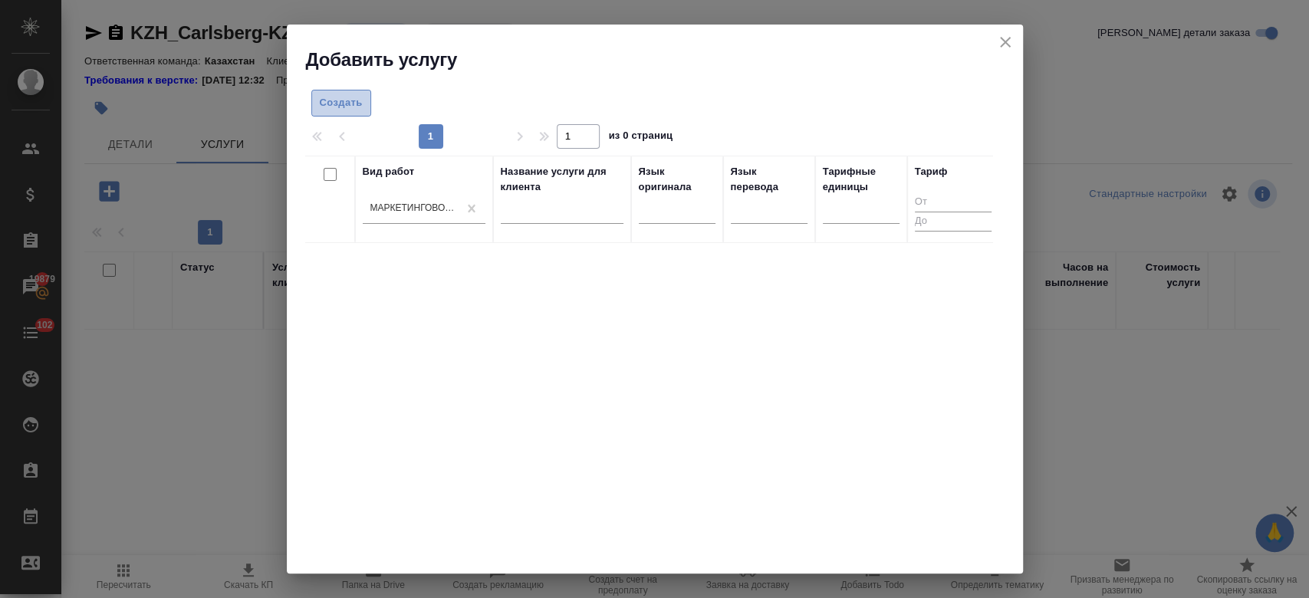
click at [341, 112] on button "Создать" at bounding box center [341, 103] width 60 height 27
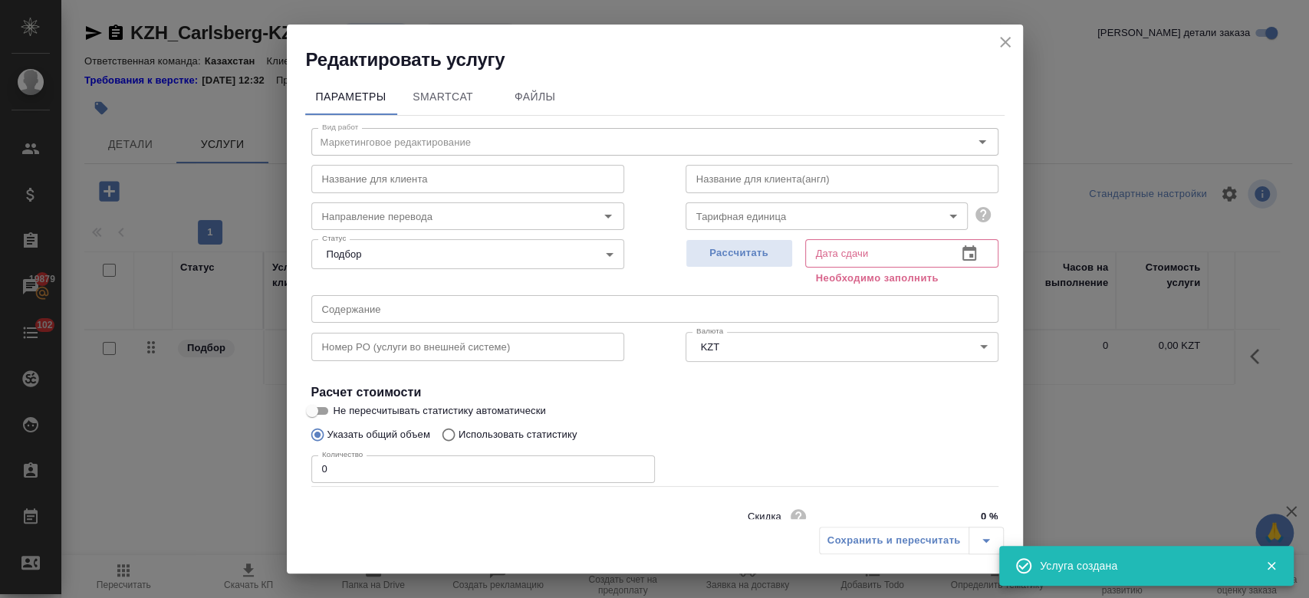
scroll to position [64, 0]
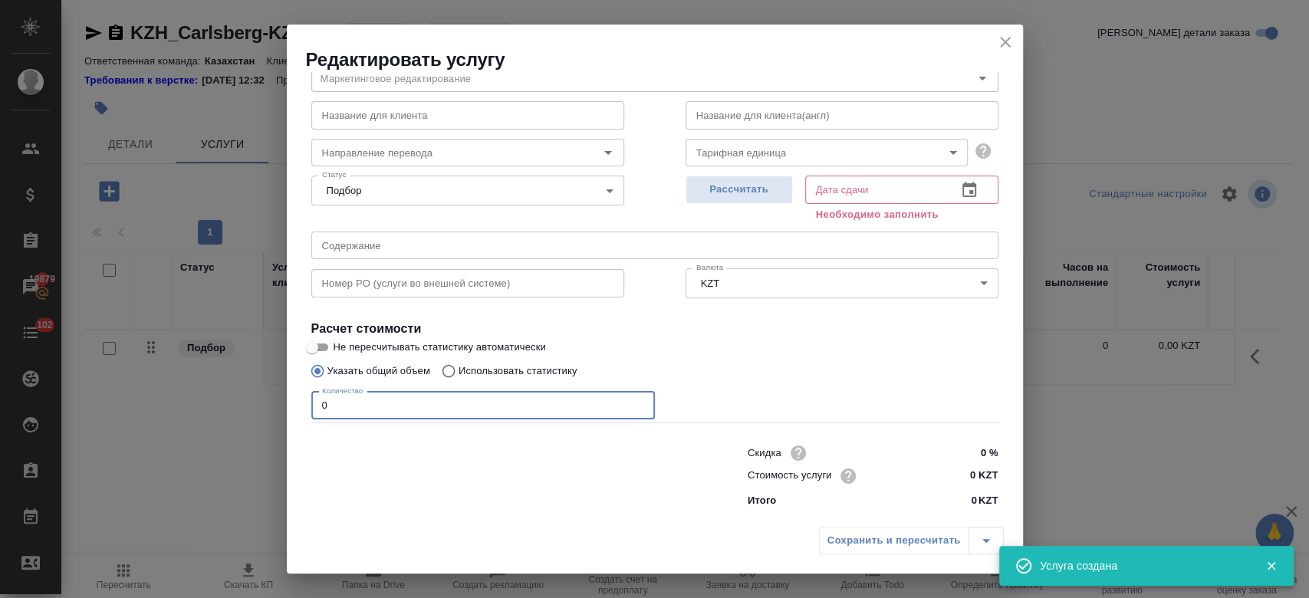
click at [416, 410] on input "0" at bounding box center [483, 406] width 344 height 28
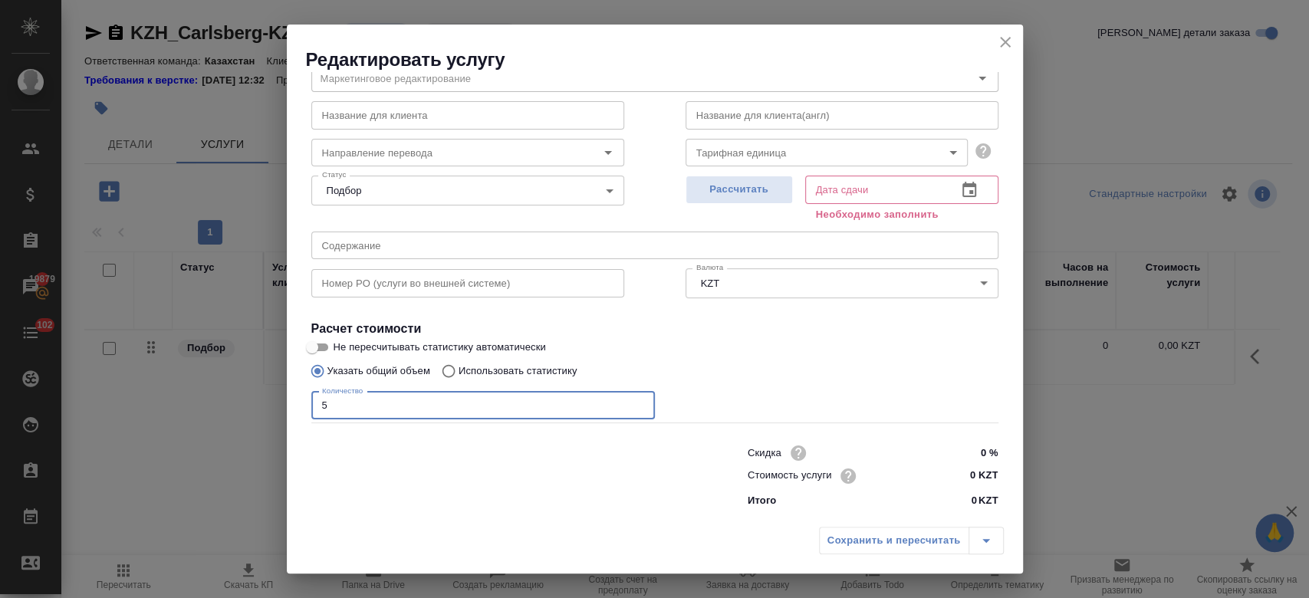
click at [965, 469] on input "0 KZT" at bounding box center [969, 476] width 58 height 22
click at [720, 194] on span "Рассчитать" at bounding box center [739, 190] width 91 height 18
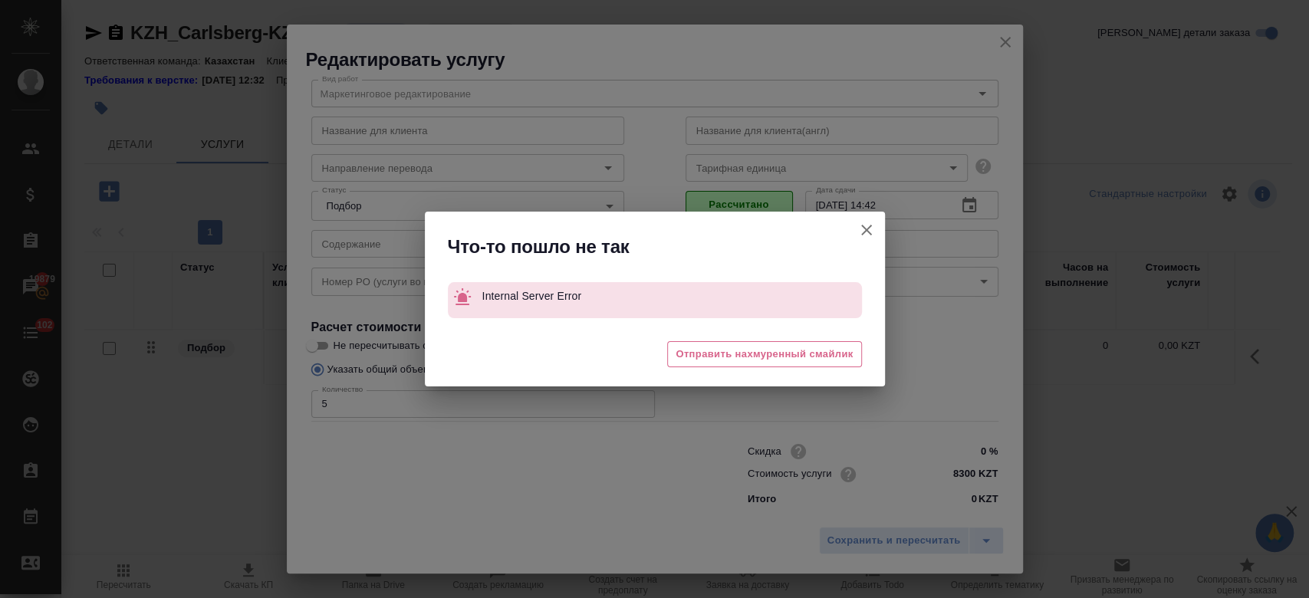
scroll to position [48, 0]
click at [868, 233] on icon "button" at bounding box center [867, 230] width 18 height 18
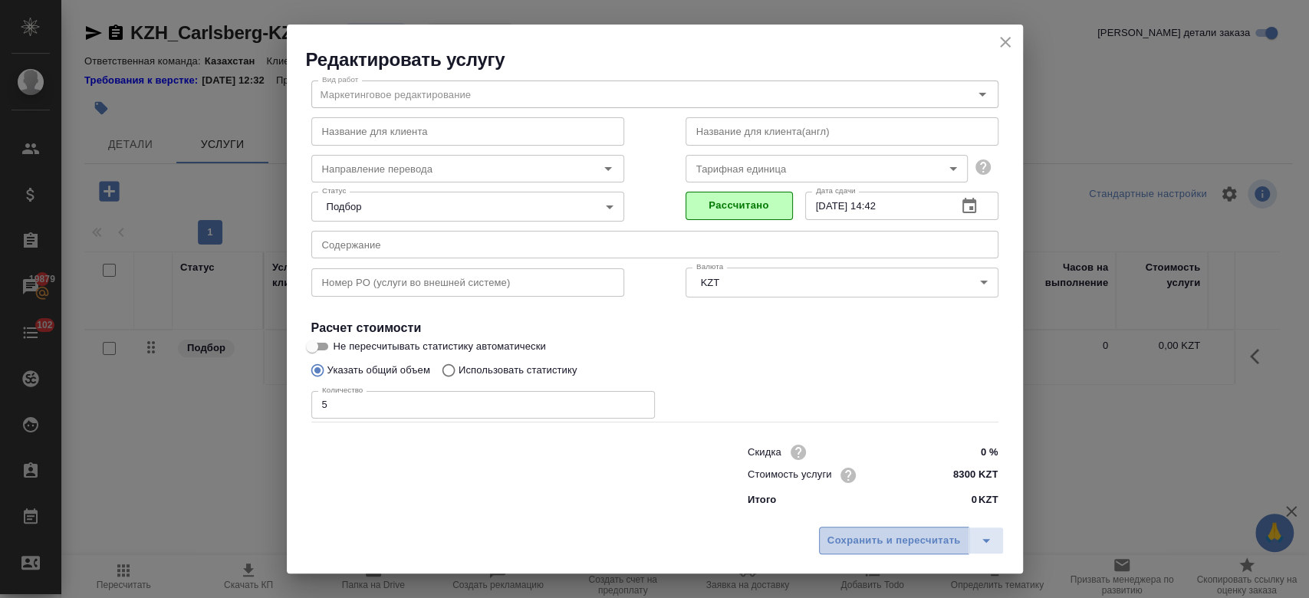
click at [861, 548] on span "Сохранить и пересчитать" at bounding box center [894, 541] width 133 height 18
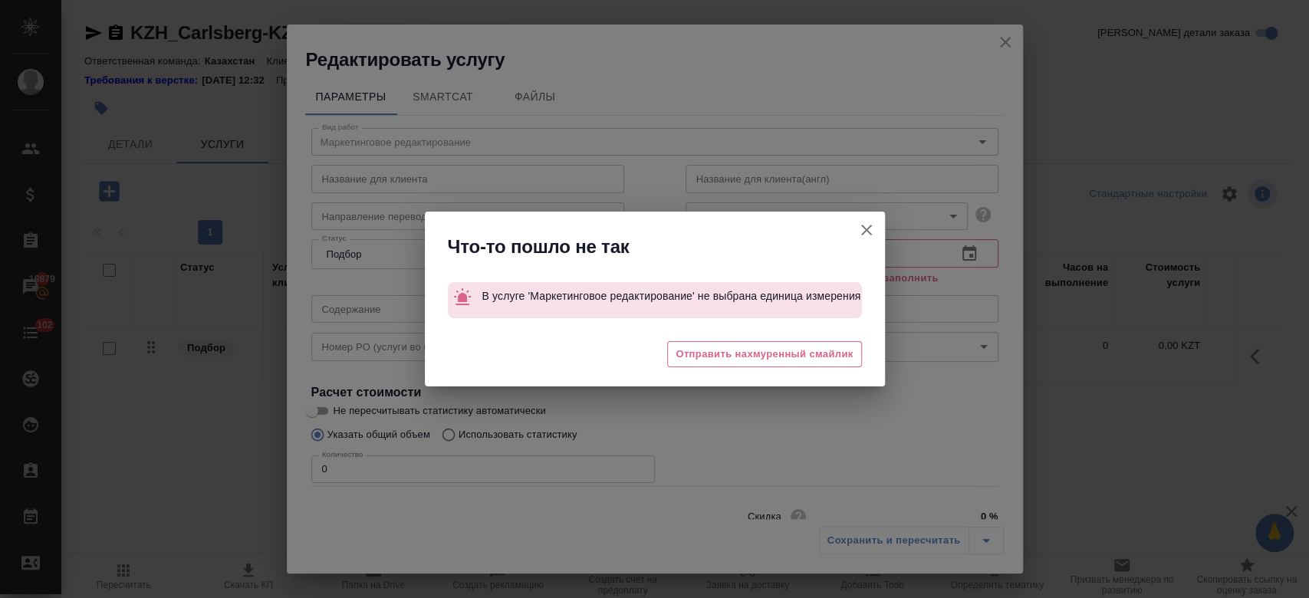
click at [856, 239] on button "Не пересчитывать статистику автоматически" at bounding box center [866, 230] width 37 height 37
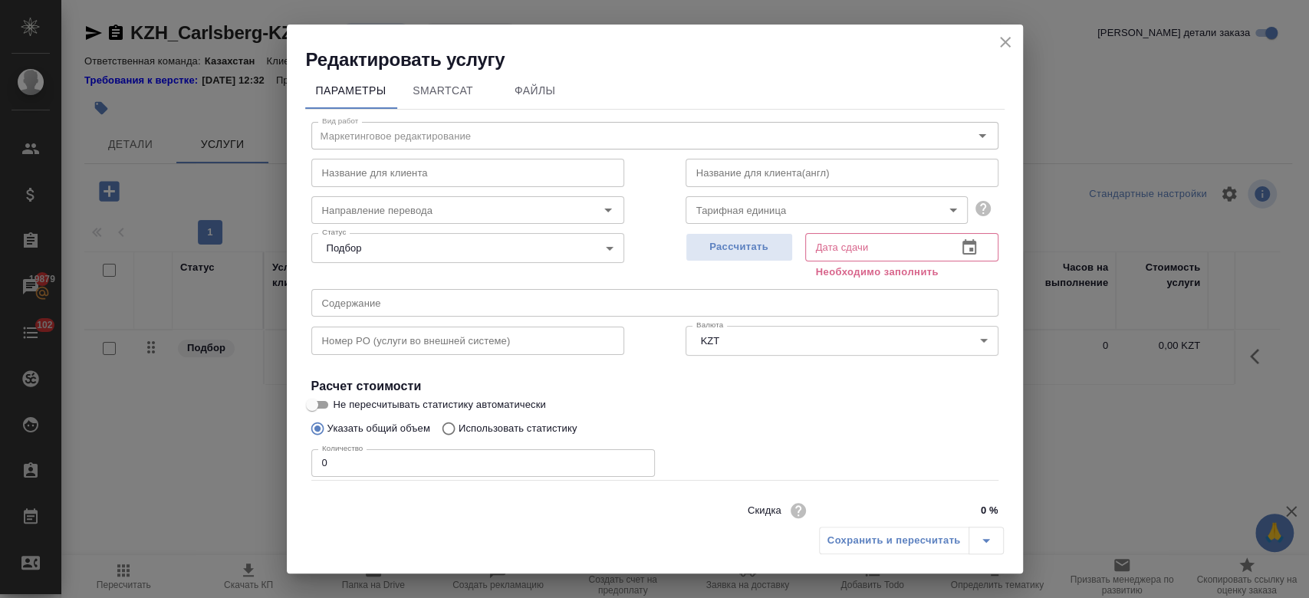
scroll to position [4, 0]
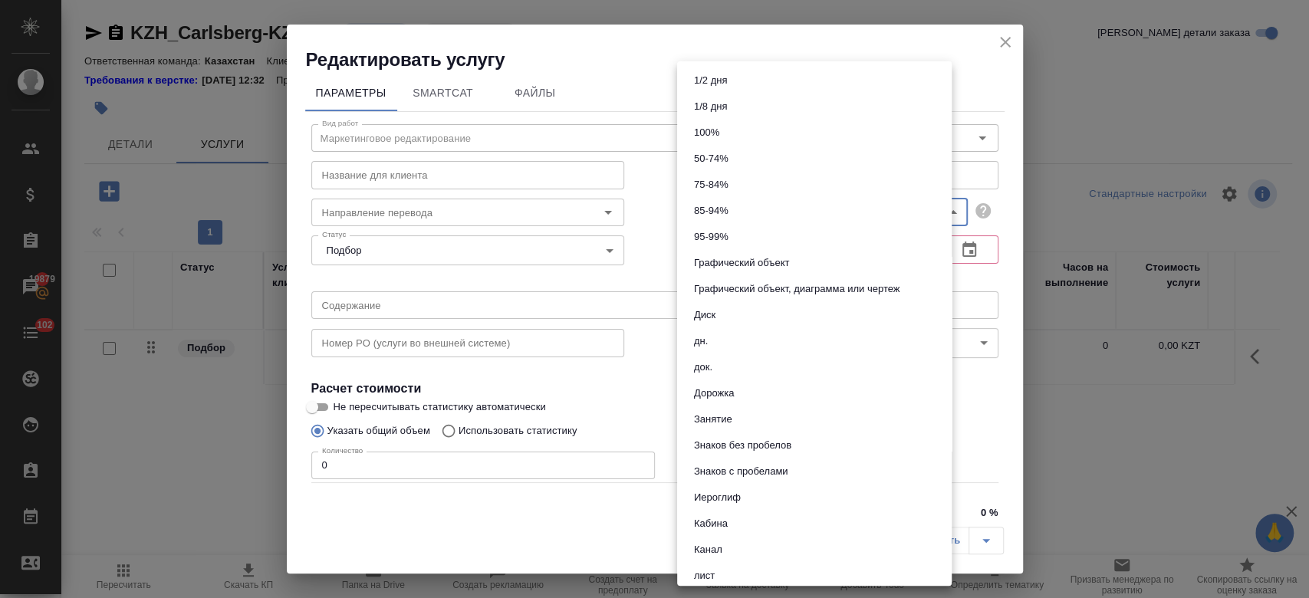
click at [747, 209] on body "🙏 .cls-1 fill:#fff; AWATERA Kosherbayeva Nazerke Клиенты Спецификации Заказы 19…" at bounding box center [654, 299] width 1309 height 598
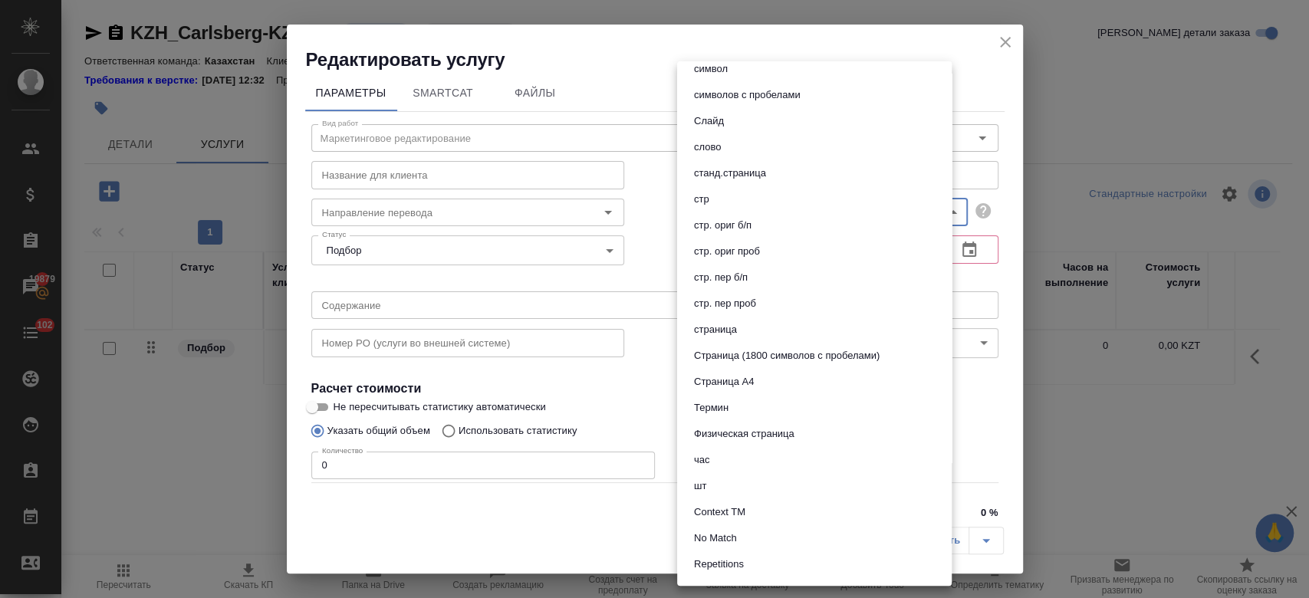
scroll to position [792, 0]
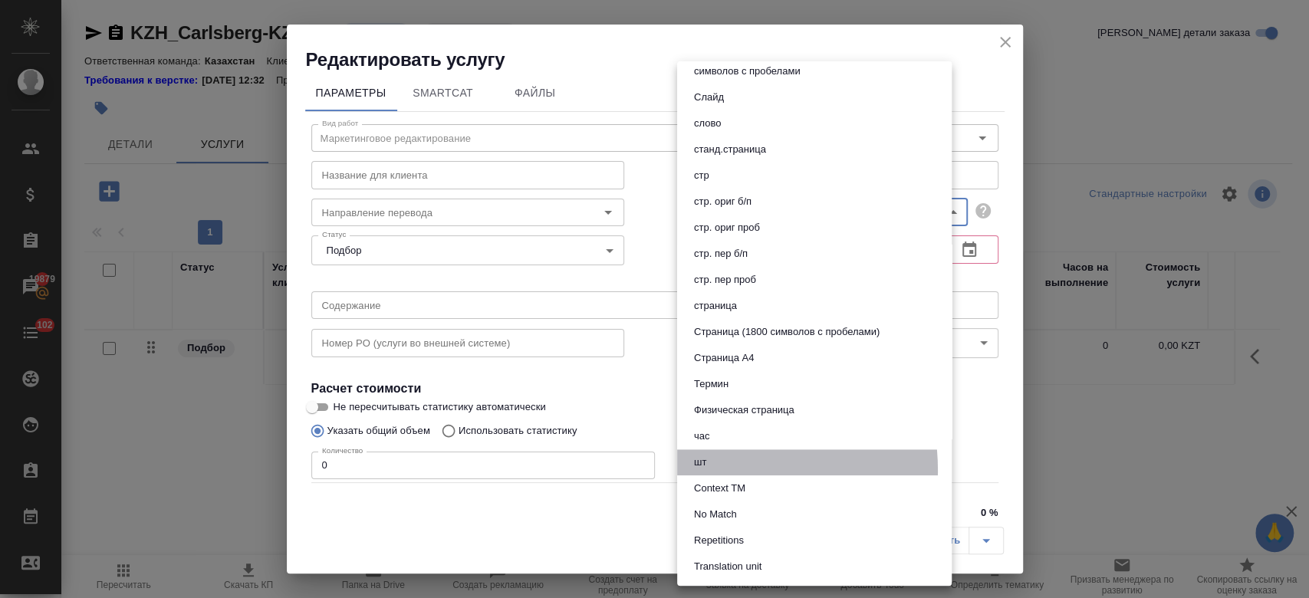
click at [700, 470] on button "шт" at bounding box center [700, 462] width 21 height 17
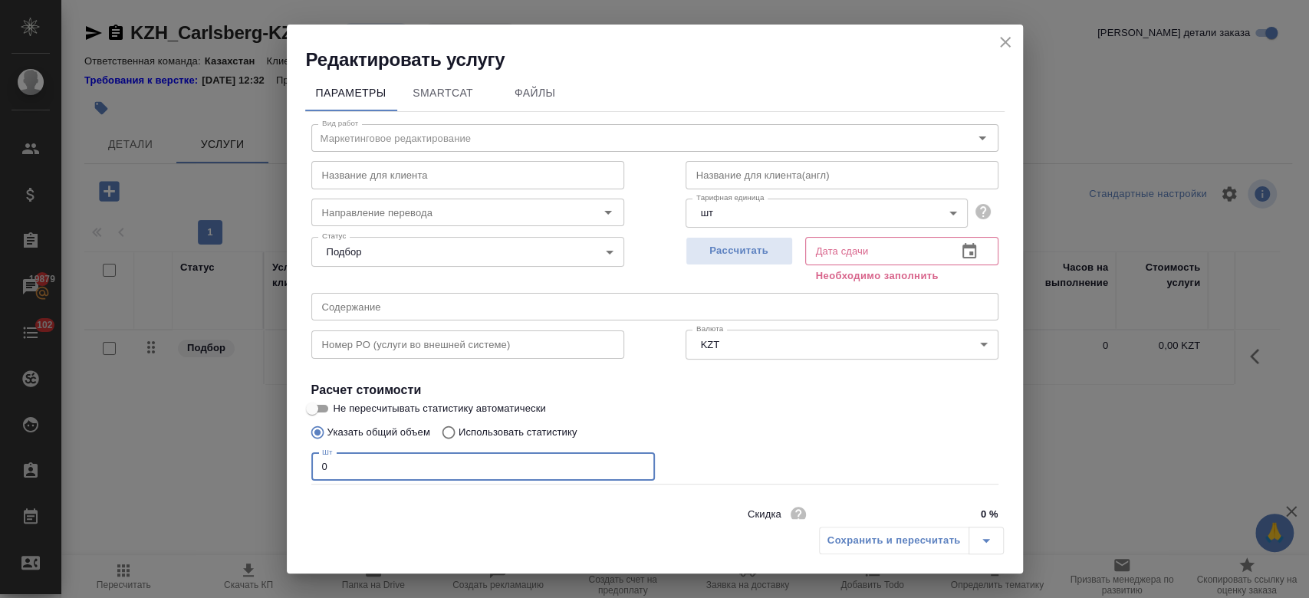
click at [393, 466] on input "0" at bounding box center [483, 467] width 344 height 28
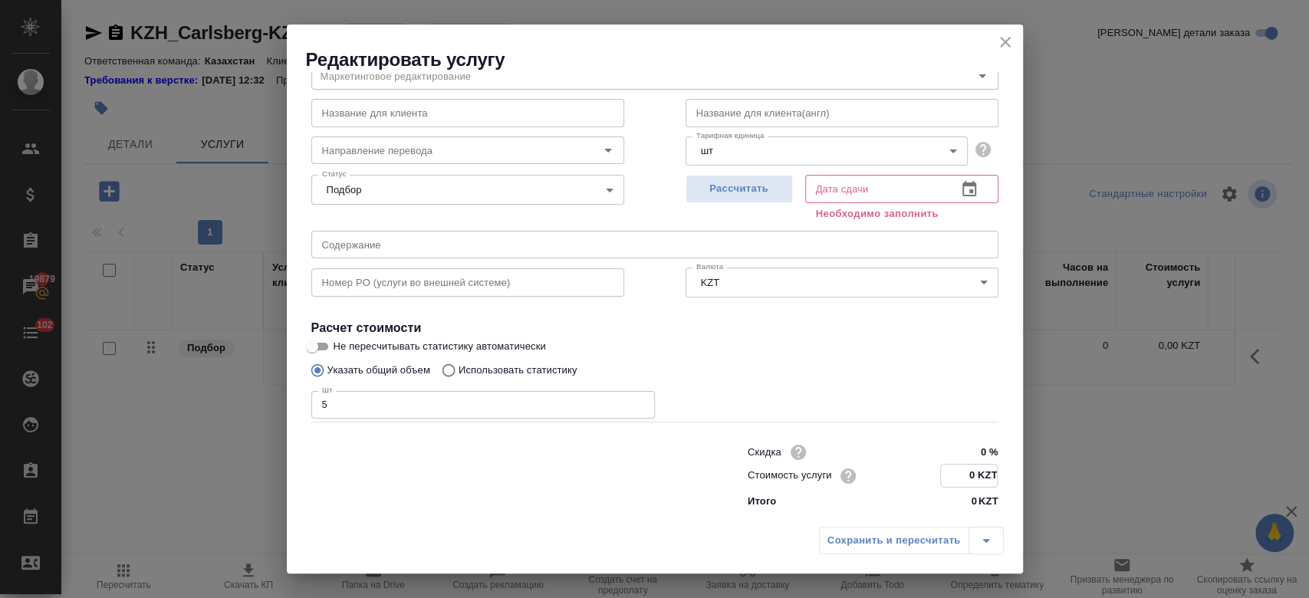
click at [966, 482] on input "0 KZT" at bounding box center [969, 476] width 56 height 22
click at [756, 191] on span "Рассчитать" at bounding box center [739, 189] width 91 height 18
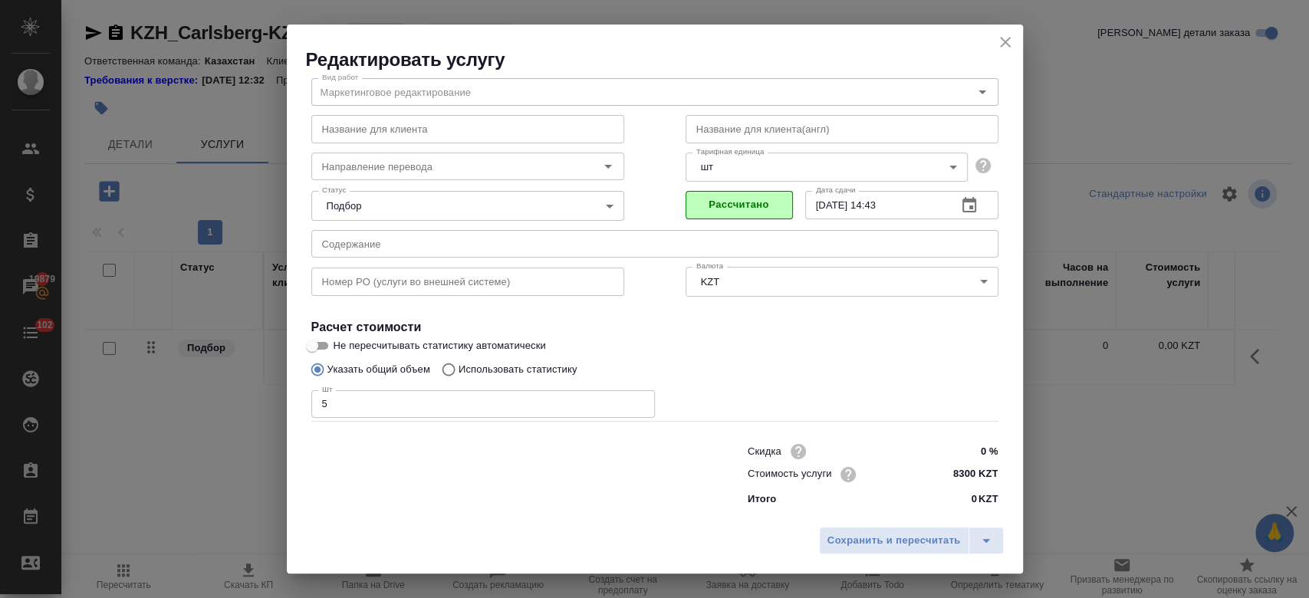
scroll to position [49, 0]
click at [896, 546] on span "Сохранить и пересчитать" at bounding box center [894, 541] width 133 height 18
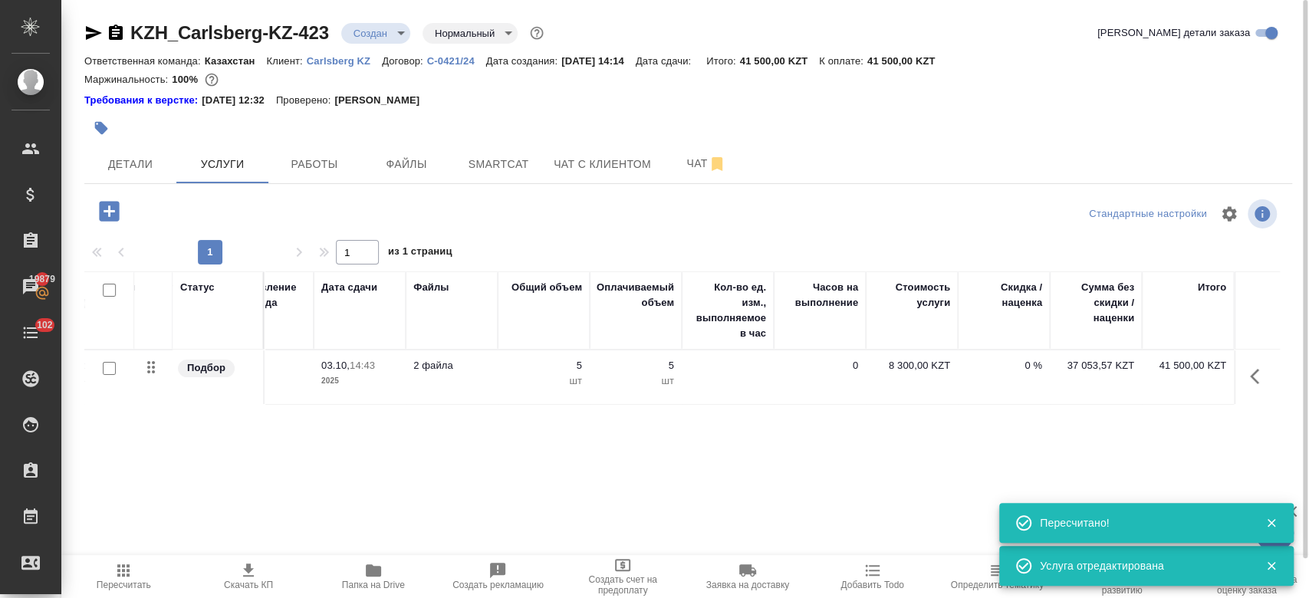
scroll to position [0, 0]
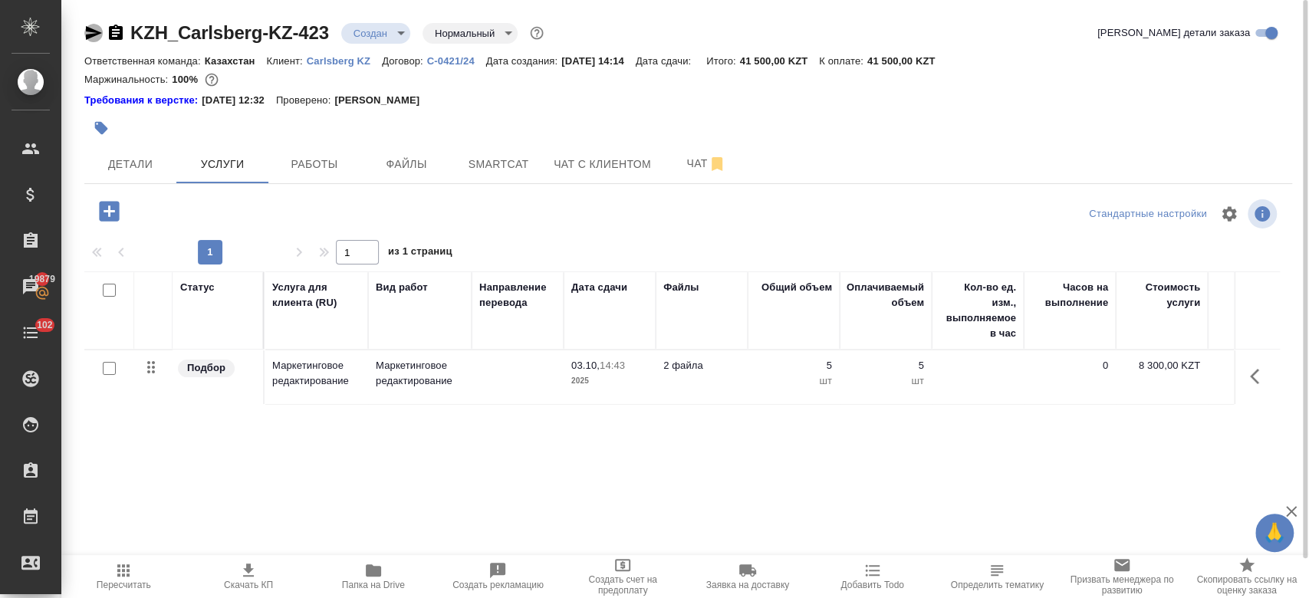
click at [89, 38] on icon "button" at bounding box center [94, 33] width 16 height 14
drag, startPoint x: 970, startPoint y: 55, endPoint x: 890, endPoint y: 62, distance: 80.1
click at [890, 62] on div "Ответственная команда: Казахстан Клиент: Carlsberg KZ Договор: С-0421/24 Дата с…" at bounding box center [688, 60] width 1208 height 18
copy p "41 500,00 KZT"
click at [487, 94] on div "Требования к верстке: [DATE] 12:32 Проверено: [PERSON_NAME]" at bounding box center [688, 100] width 1208 height 15
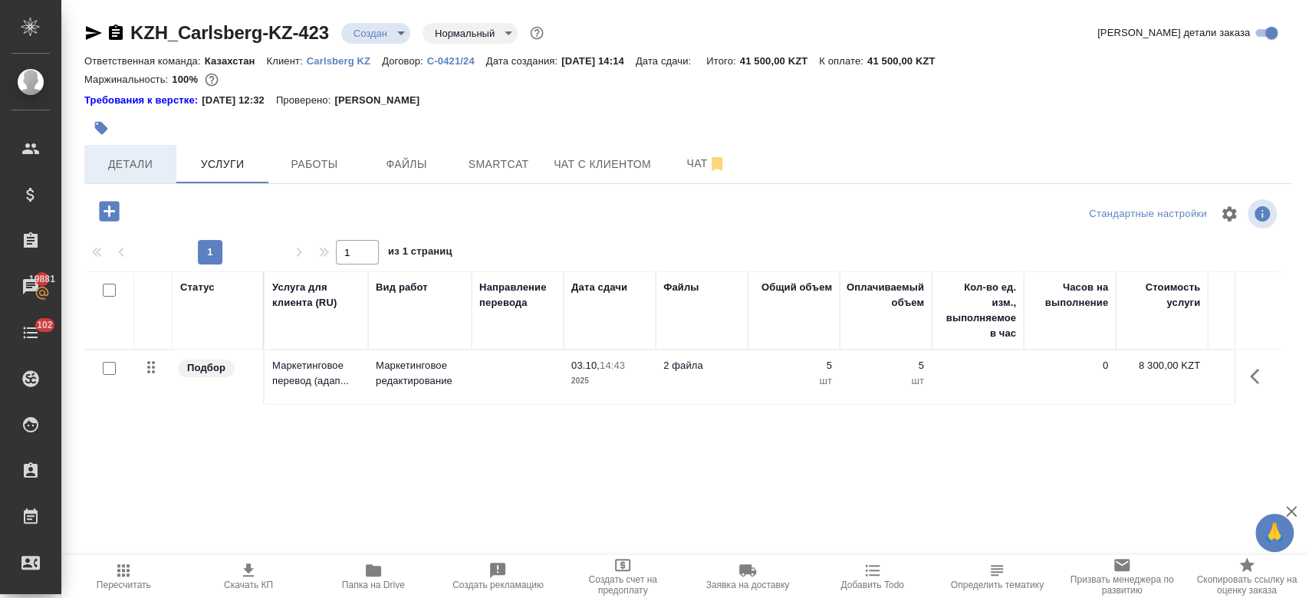
click at [133, 177] on button "Детали" at bounding box center [130, 164] width 92 height 38
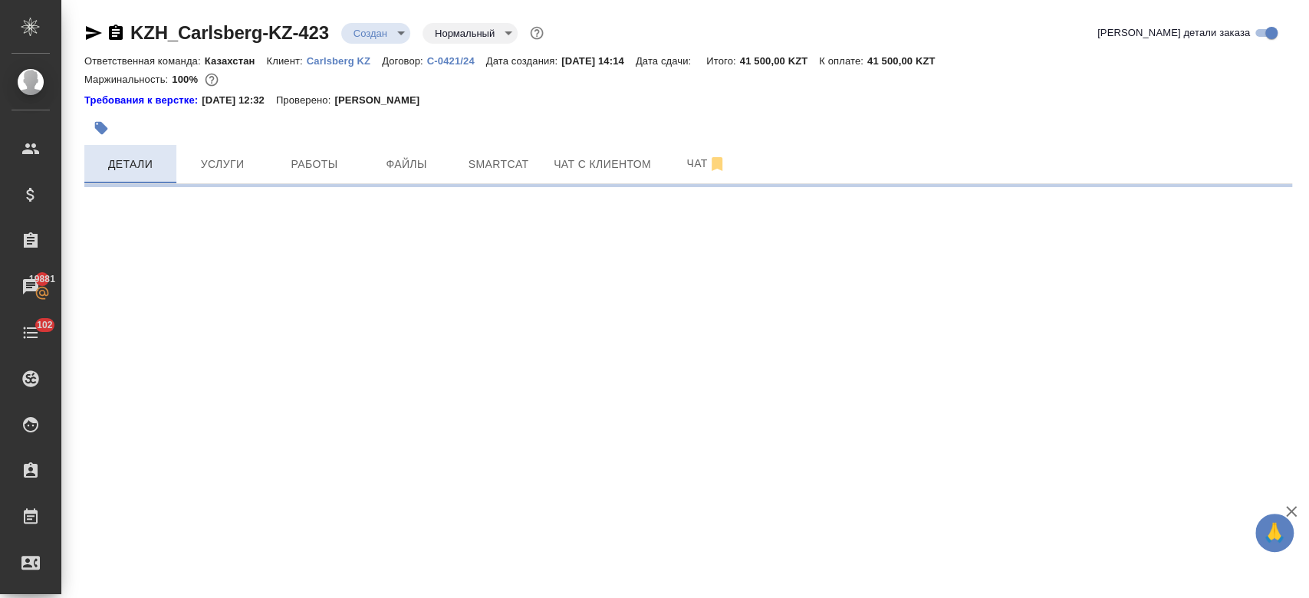
select select "RU"
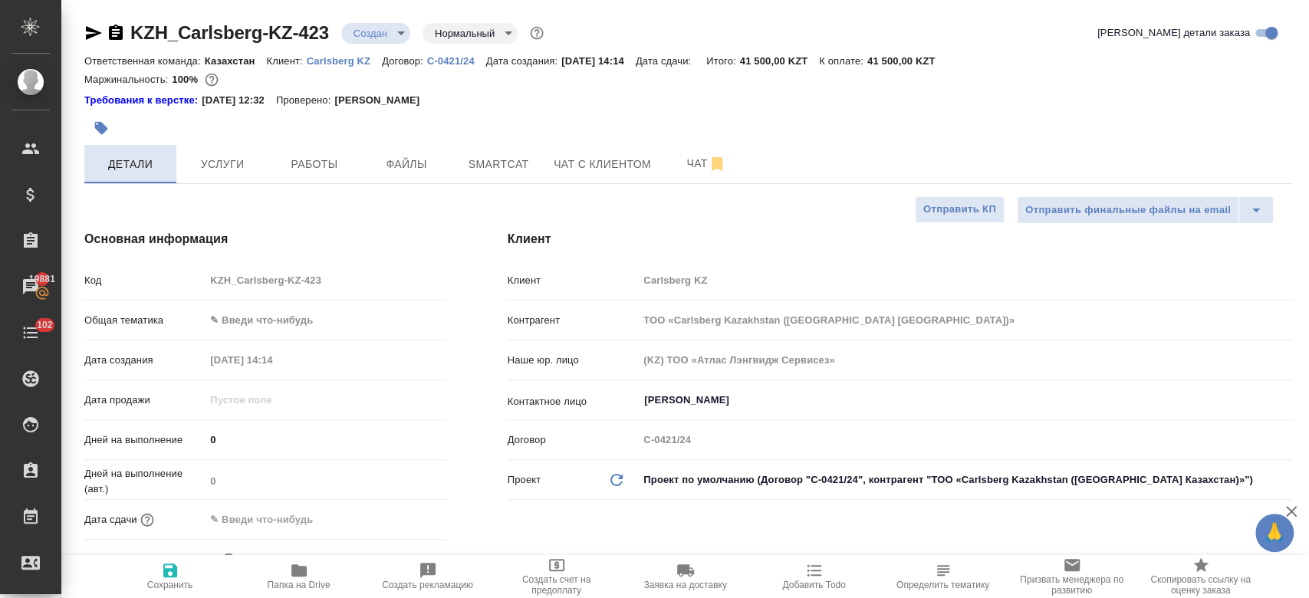
type textarea "x"
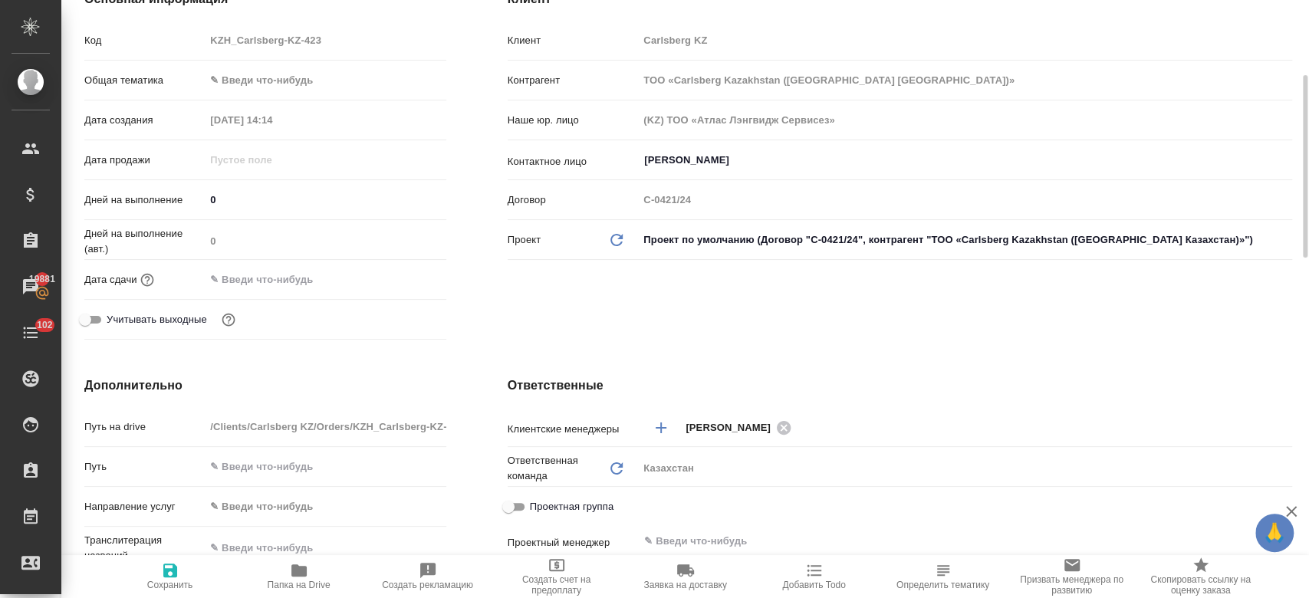
scroll to position [242, 0]
click at [269, 273] on input "text" at bounding box center [273, 278] width 134 height 22
click at [405, 279] on icon "button" at bounding box center [402, 275] width 14 height 15
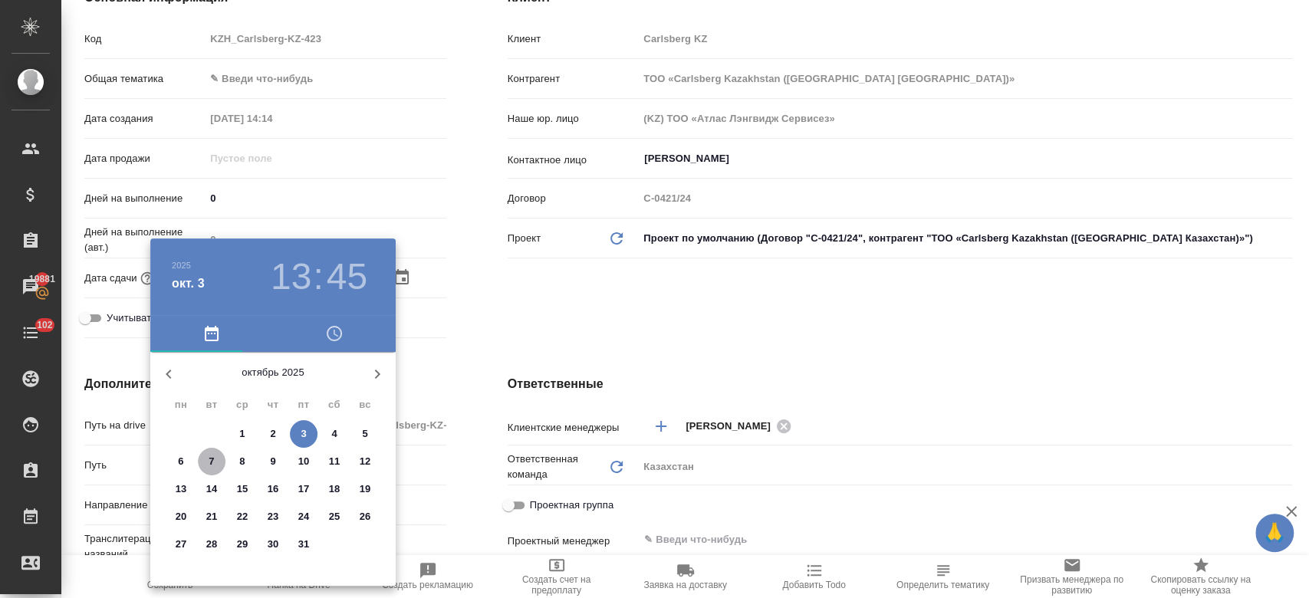
click at [211, 461] on p "7" at bounding box center [211, 461] width 5 height 15
type input "[DATE] 13:45"
type textarea "x"
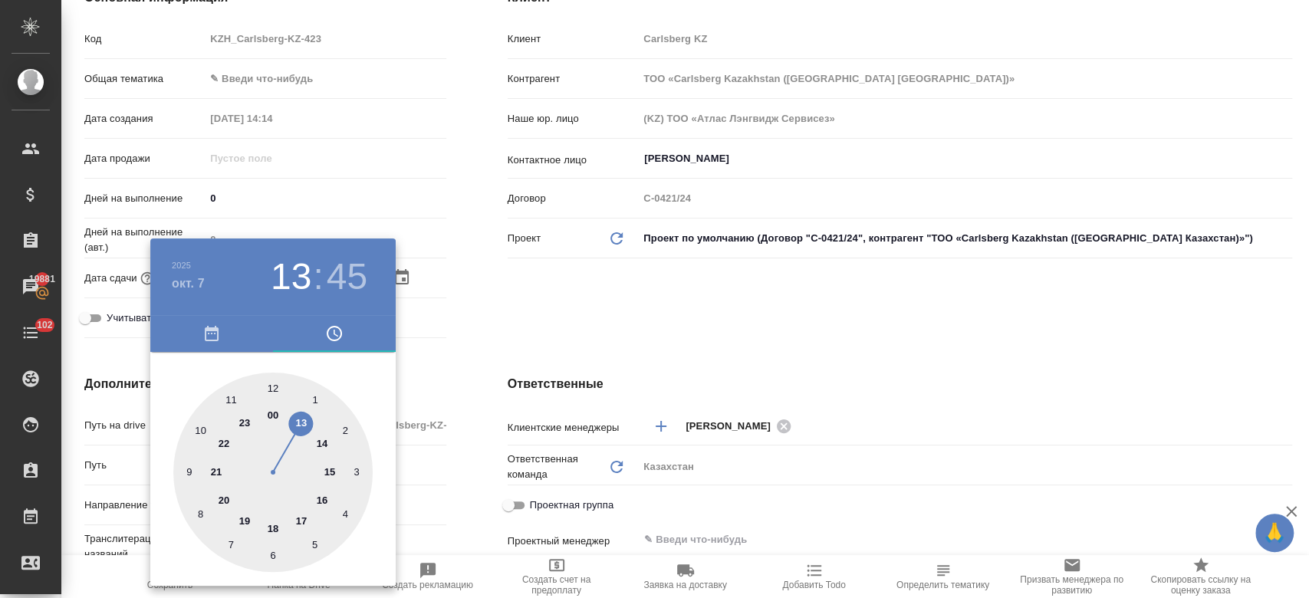
click at [196, 433] on div at bounding box center [272, 472] width 199 height 199
type input "[DATE] 10:45"
type textarea "x"
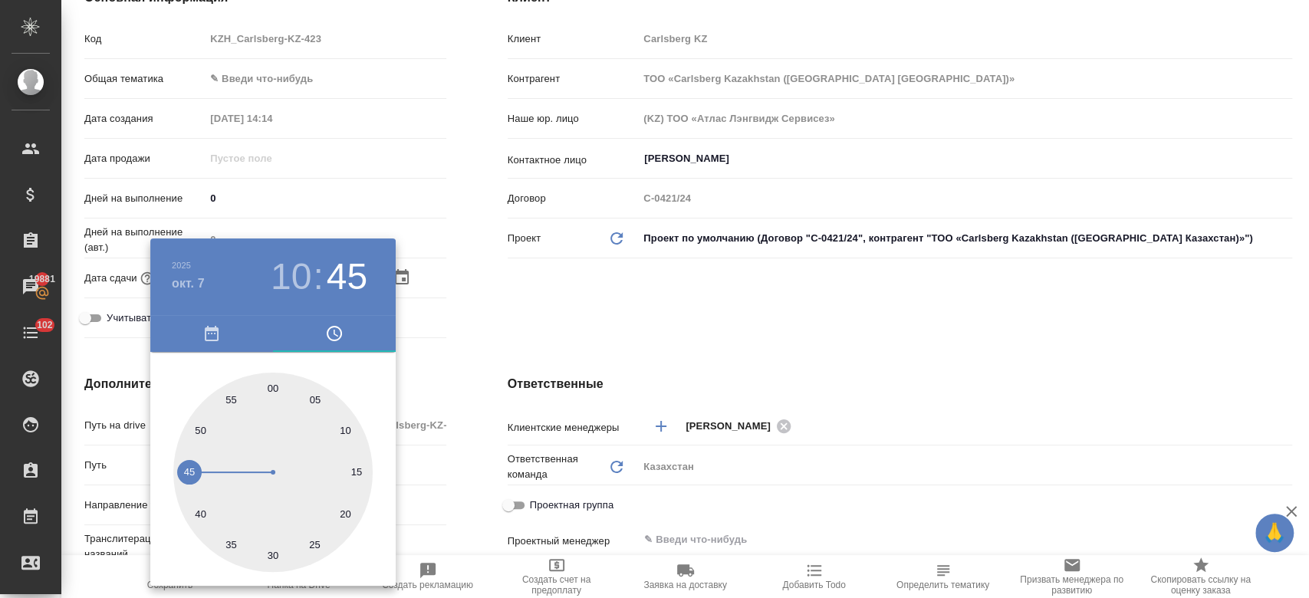
click at [275, 390] on div at bounding box center [272, 472] width 199 height 199
type input "[DATE] 10:00"
type textarea "x"
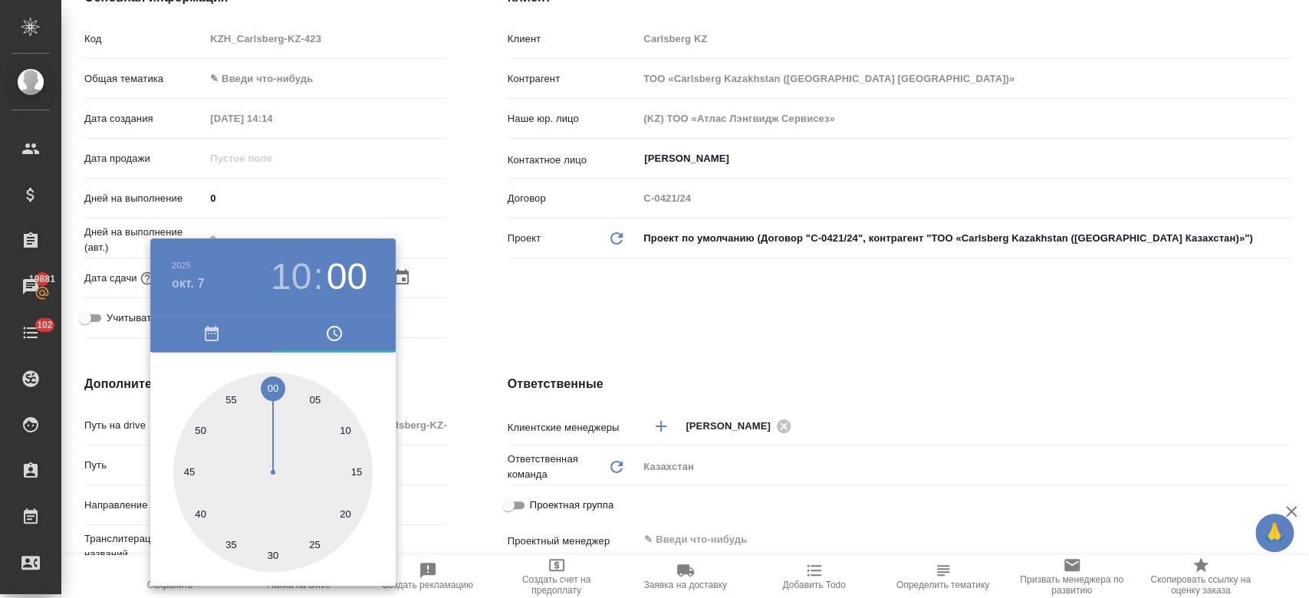
click at [518, 328] on div at bounding box center [654, 299] width 1309 height 598
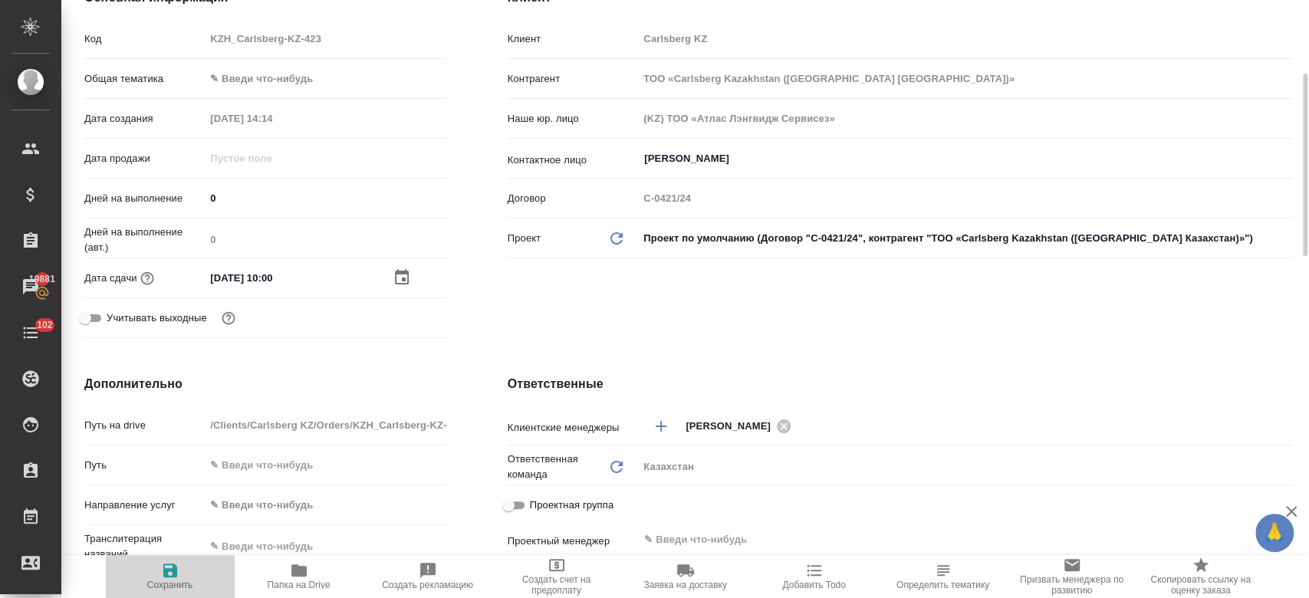
click at [170, 573] on icon "button" at bounding box center [170, 570] width 18 height 18
type textarea "x"
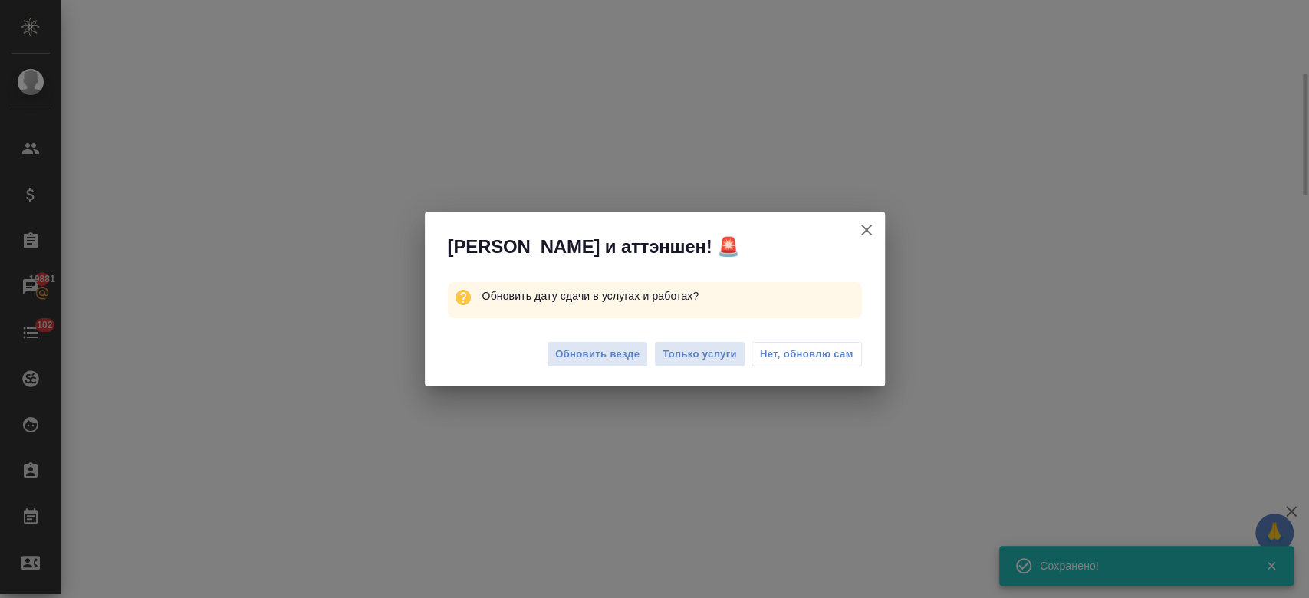
select select "RU"
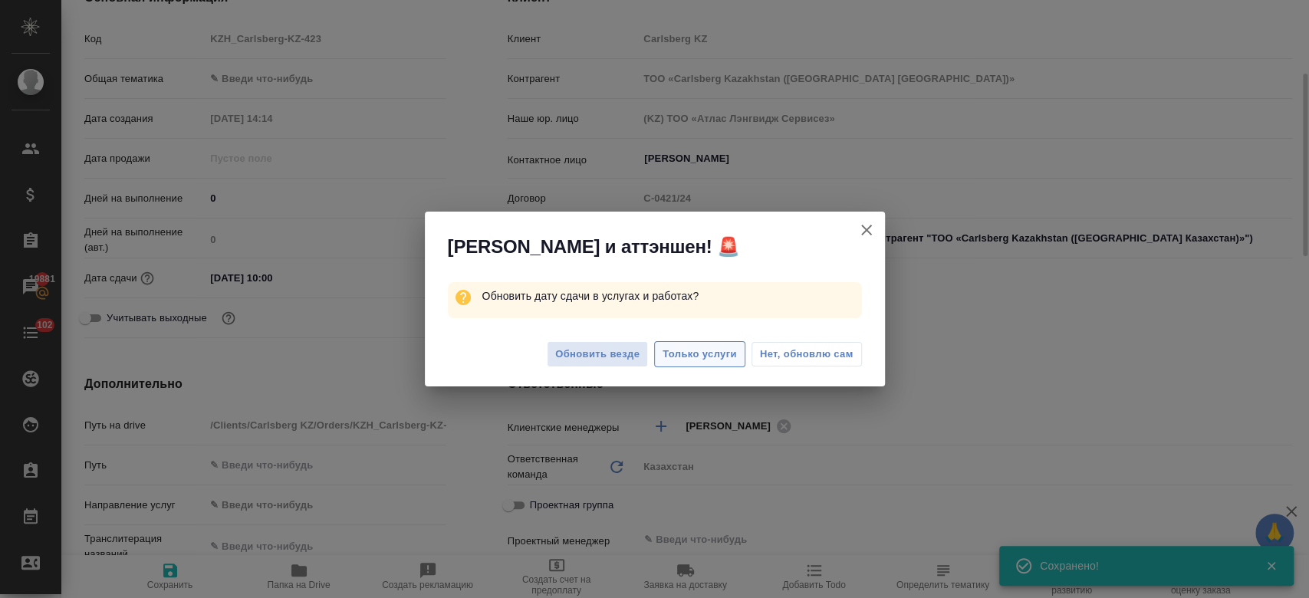
type textarea "x"
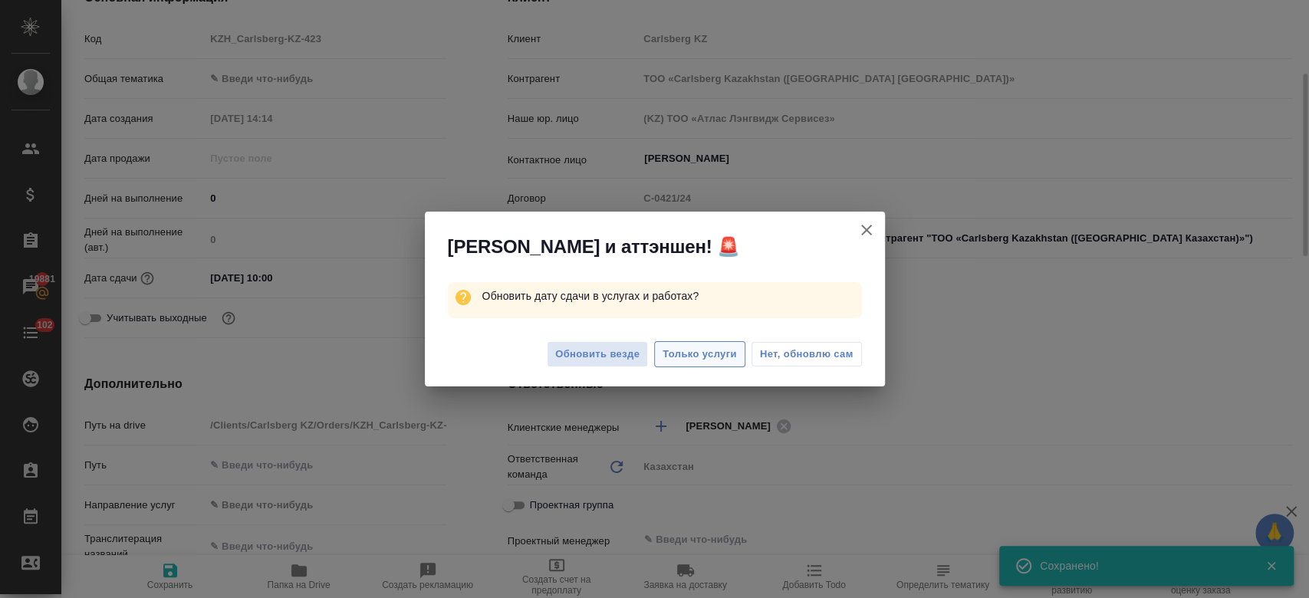
type textarea "x"
click at [687, 353] on span "Только услуги" at bounding box center [700, 355] width 74 height 18
type textarea "x"
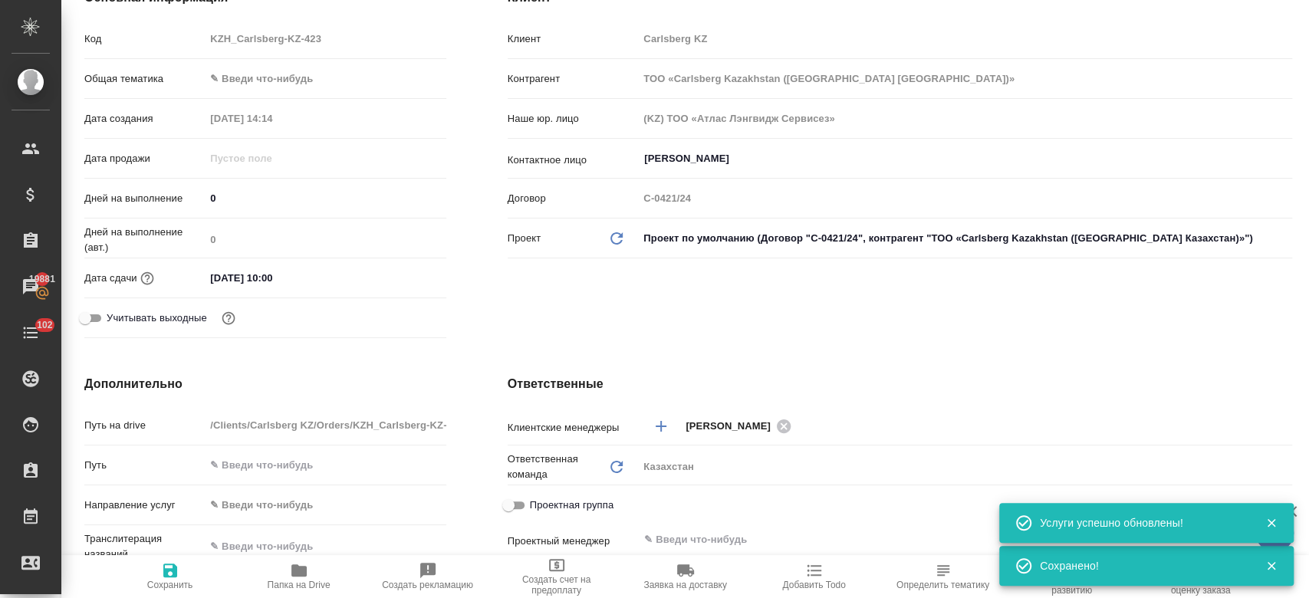
scroll to position [0, 0]
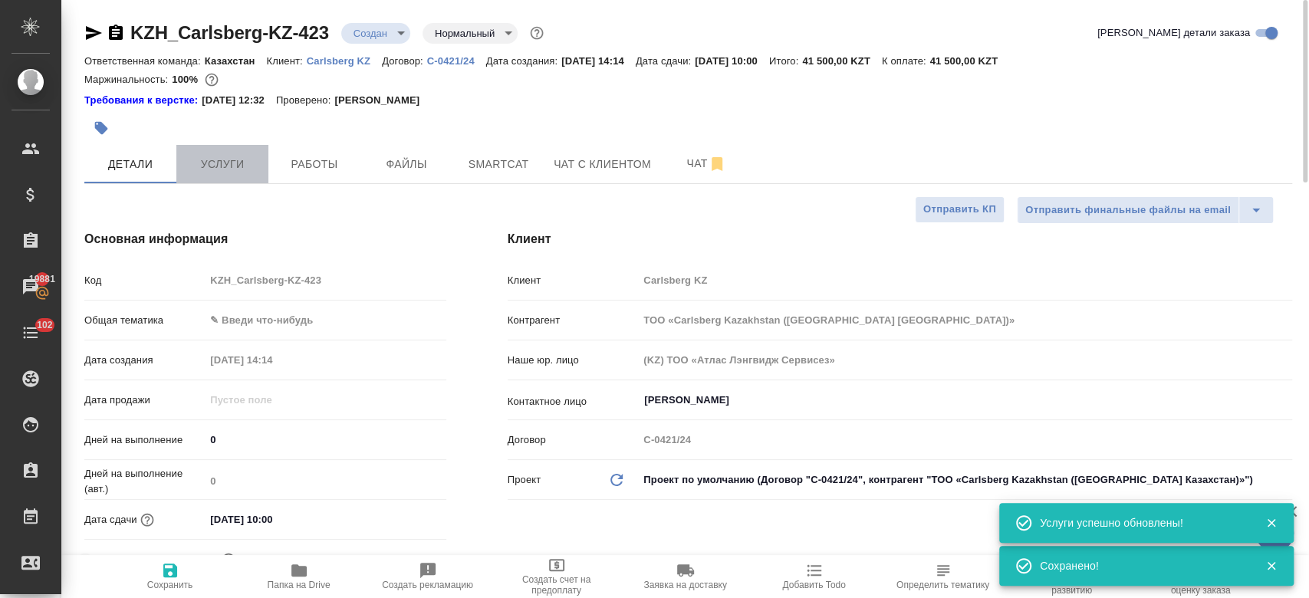
click at [214, 163] on span "Услуги" at bounding box center [223, 164] width 74 height 19
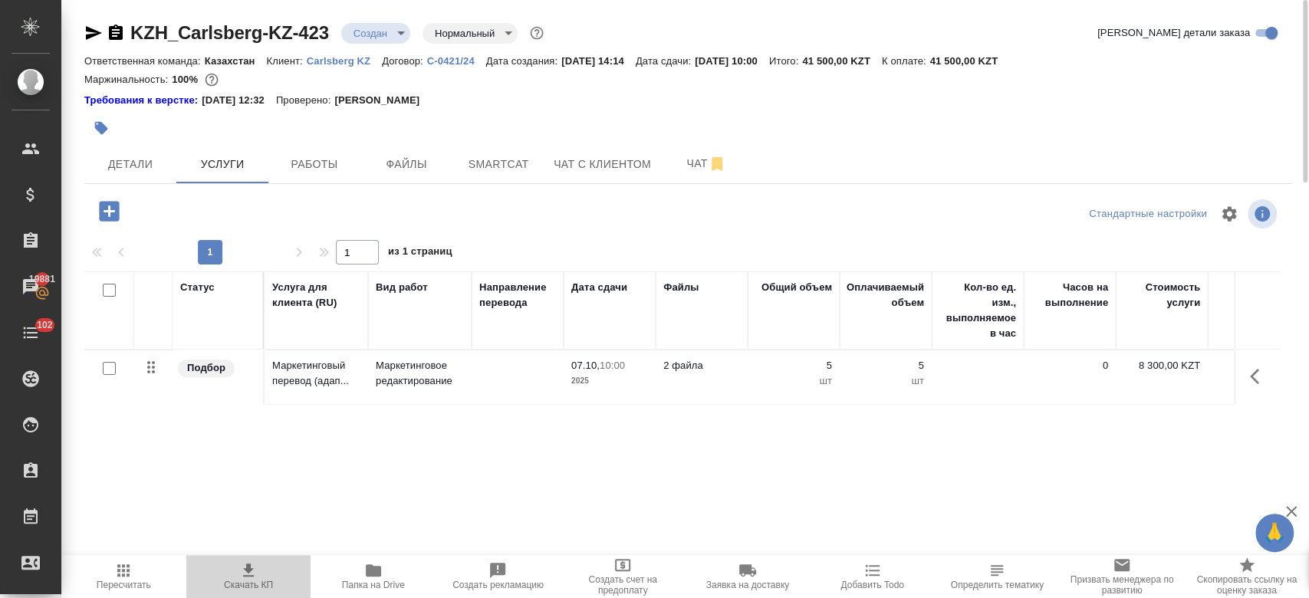
click at [257, 575] on icon "button" at bounding box center [248, 570] width 18 height 18
